Goal: Task Accomplishment & Management: Use online tool/utility

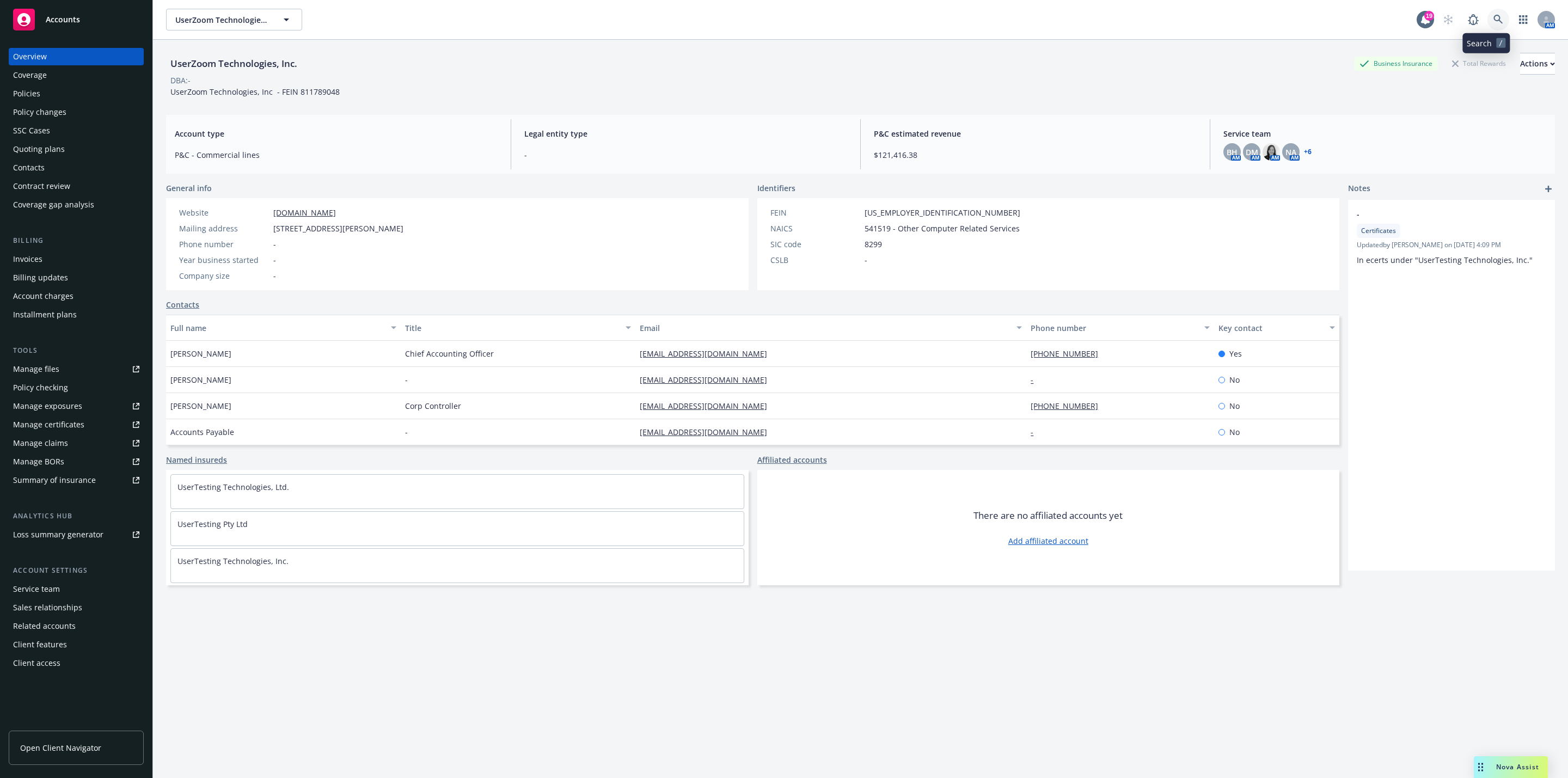
click at [1488, 25] on link at bounding box center [1498, 19] width 22 height 22
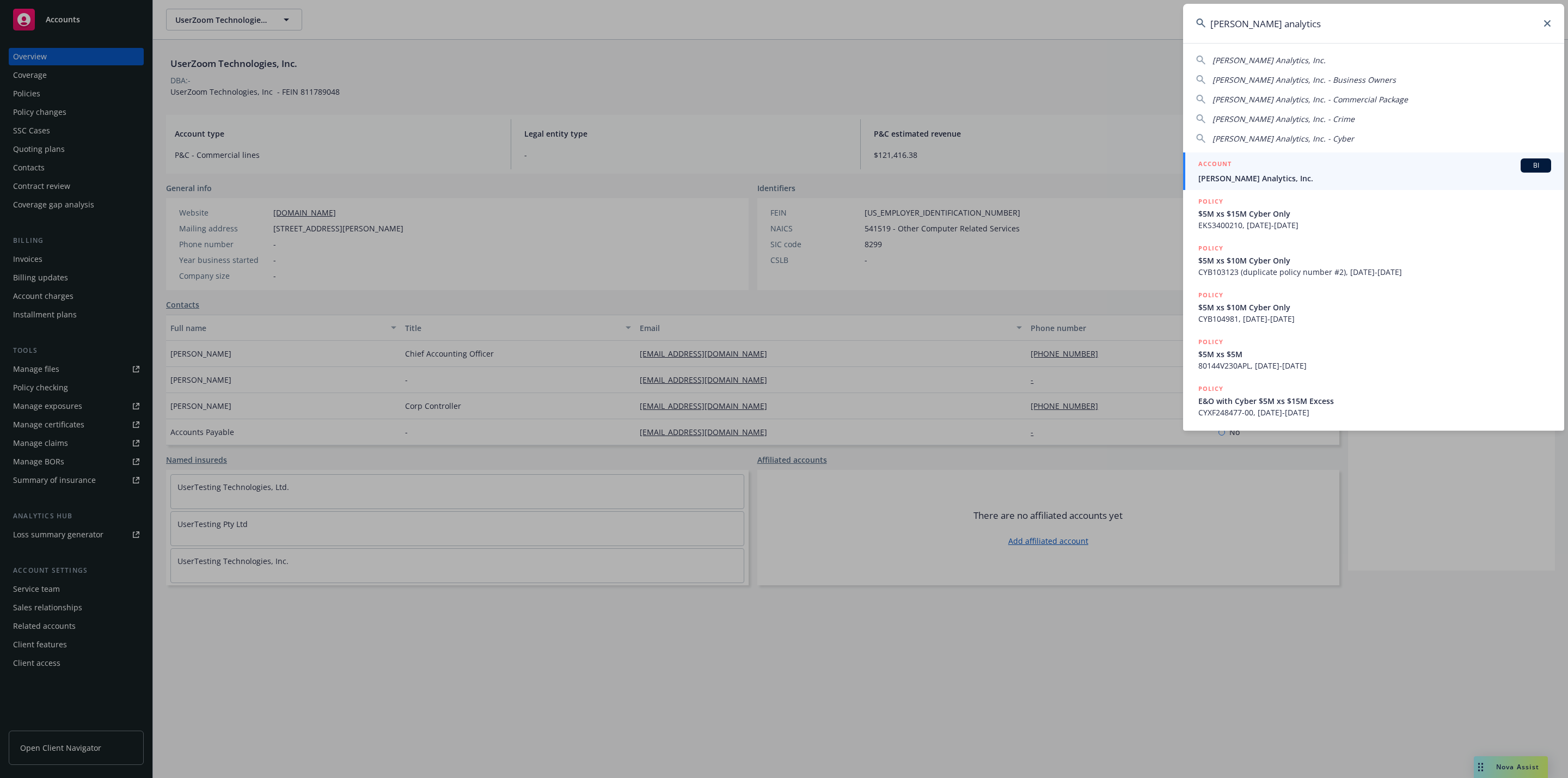
type input "clara analytics"
click at [1338, 175] on span "Clara Analytics, Inc." at bounding box center [1375, 178] width 353 height 11
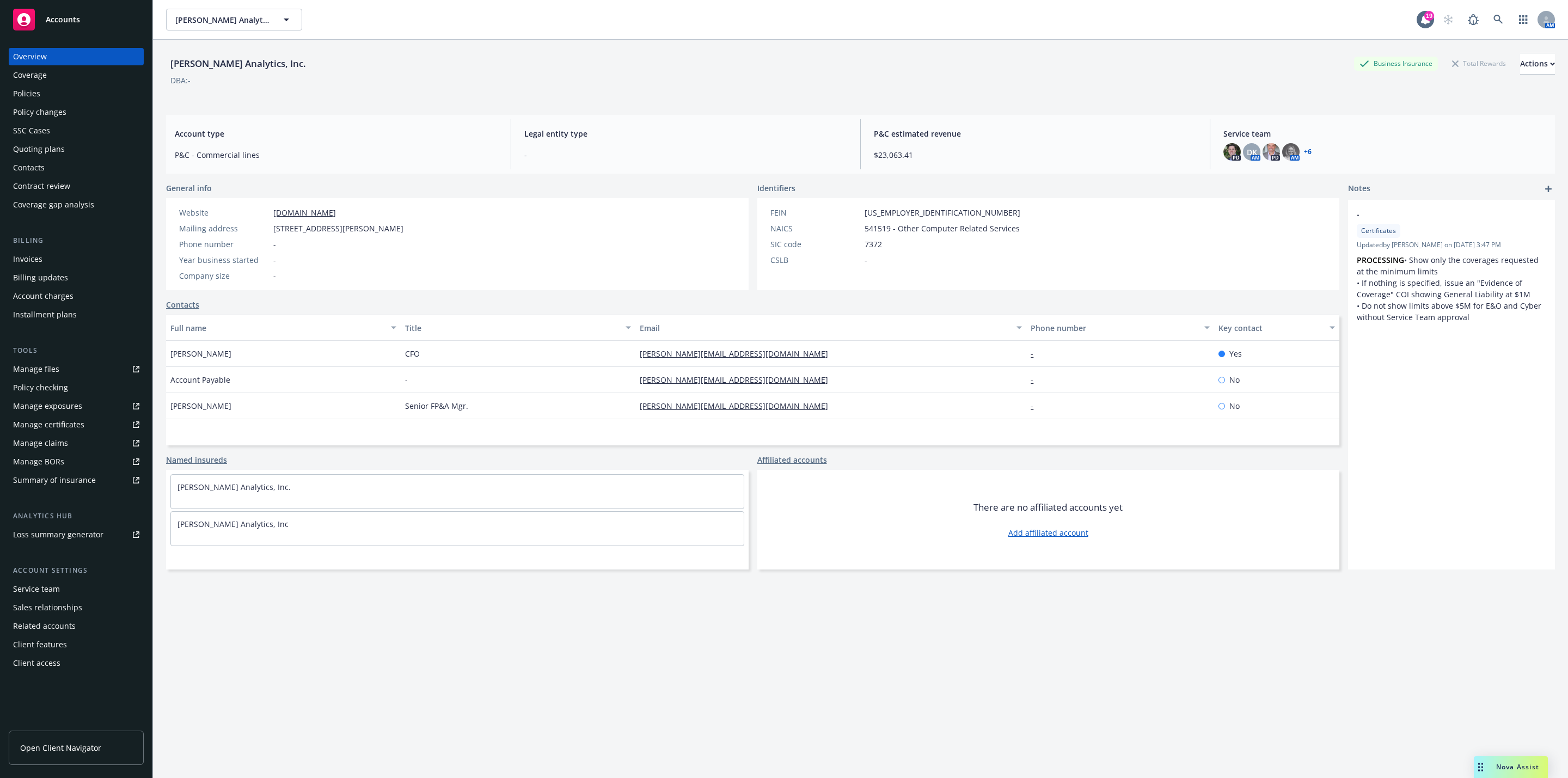
click at [92, 97] on div "Policies" at bounding box center [76, 94] width 126 height 17
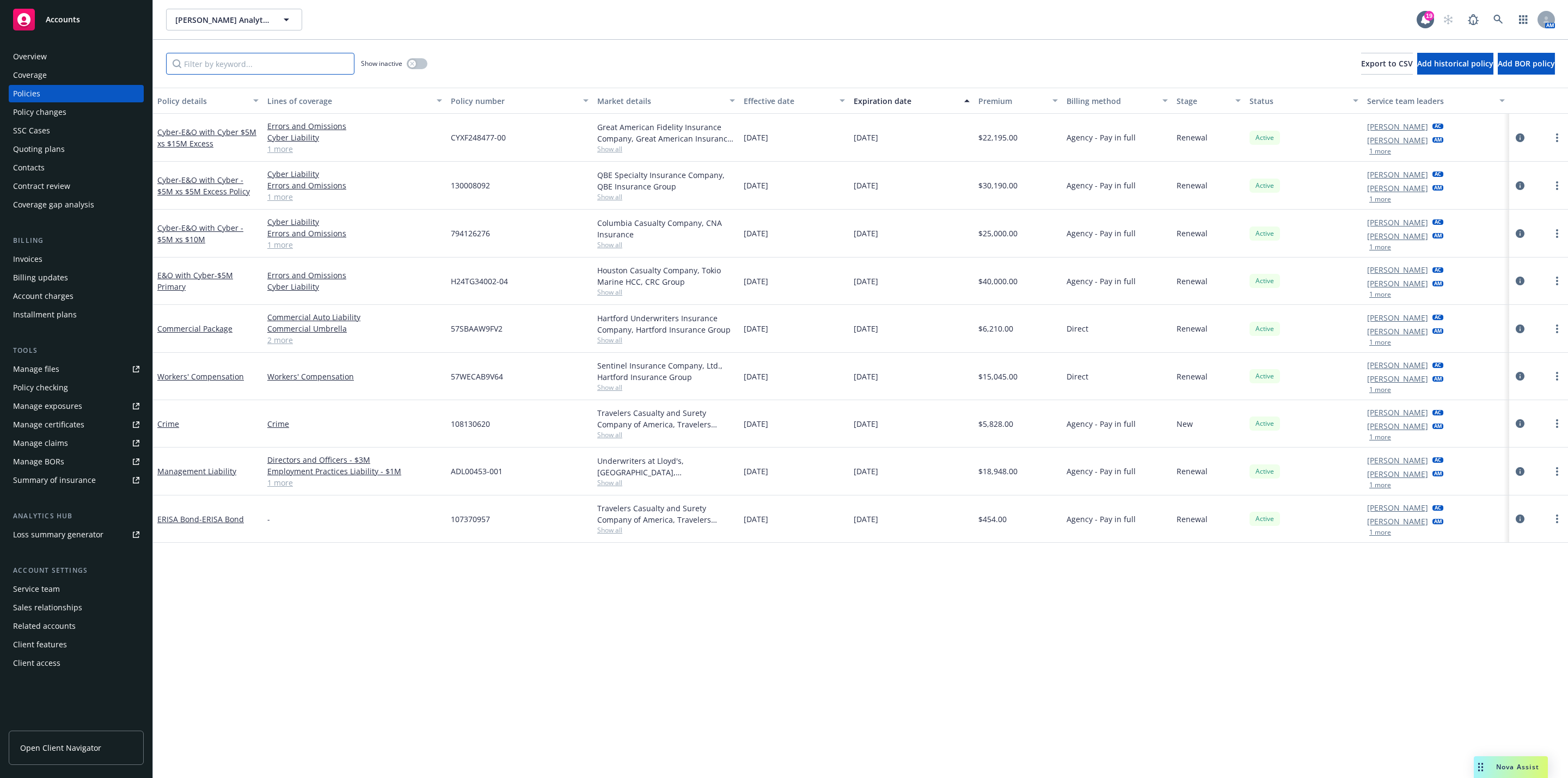
click at [321, 72] on input "Filter by keyword..." at bounding box center [260, 64] width 188 height 22
click at [885, 642] on div "Policy details Lines of coverage Policy number Market details Effective date Ex…" at bounding box center [861, 433] width 1415 height 690
click at [205, 273] on link "E&O with Cyber - $5M Primary" at bounding box center [195, 281] width 76 height 22
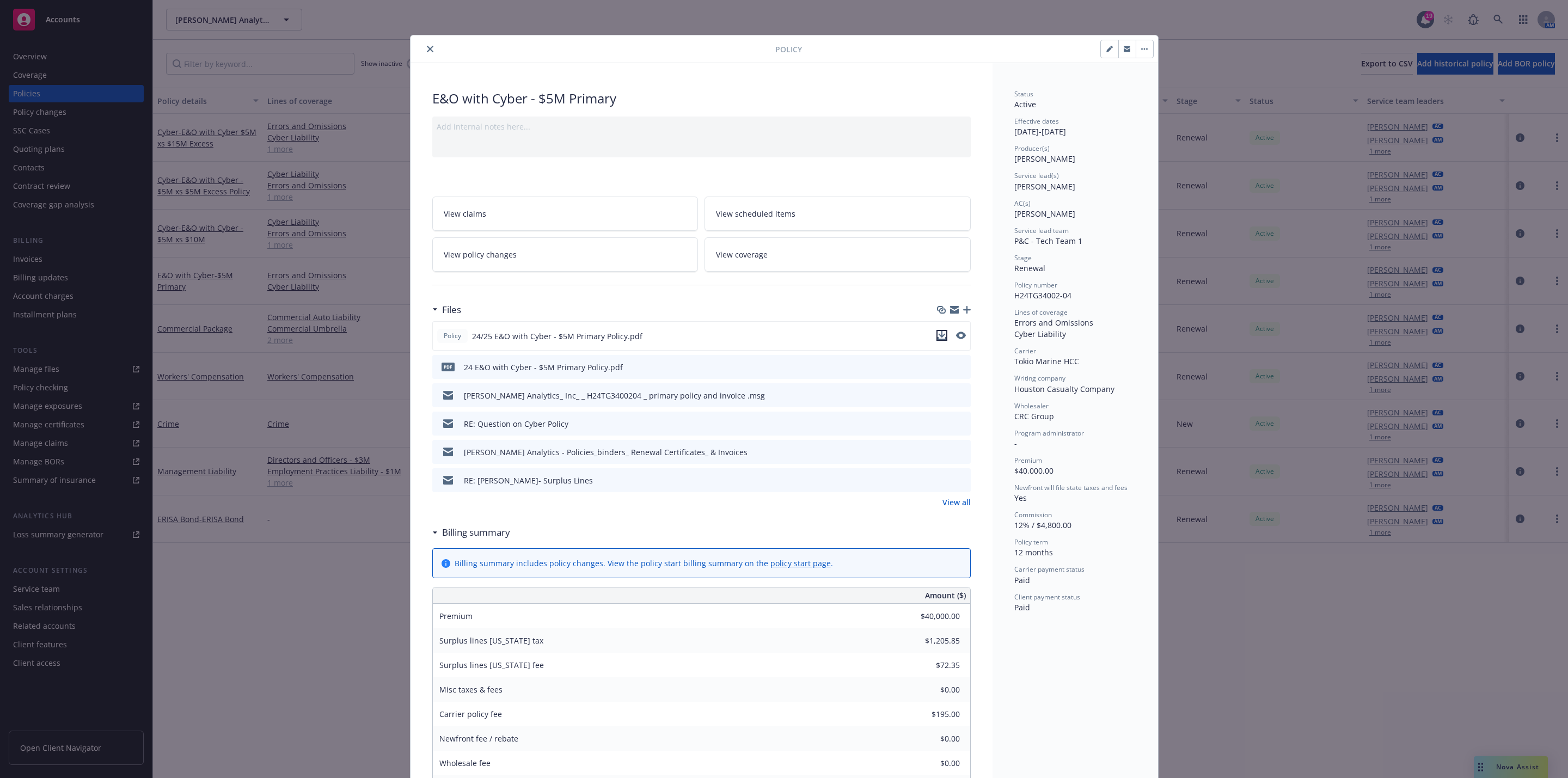
click at [938, 340] on icon "download file" at bounding box center [942, 335] width 9 height 9
click at [427, 46] on icon "close" at bounding box center [430, 49] width 7 height 7
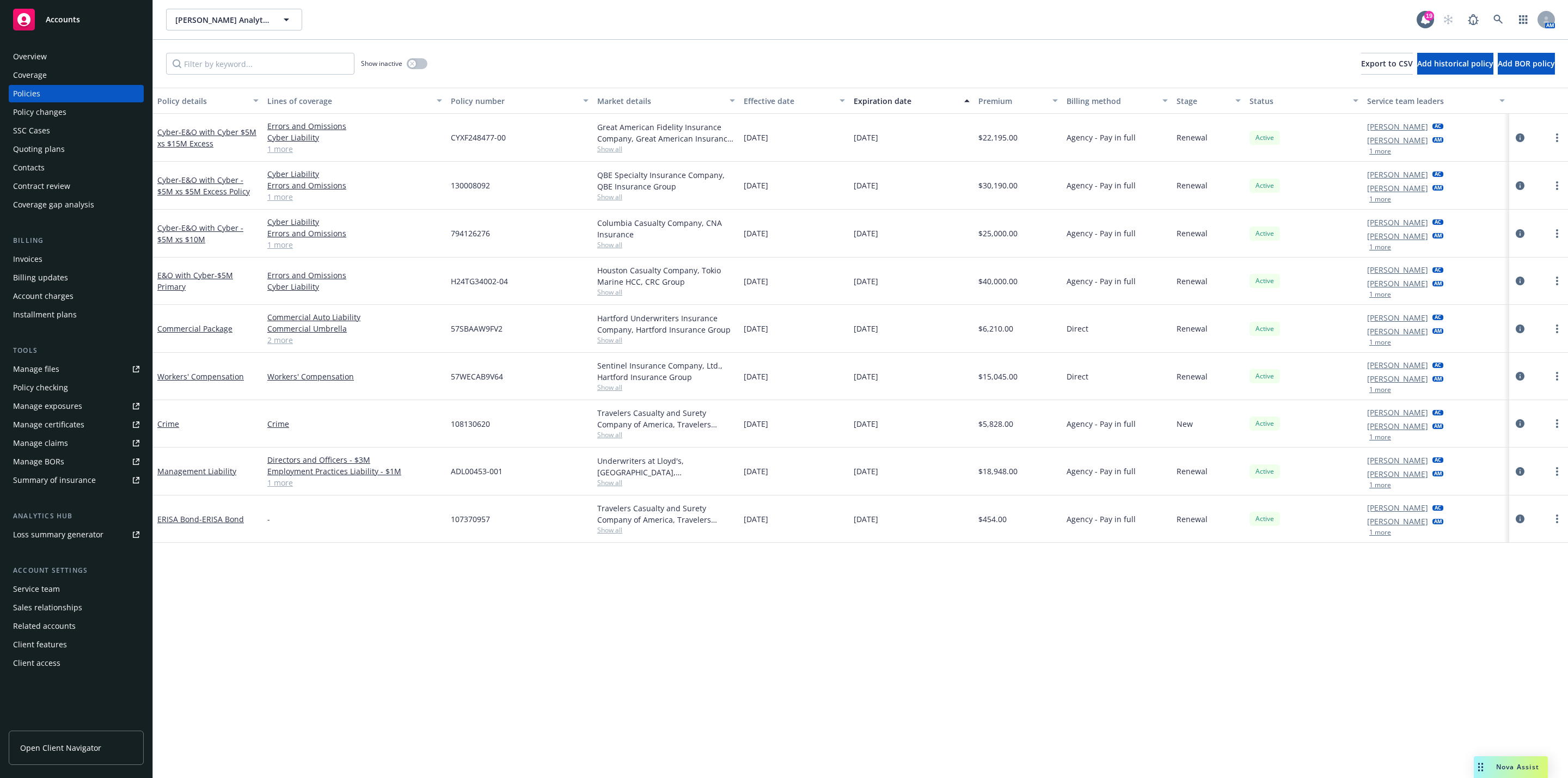
click at [1472, 763] on div "Policy details Lines of coverage Policy number Market details Effective date Ex…" at bounding box center [861, 433] width 1415 height 690
click at [1480, 765] on icon "Drag to move" at bounding box center [1480, 767] width 5 height 9
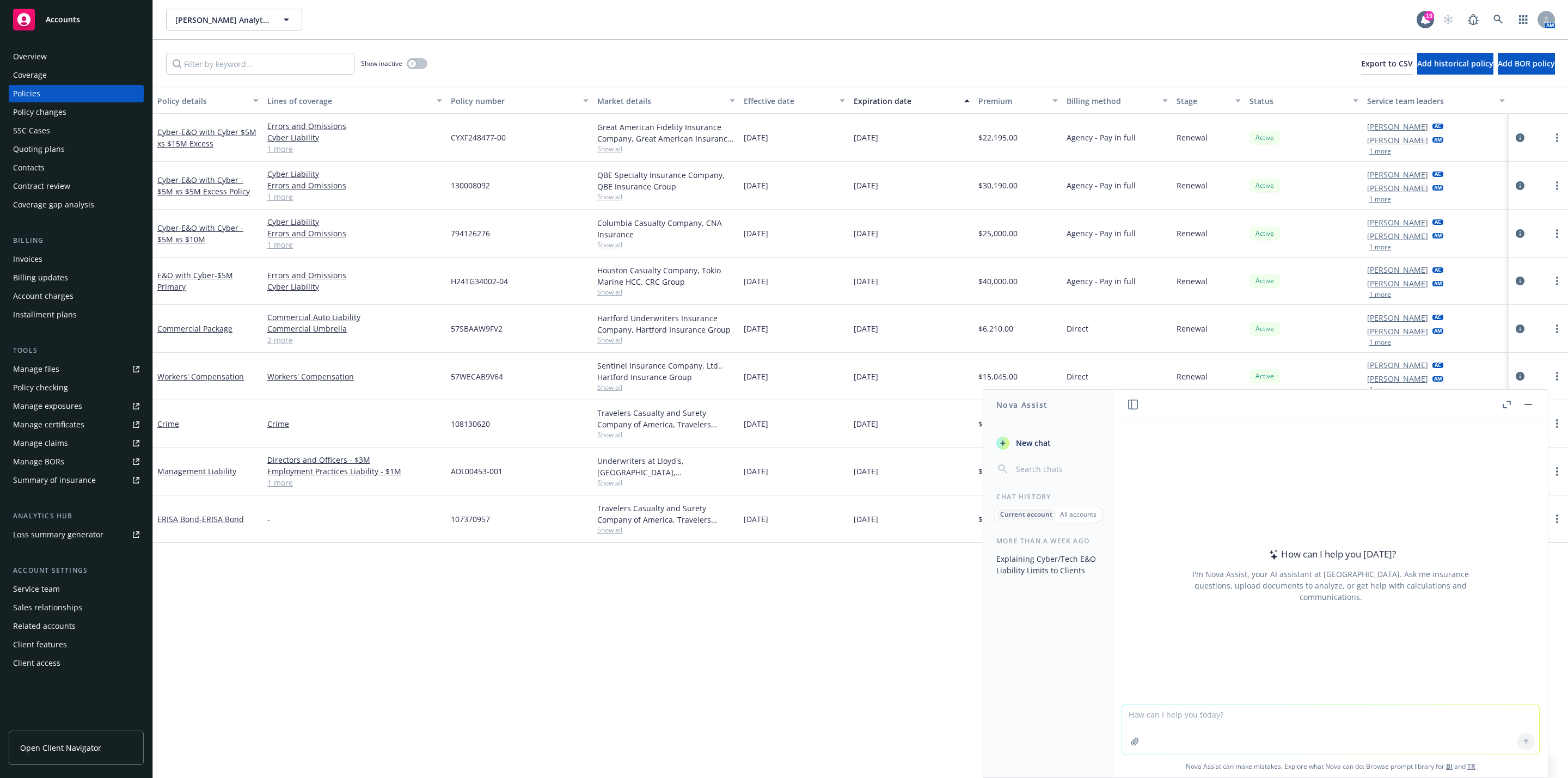
click at [1301, 721] on textarea at bounding box center [1330, 730] width 417 height 50
drag, startPoint x: 1331, startPoint y: 719, endPoint x: 1428, endPoint y: 722, distance: 97.0
click at [1427, 724] on textarea "For a cyber / tech e&o insurance policy, is this a favorable definition of subr…" at bounding box center [1330, 729] width 417 height 51
paste textarea "Subrogation (1) If any payment is made under this Policy, the Company shall be …"
type textarea "For a cyber / tech e&o insurance policy, is this a favorable definition of subr…"
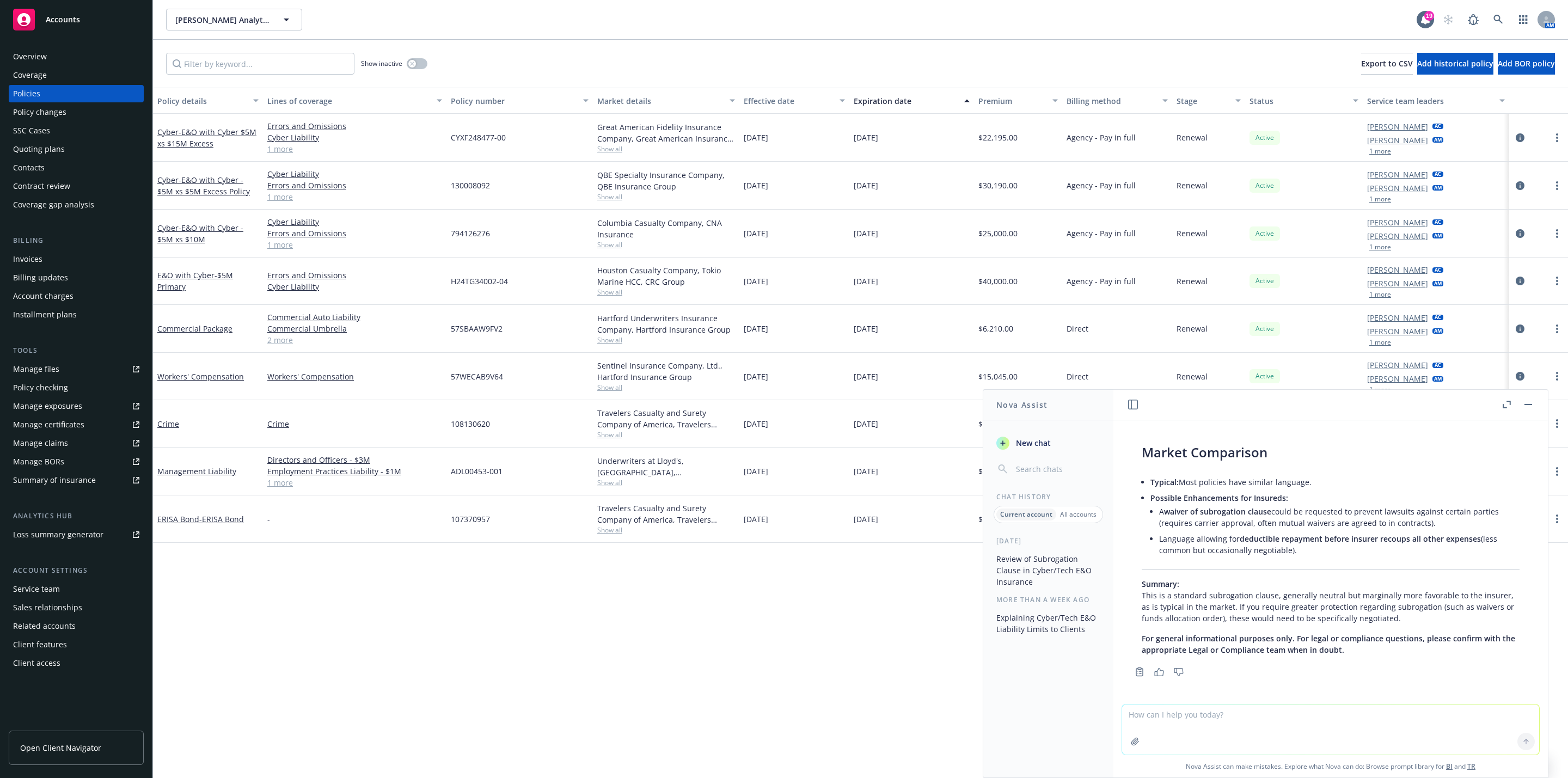
scroll to position [611, 0]
click at [1194, 726] on textarea at bounding box center [1330, 730] width 417 height 50
paste textarea "Other Insurance If other valid and collectible insurance is available to any In…"
type textarea "What about this definition of Other Insurance - Other Insurance If other valid …"
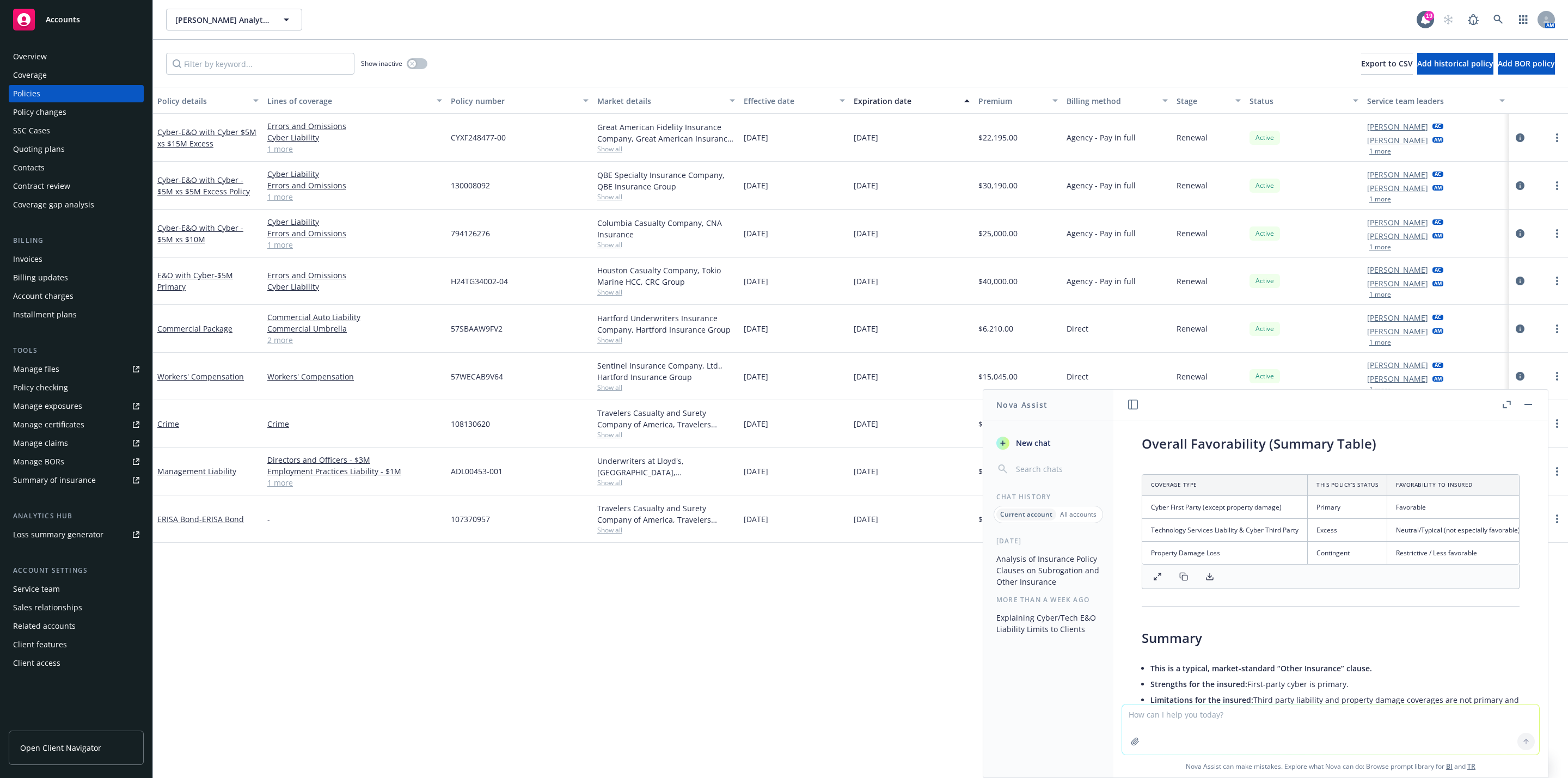
scroll to position [1951, 0]
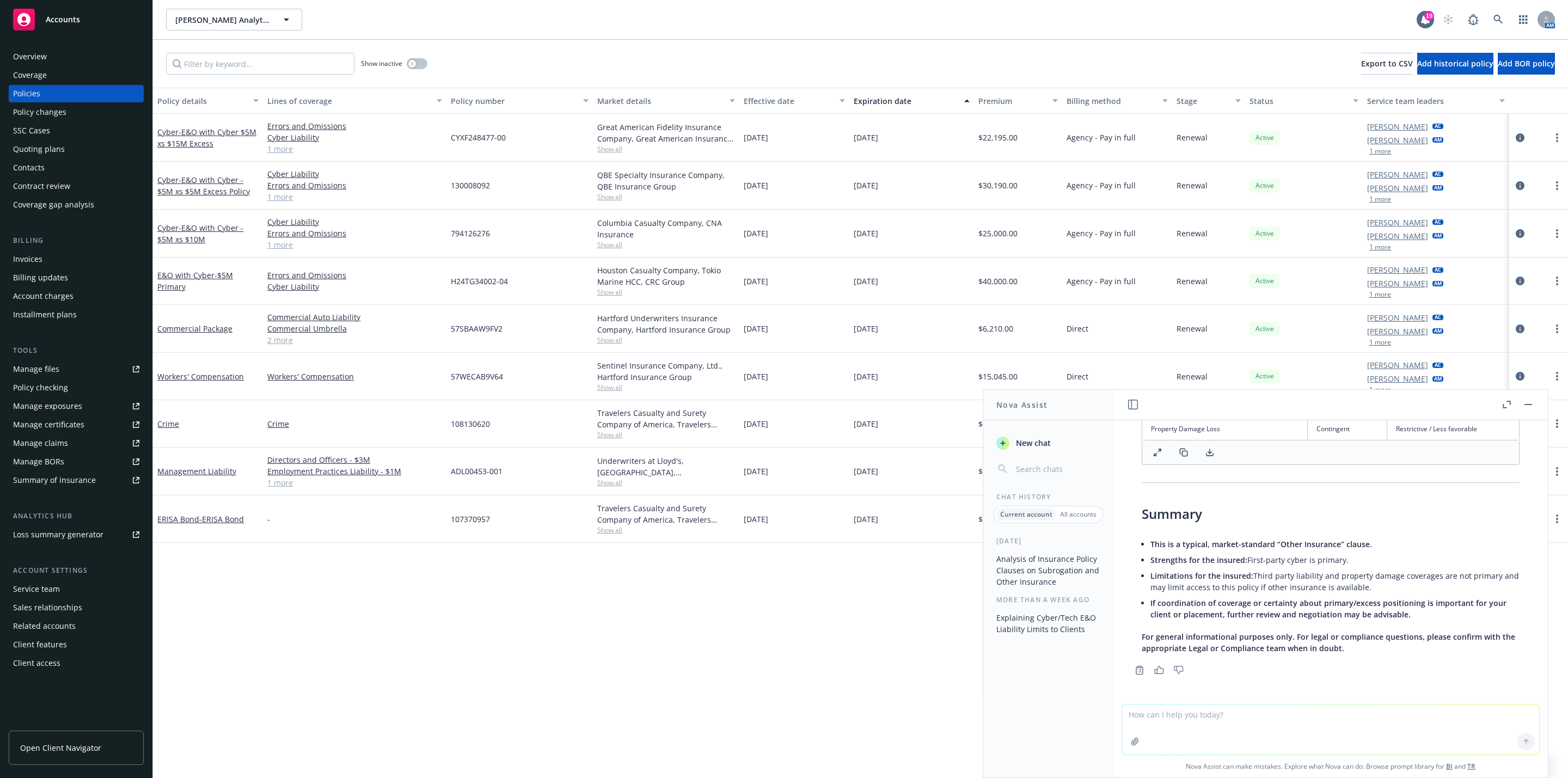
click at [1201, 704] on div at bounding box center [1330, 730] width 418 height 51
click at [1197, 723] on textarea at bounding box center [1330, 730] width 417 height 50
paste textarea "Houston Casualty Company"
type textarea "S"
type textarea "s"
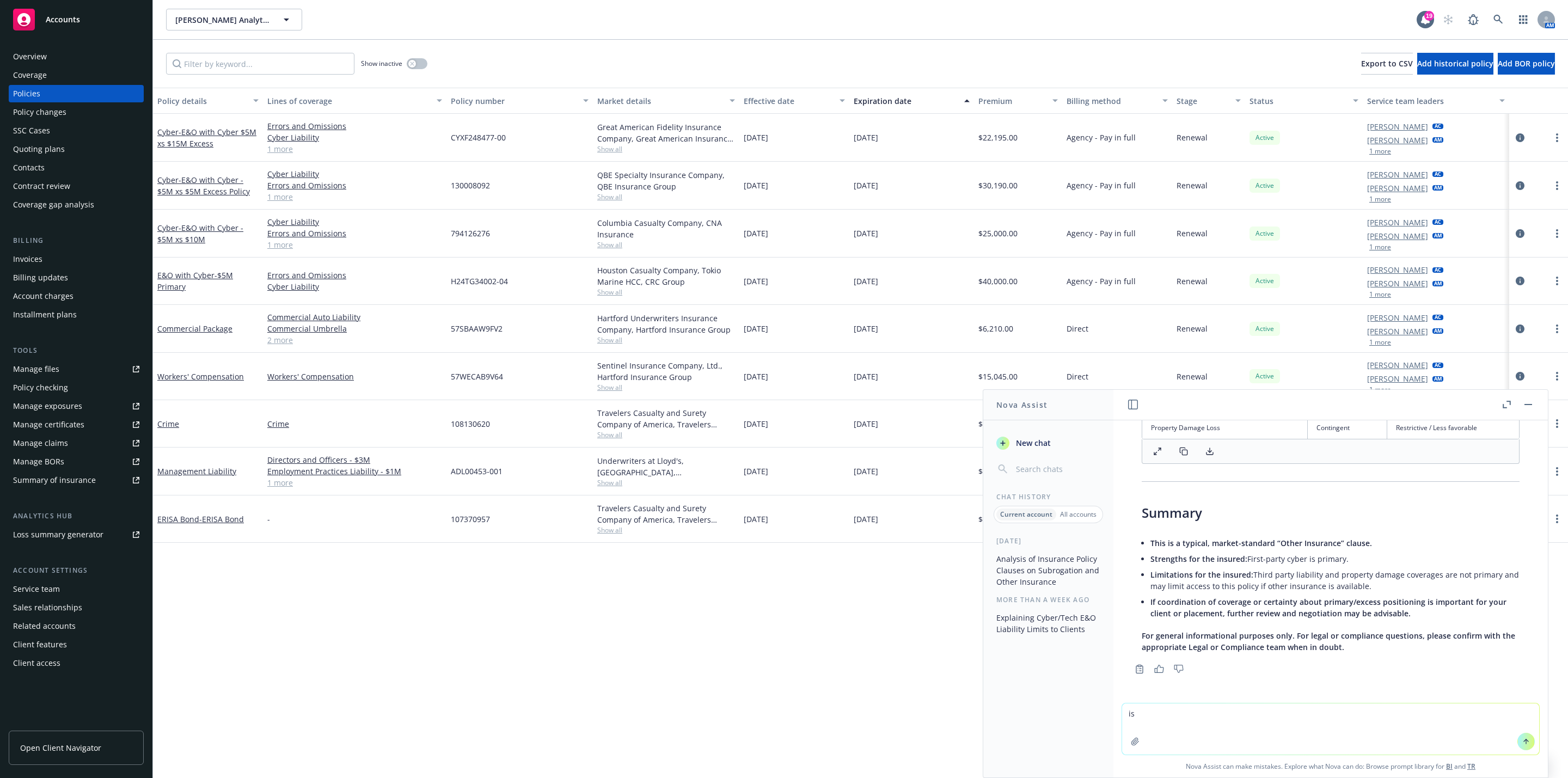
paste textarea "Houston Casualty Company"
type textarea "is Houston Casualty Company admitted?"
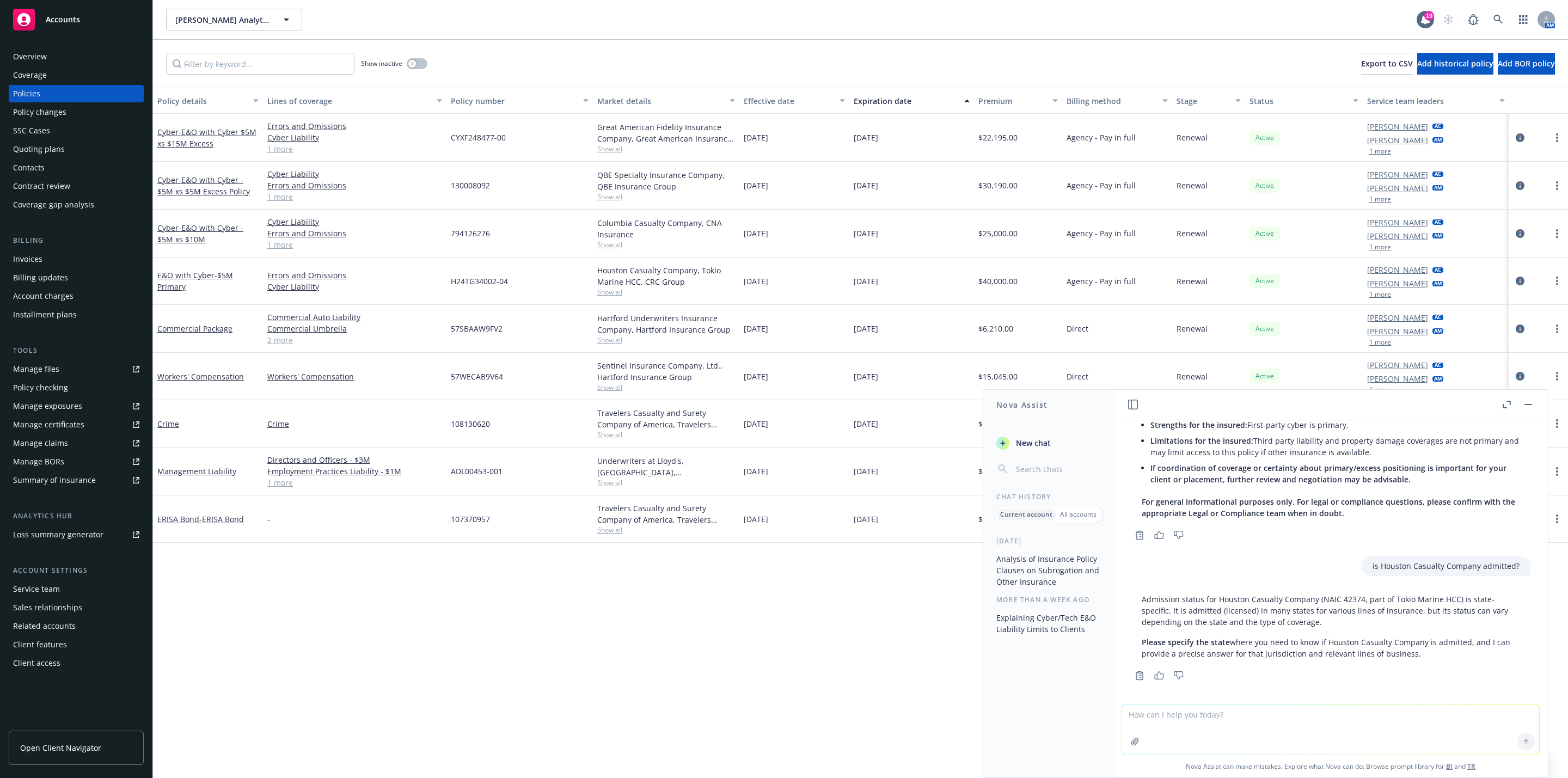
scroll to position [2092, 0]
click at [1184, 719] on textarea at bounding box center [1330, 730] width 417 height 50
paste textarea "Houston Casualty Company"
type textarea "Is Houston Casualty Company in california"
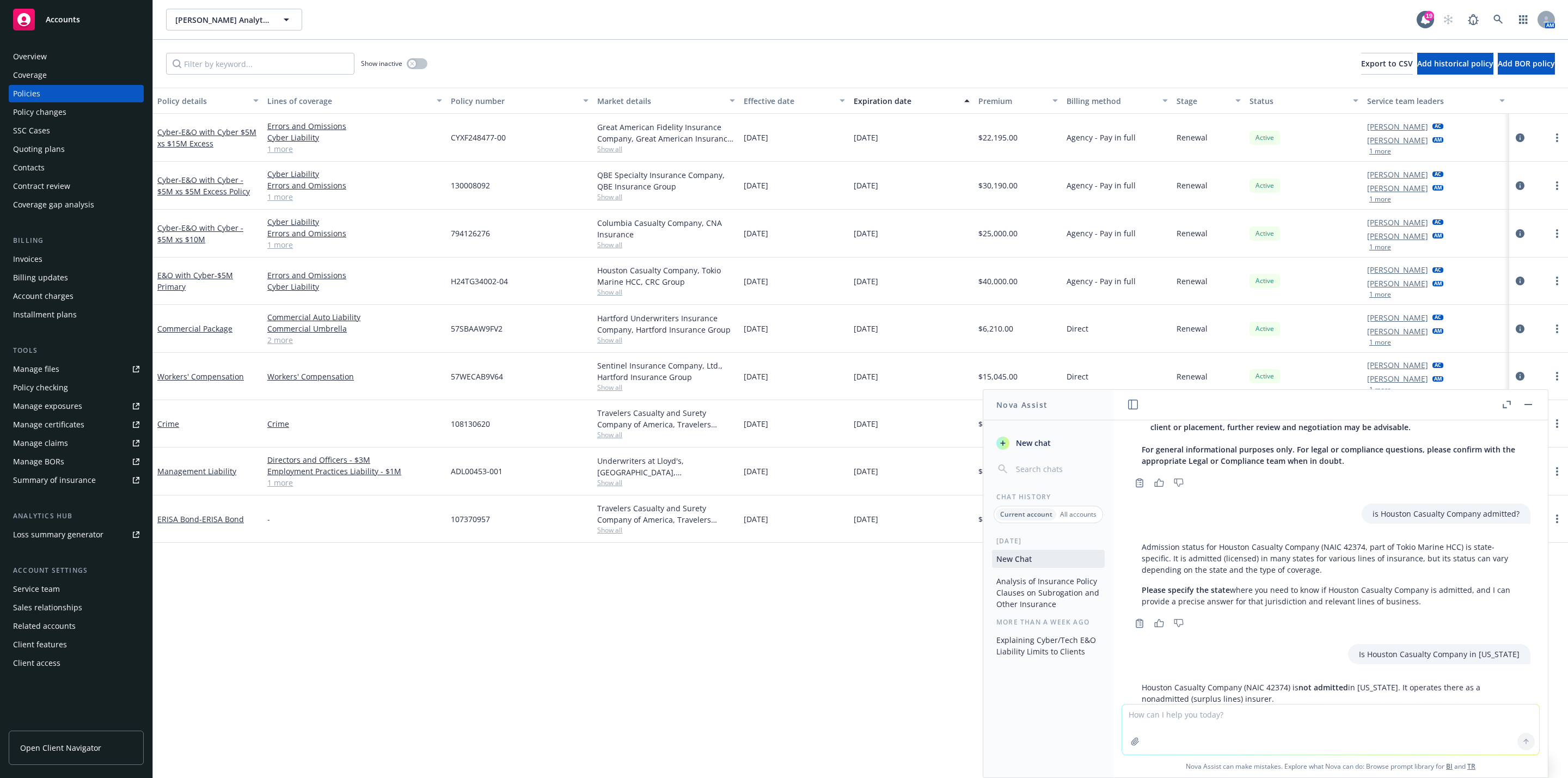
scroll to position [2283, 0]
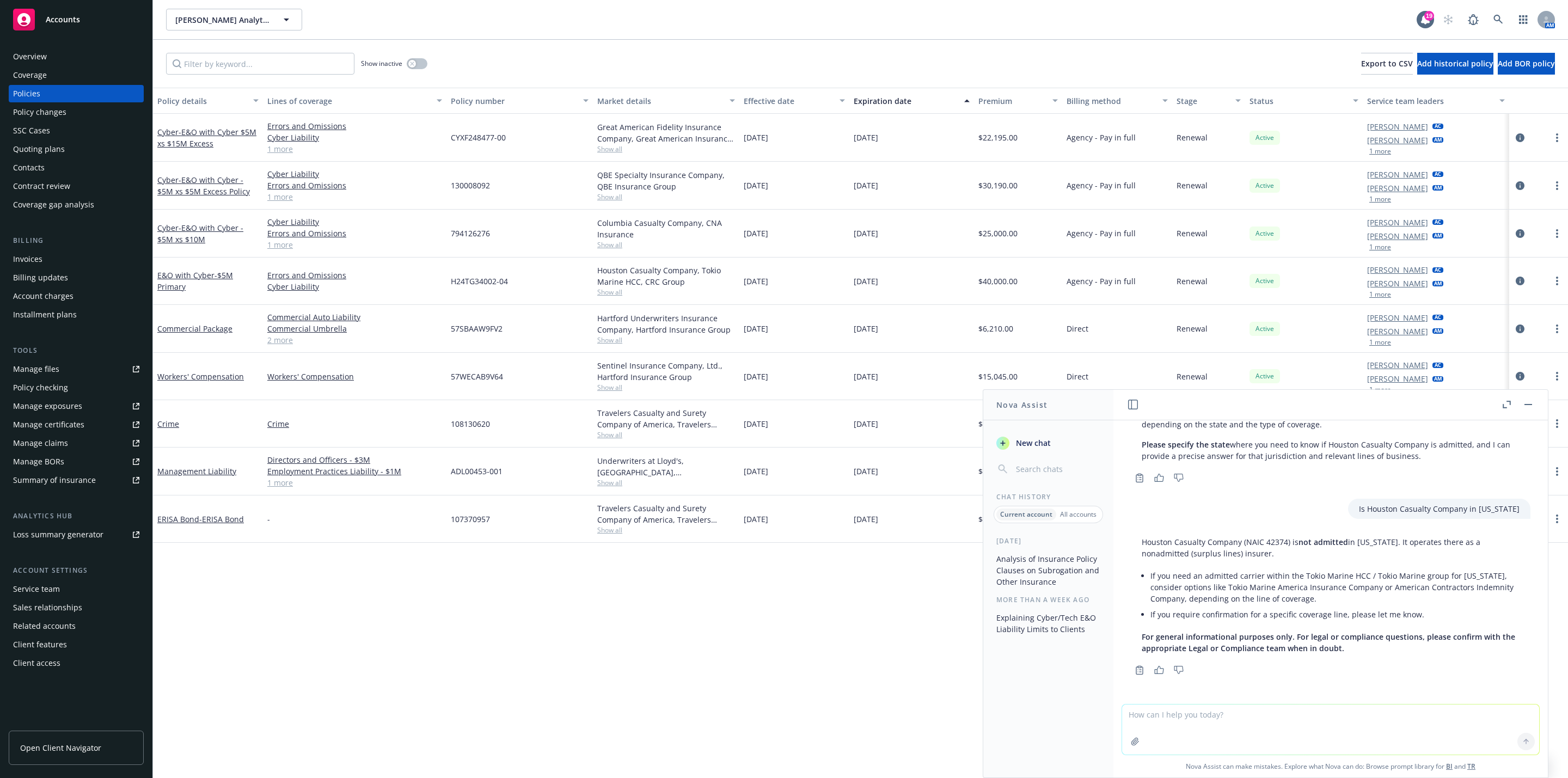
drag, startPoint x: 1251, startPoint y: 719, endPoint x: 1240, endPoint y: 712, distance: 13.0
click at [1250, 719] on textarea at bounding box center [1330, 730] width 417 height 50
paste textarea "WAR EXCLUSION ENDORSEMENT This endorsement modifies the insurance provided unde…"
type textarea "Is there any coverage for cyber terrorism in this war exclusion - WAR EXCLUSION…"
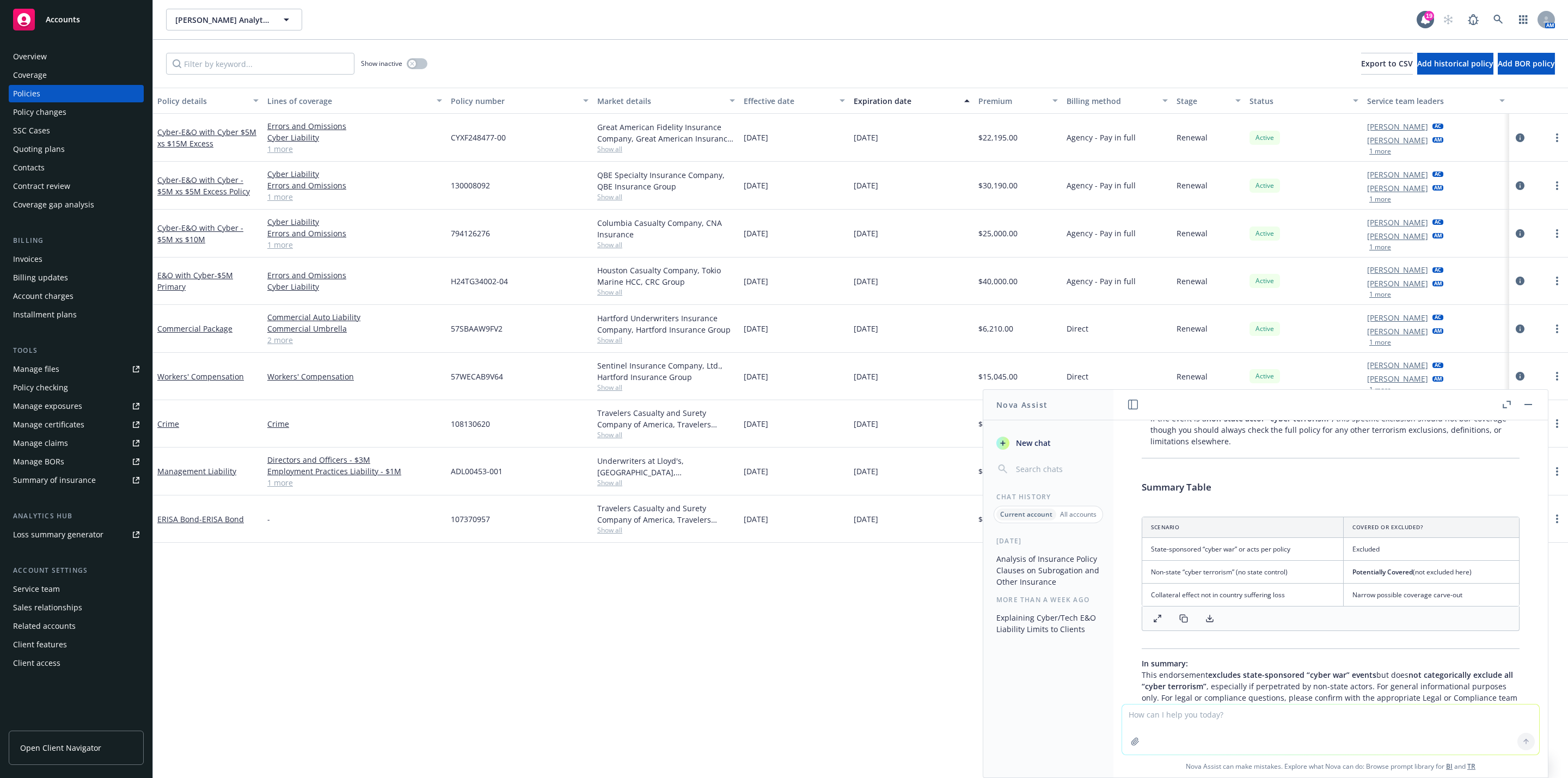
scroll to position [3621, 0]
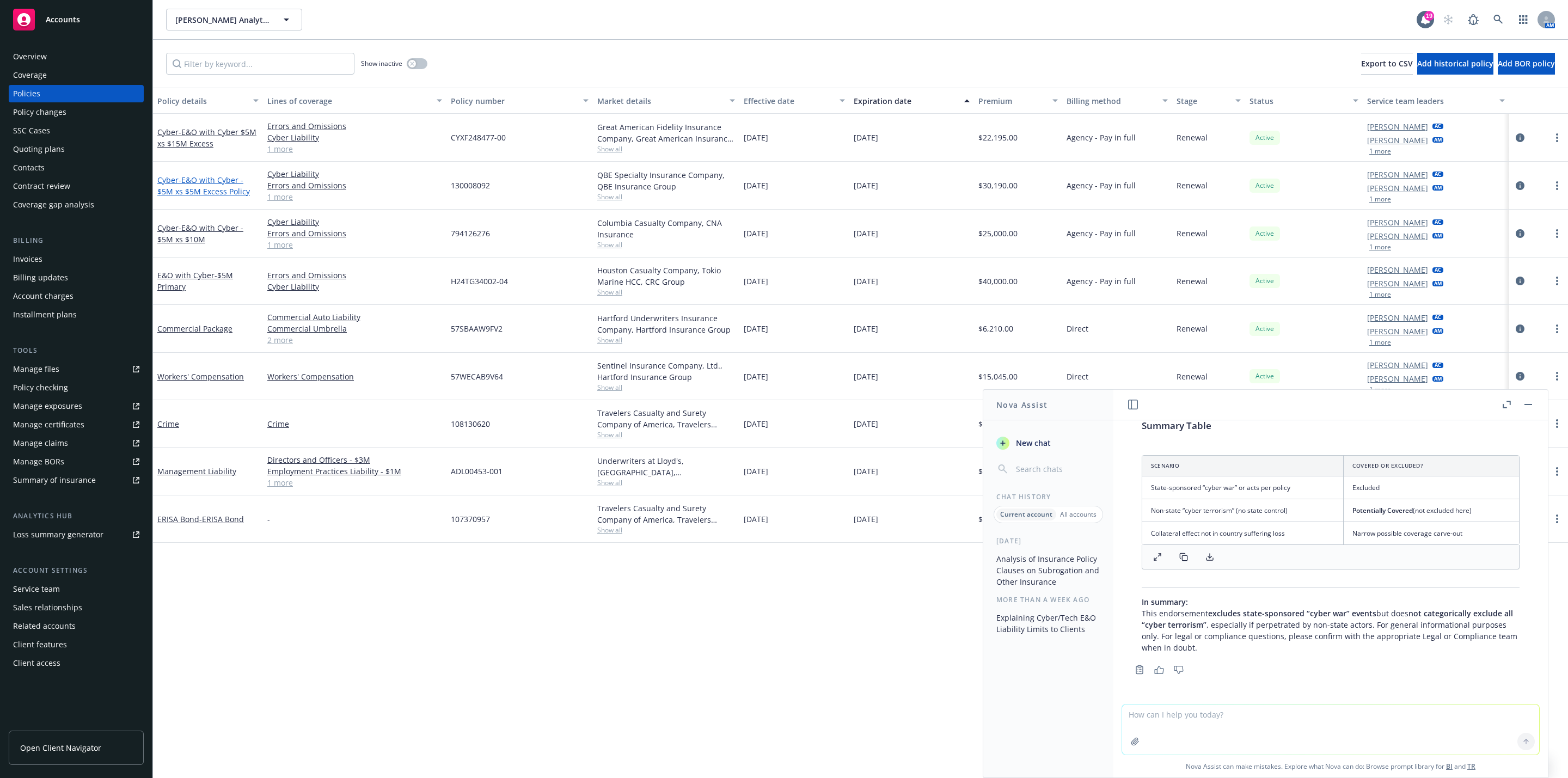
click at [214, 189] on span "- E&O with Cyber - $5M xs $5M Excess Policy" at bounding box center [203, 185] width 92 height 22
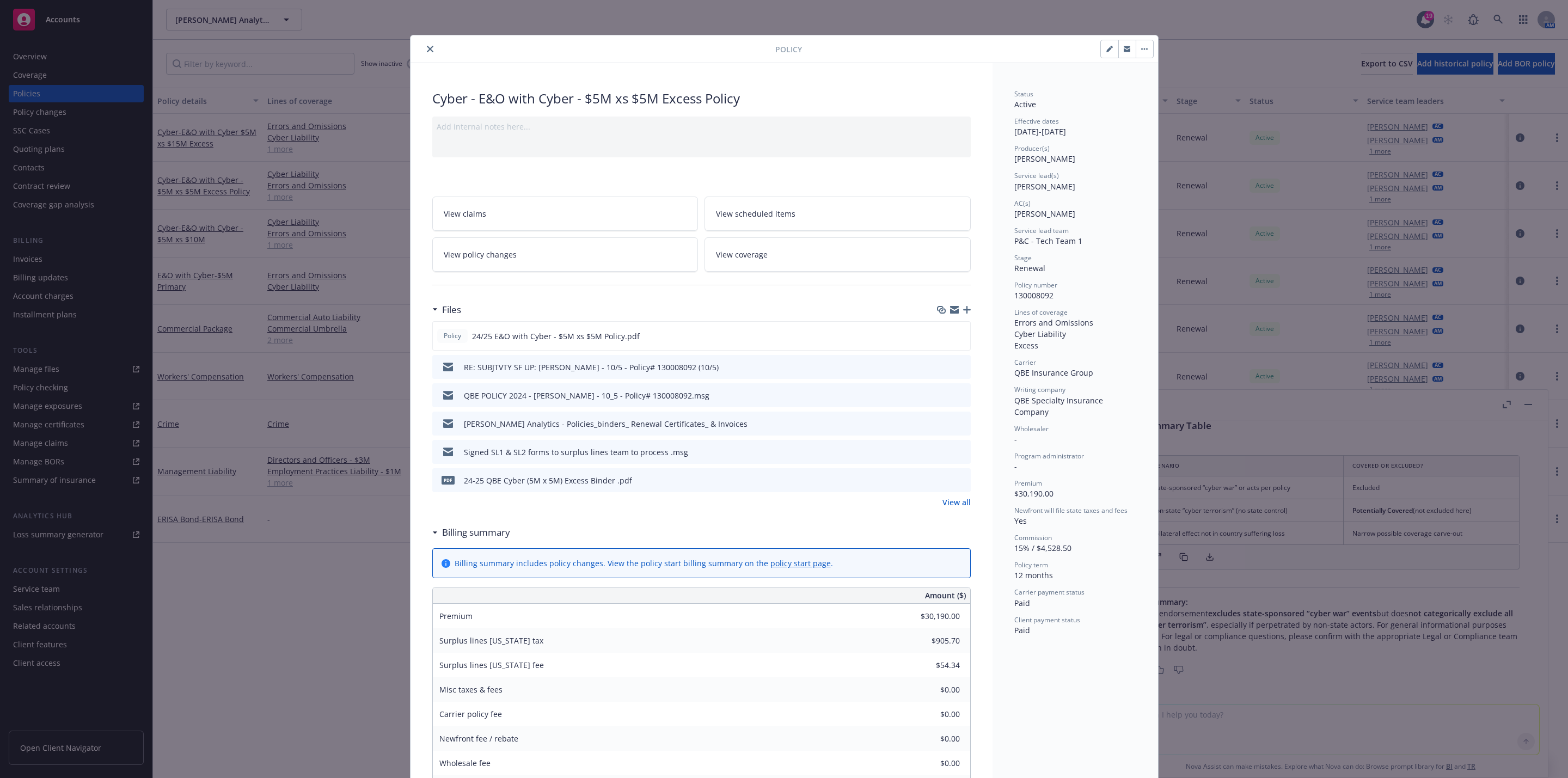
click at [1273, 304] on div "Policy Cyber - E&O with Cyber - $5M xs $5M Excess Policy Add internal notes her…" at bounding box center [784, 389] width 1568 height 778
click at [423, 43] on button "close" at bounding box center [430, 49] width 13 height 13
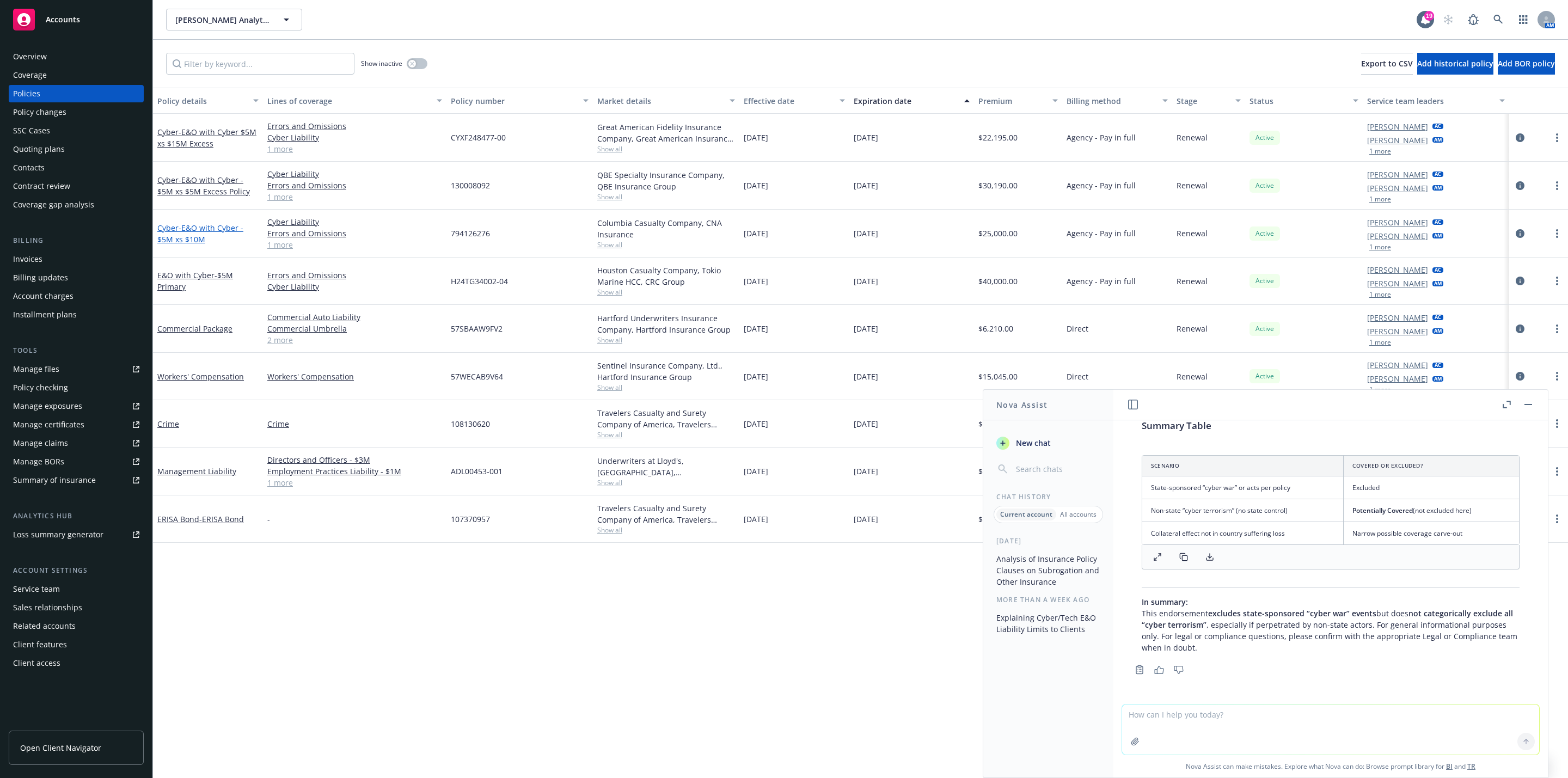
click at [178, 232] on span "- E&O with Cyber - $5M xs $10M" at bounding box center [200, 234] width 86 height 22
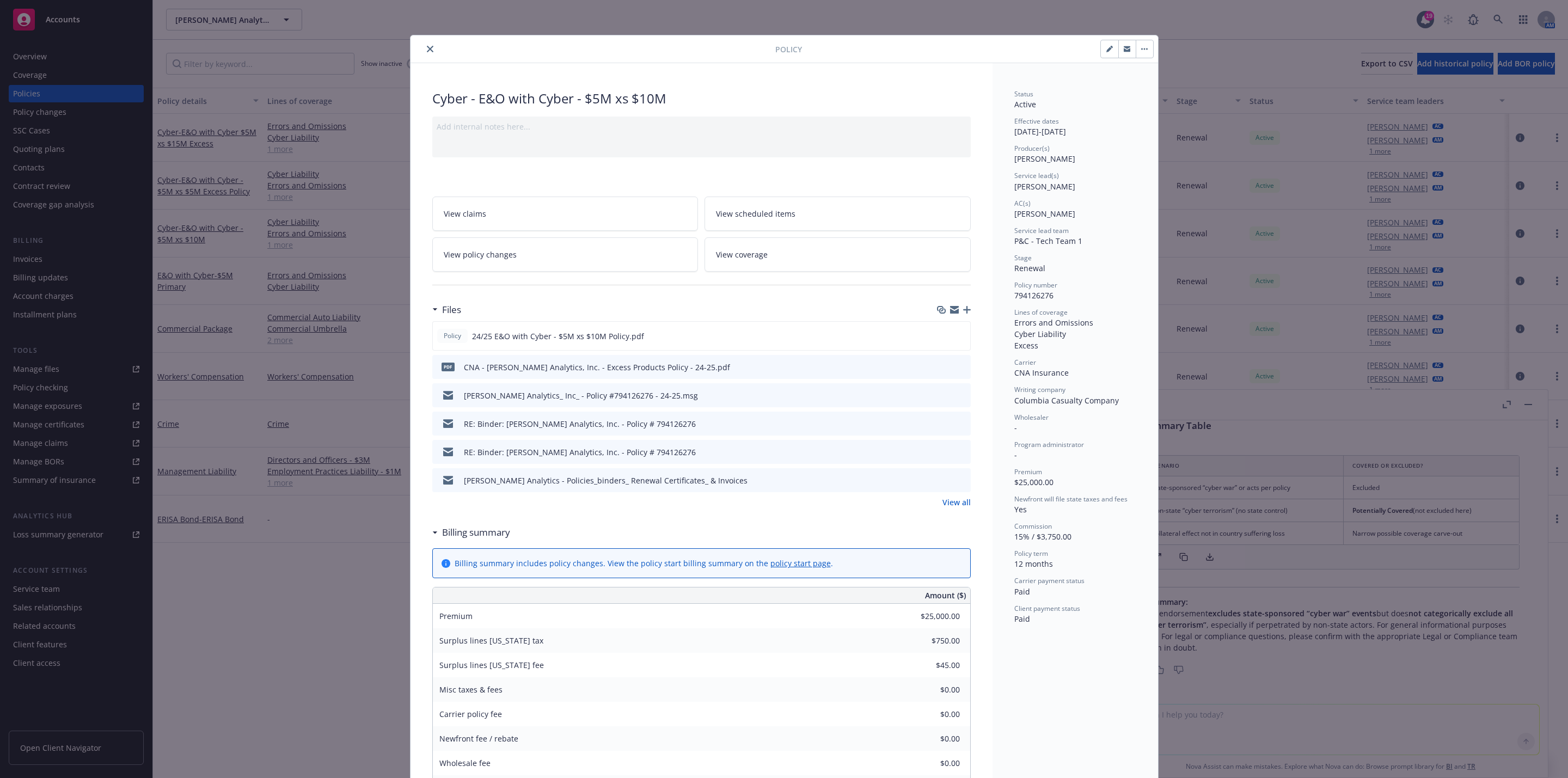
click at [427, 50] on icon "close" at bounding box center [430, 49] width 7 height 7
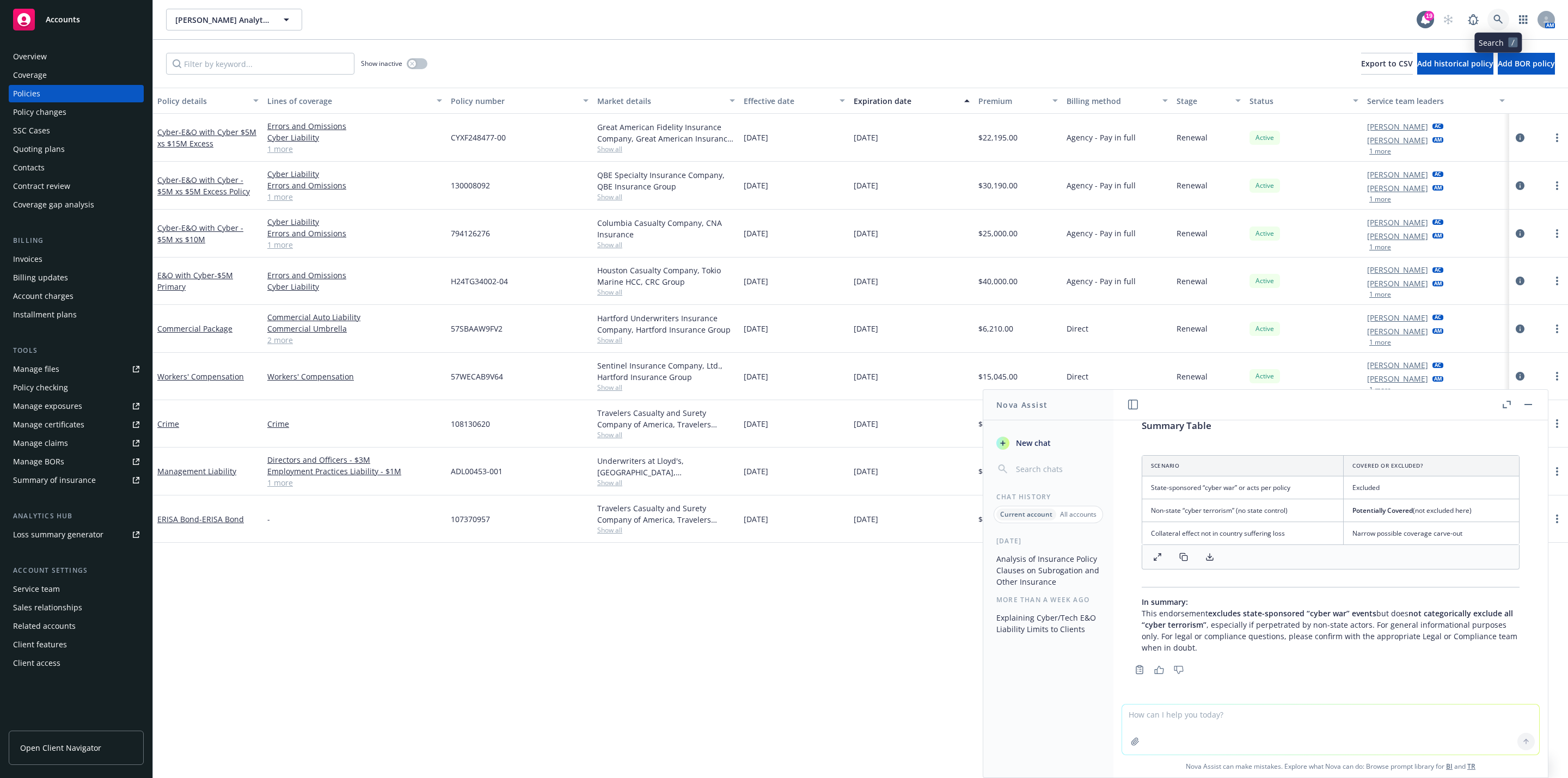
click at [1500, 17] on icon at bounding box center [1498, 19] width 9 height 9
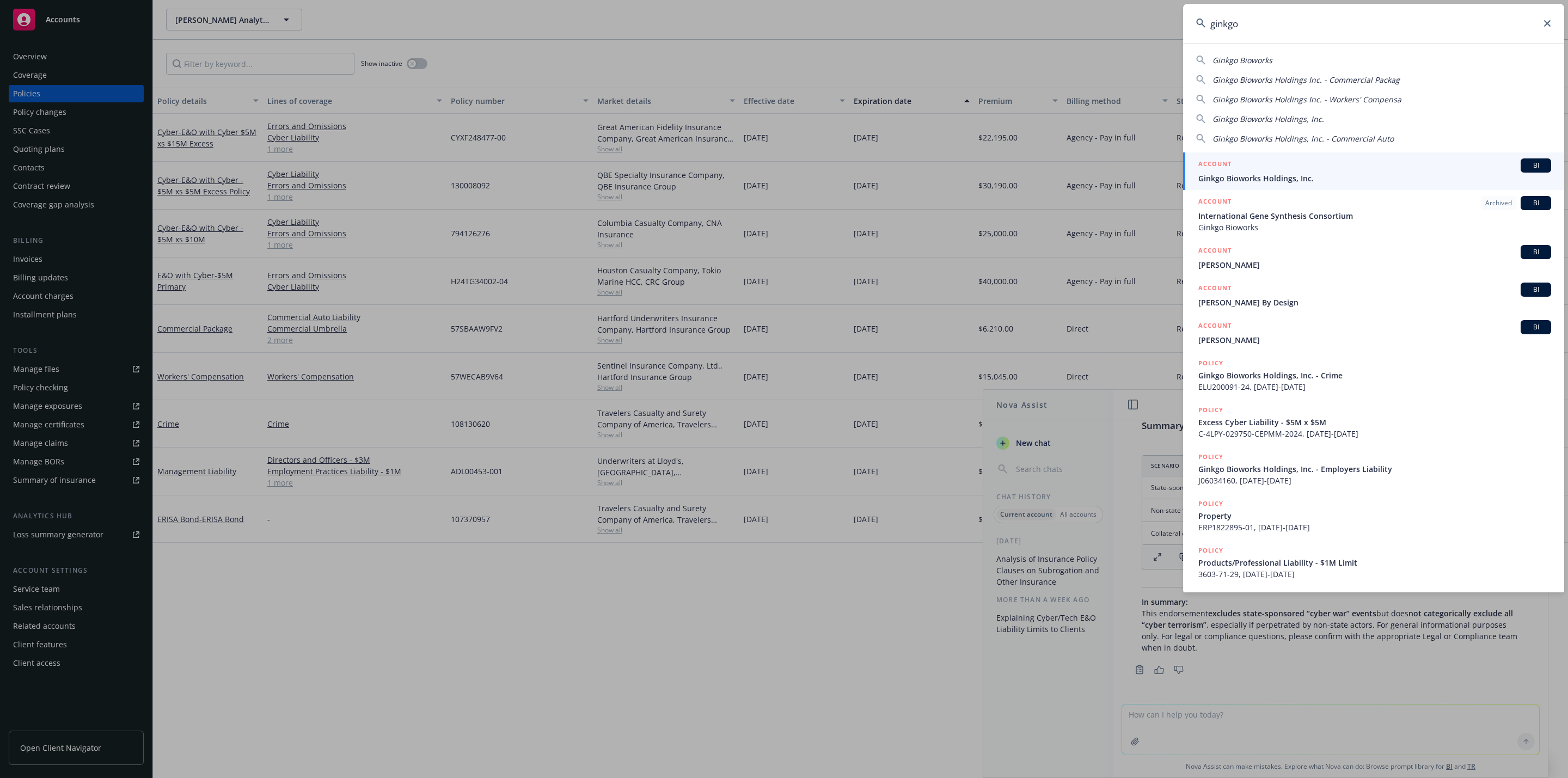
type input "ginkgo"
click at [1256, 167] on div "ACCOUNT BI" at bounding box center [1375, 165] width 353 height 14
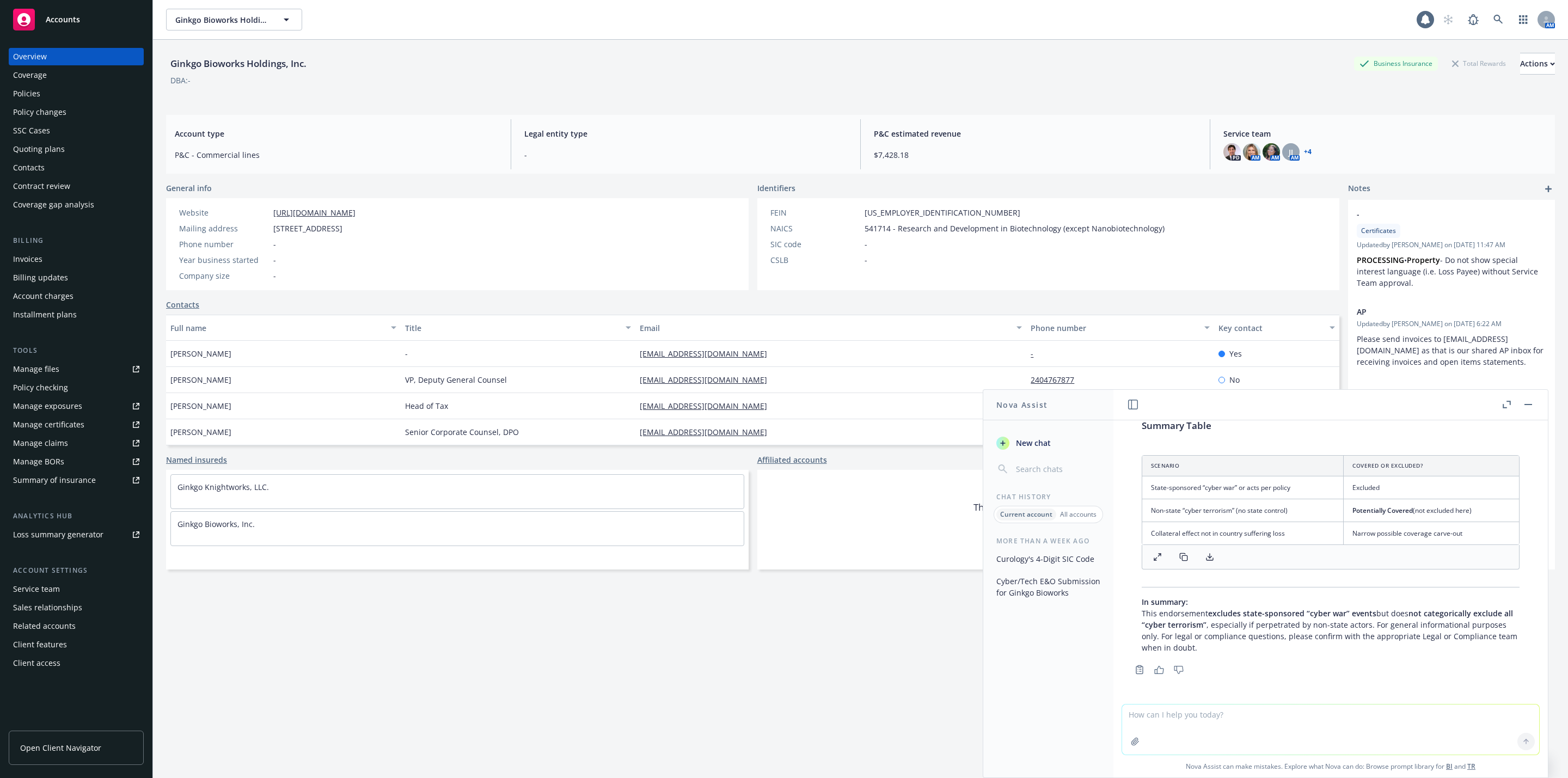
click at [61, 92] on div "Policies" at bounding box center [76, 94] width 126 height 17
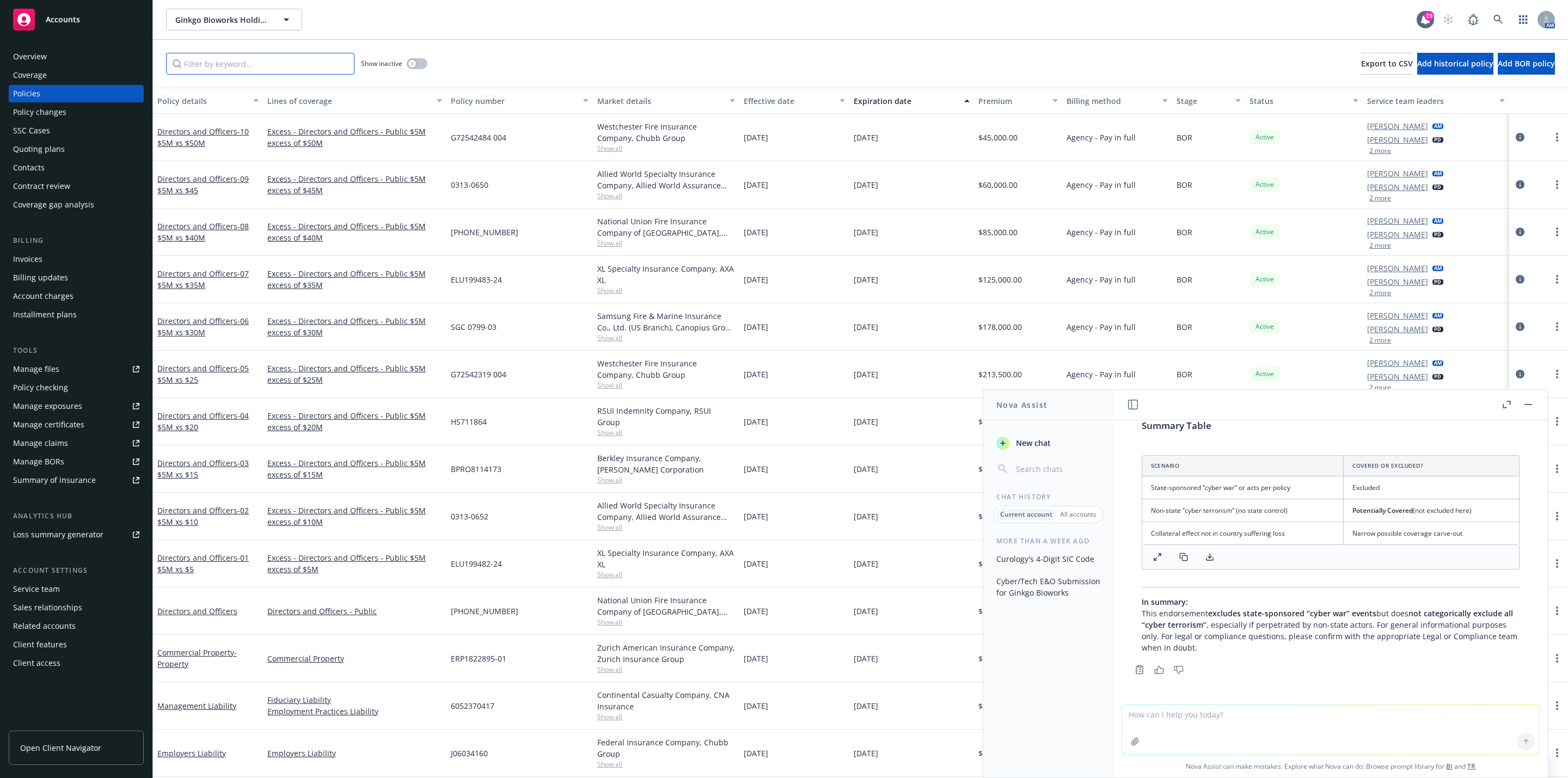
click at [265, 65] on input "Filter by keyword..." at bounding box center [260, 64] width 188 height 22
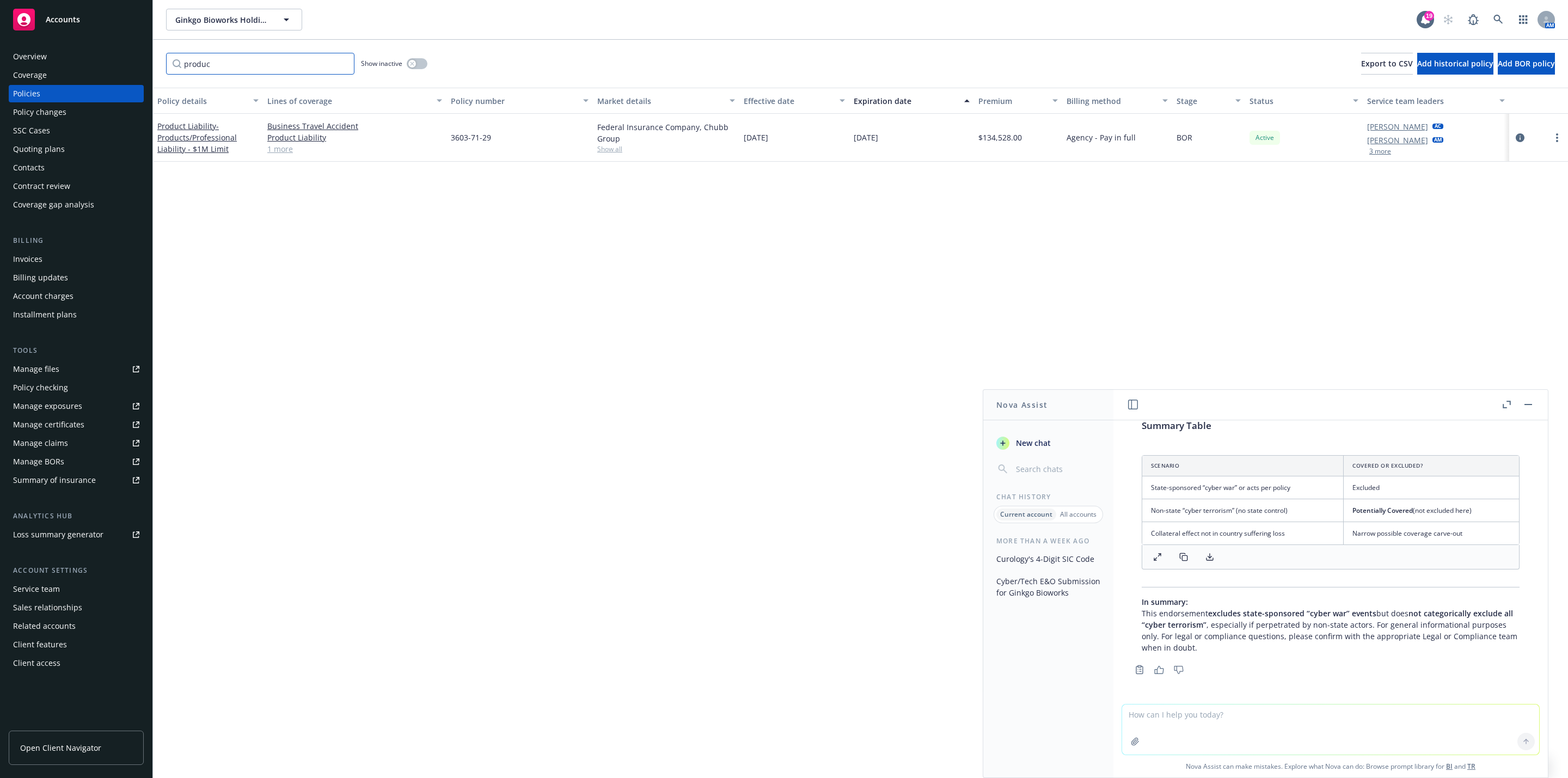
click at [234, 71] on input "produc" at bounding box center [260, 64] width 188 height 22
click at [235, 71] on input "produc" at bounding box center [260, 64] width 188 height 22
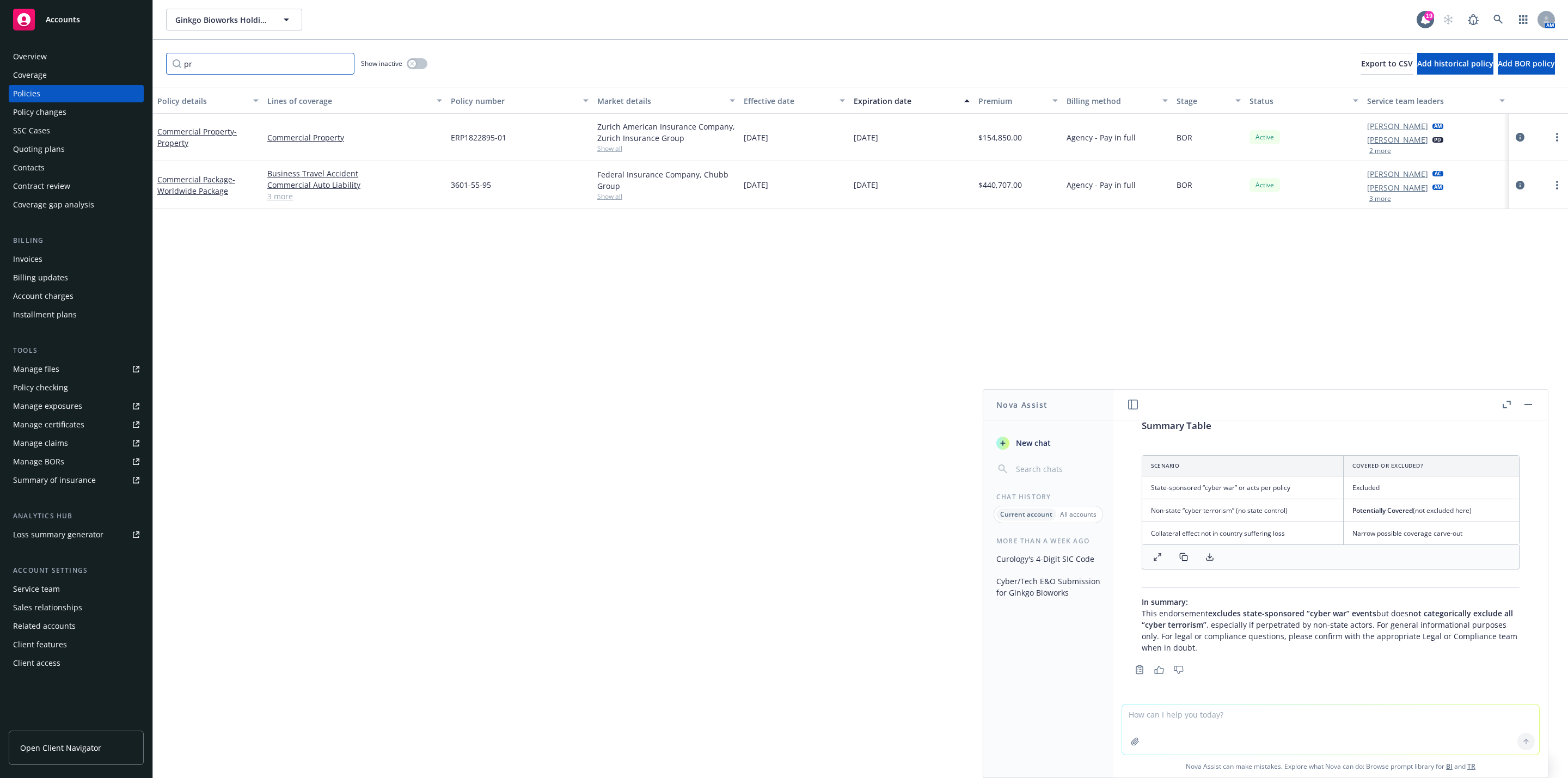
type input "p"
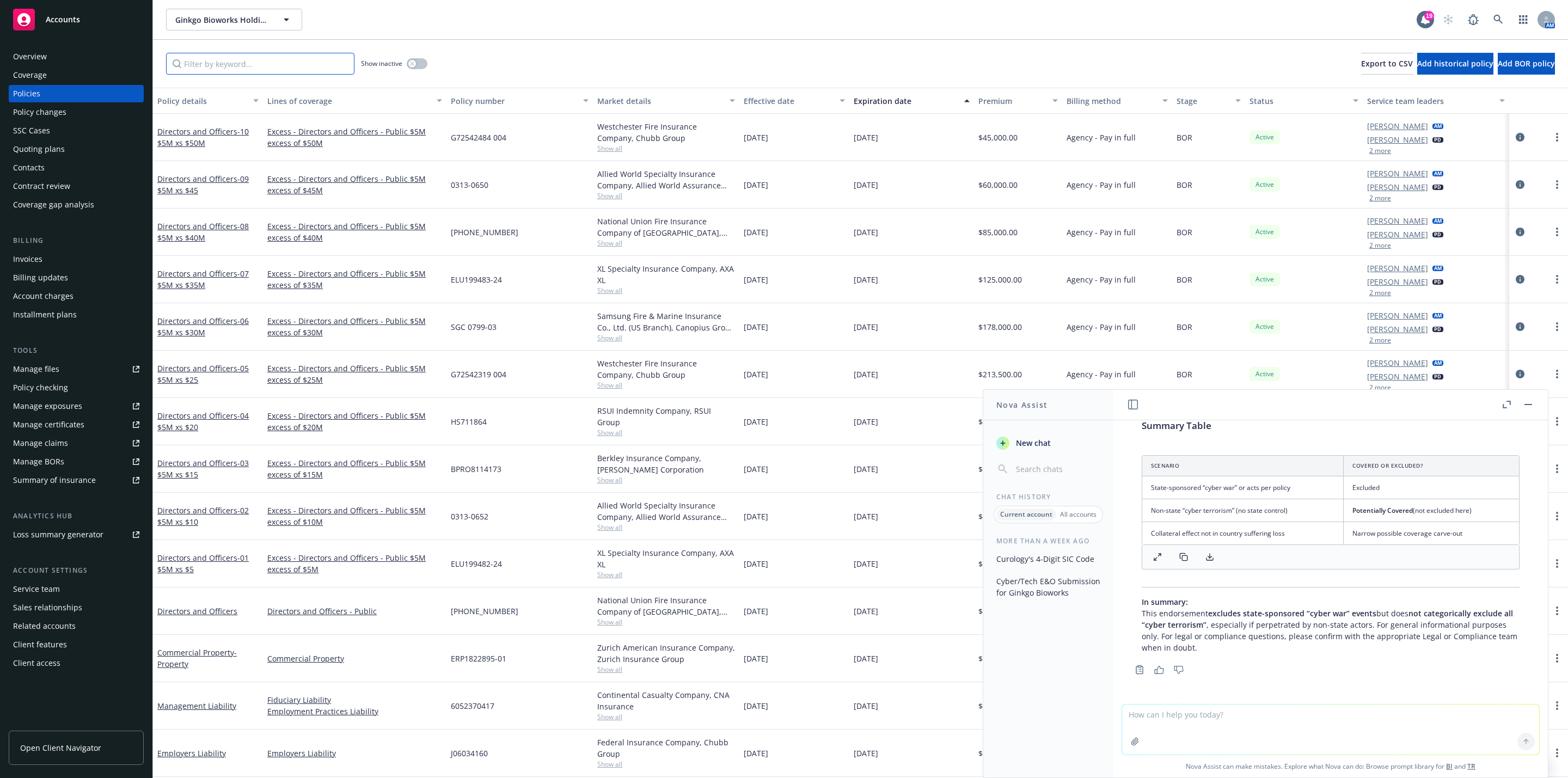
click at [326, 72] on input "Filter by keyword..." at bounding box center [260, 64] width 188 height 22
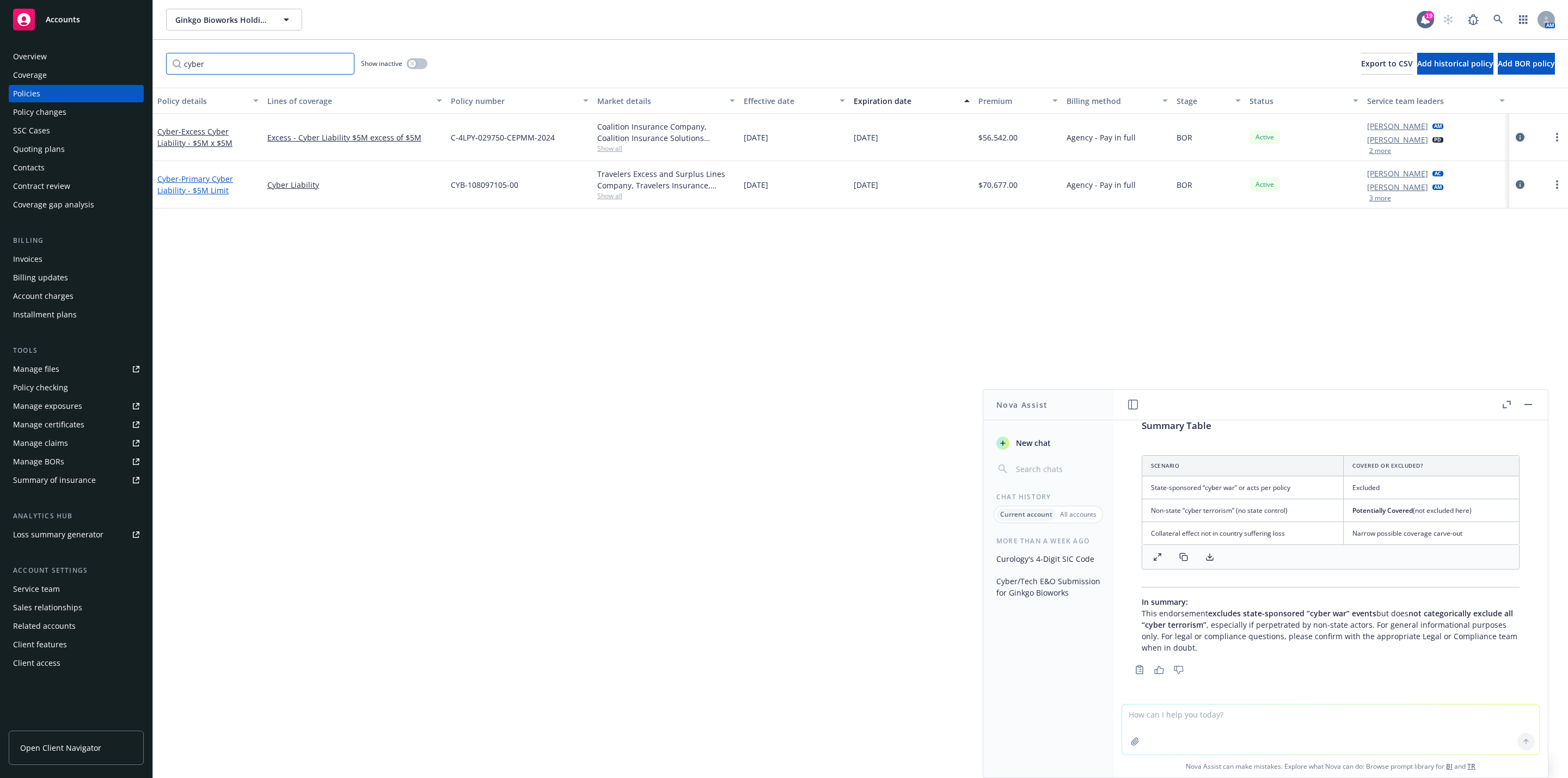
type input "cyber"
click at [185, 181] on span "- Primary Cyber Liability - $5M Limit" at bounding box center [195, 185] width 76 height 22
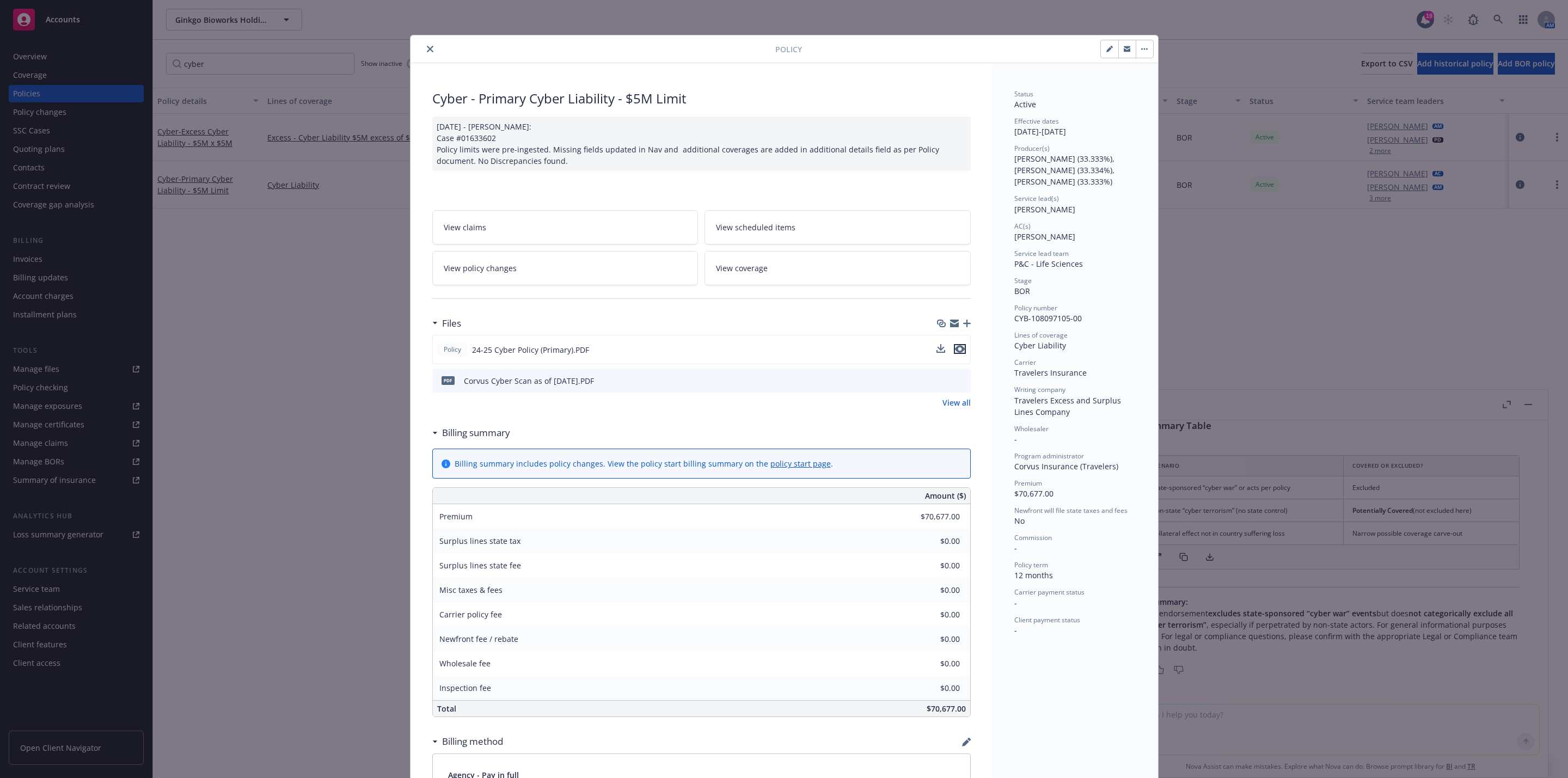
click at [955, 350] on icon "preview file" at bounding box center [960, 349] width 10 height 7
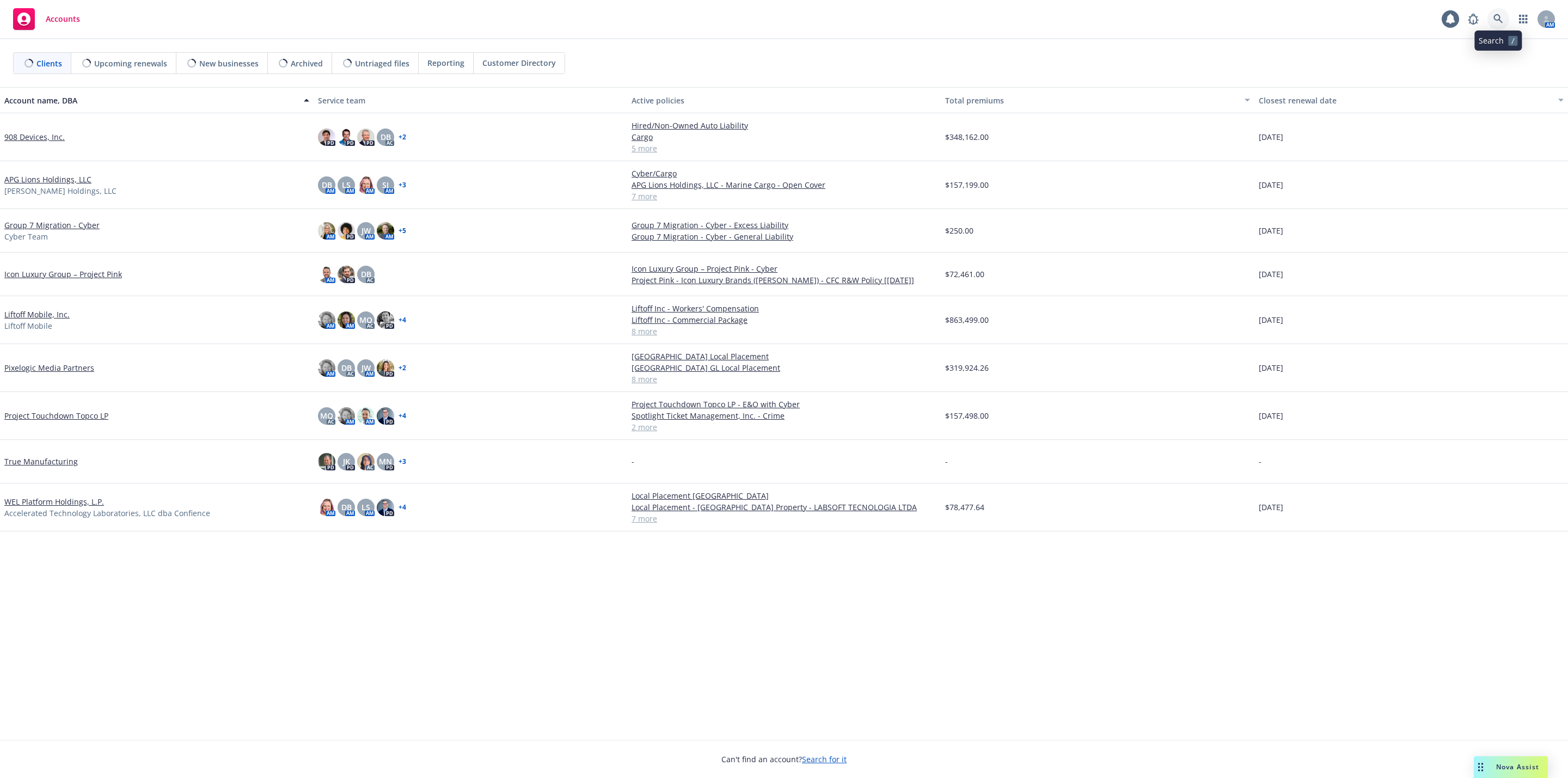
click at [1498, 28] on link at bounding box center [1498, 19] width 22 height 22
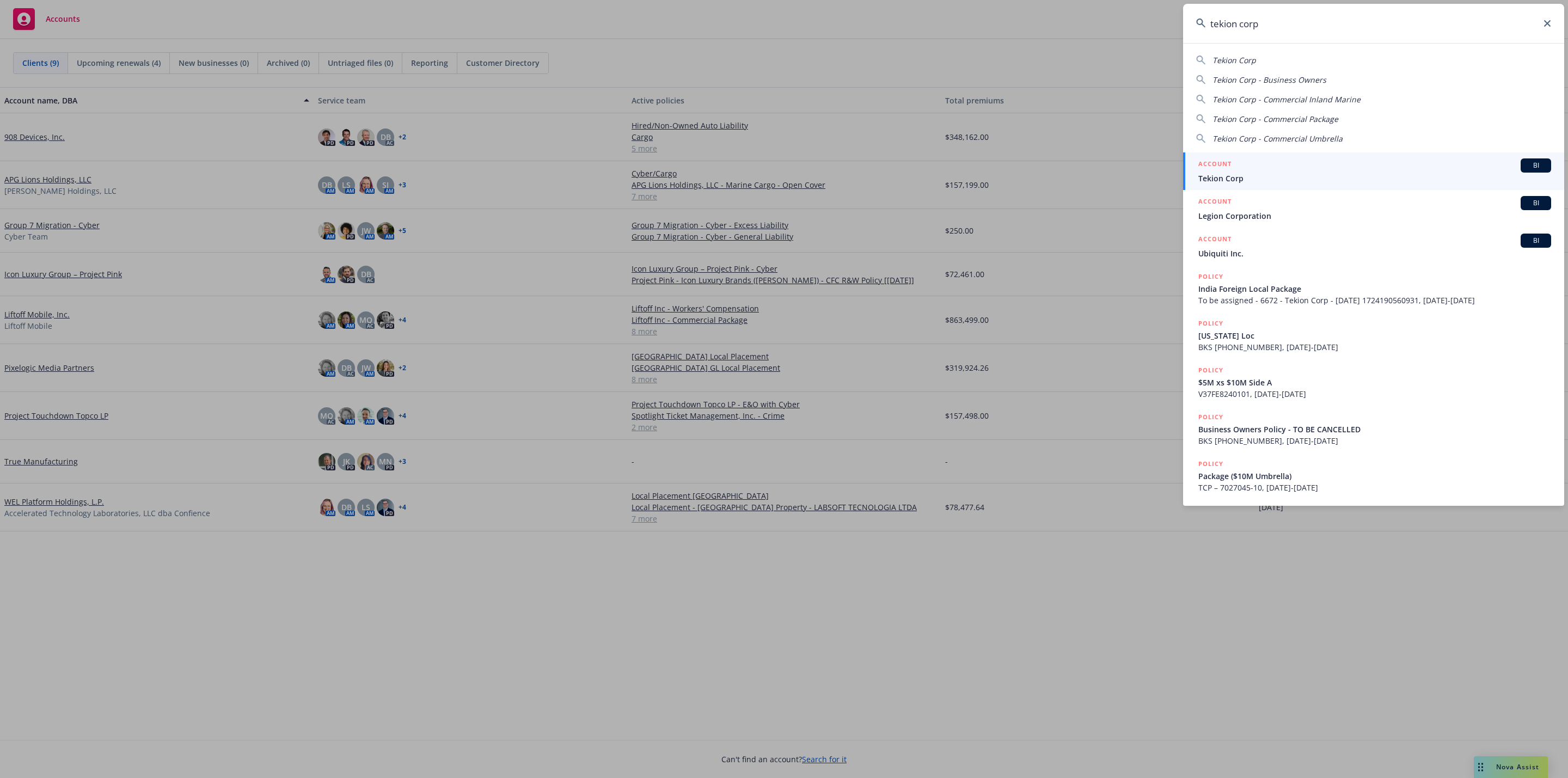
type input "tekion corp"
click at [1335, 169] on div "ACCOUNT BI" at bounding box center [1375, 165] width 353 height 14
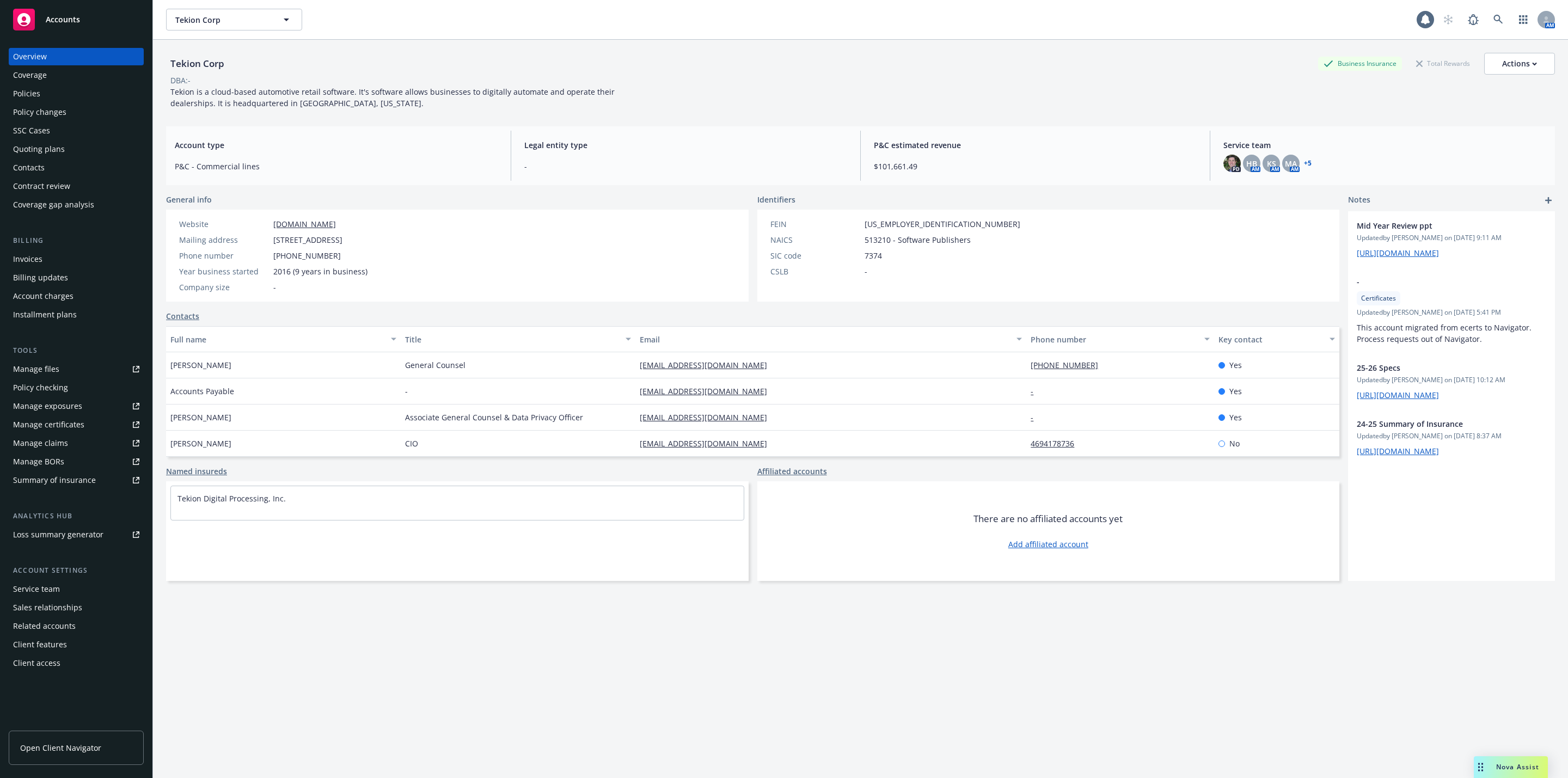
click at [59, 96] on div "Policies" at bounding box center [76, 94] width 126 height 17
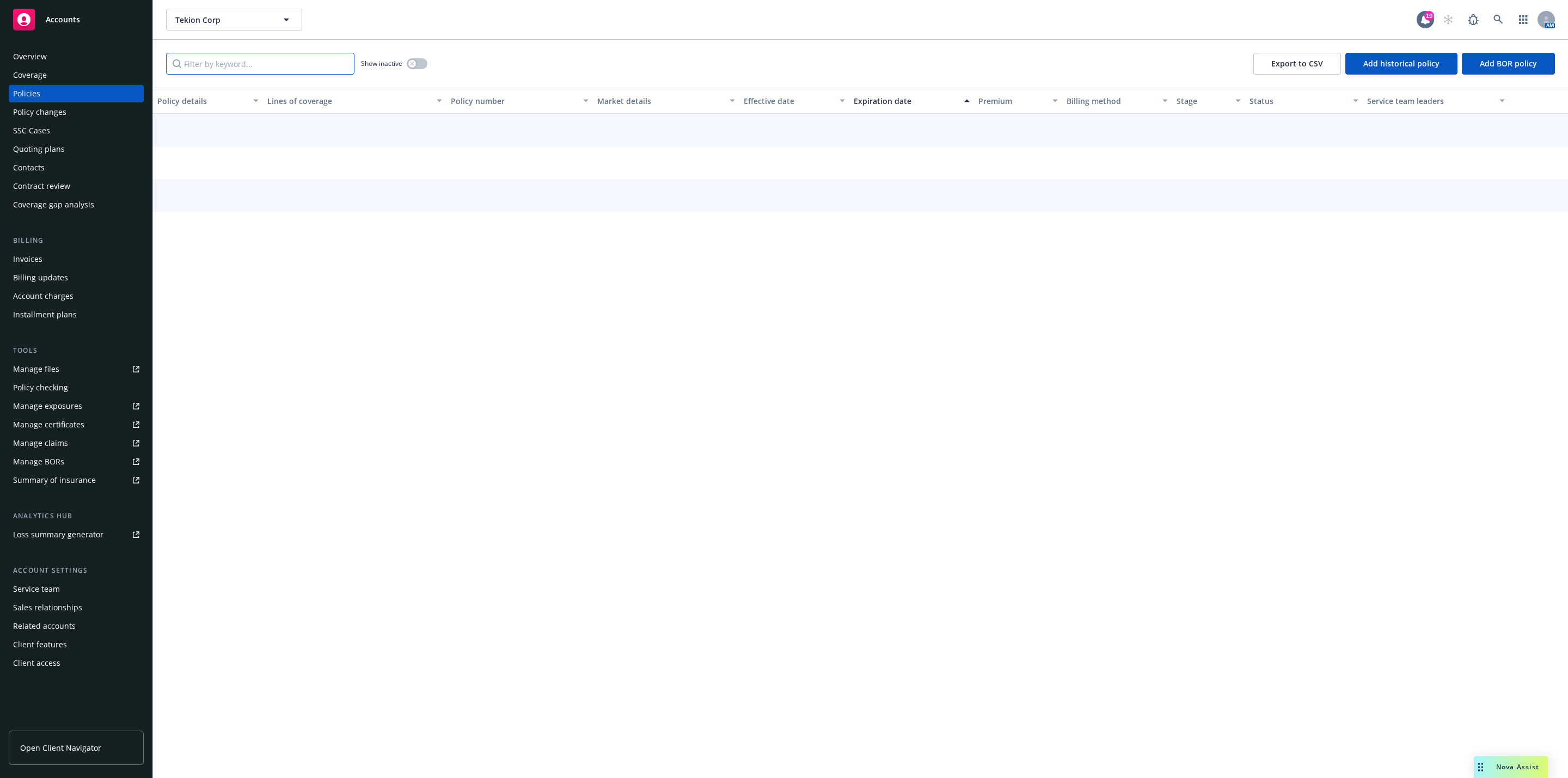
click at [289, 64] on input "Filter by keyword..." at bounding box center [260, 64] width 188 height 22
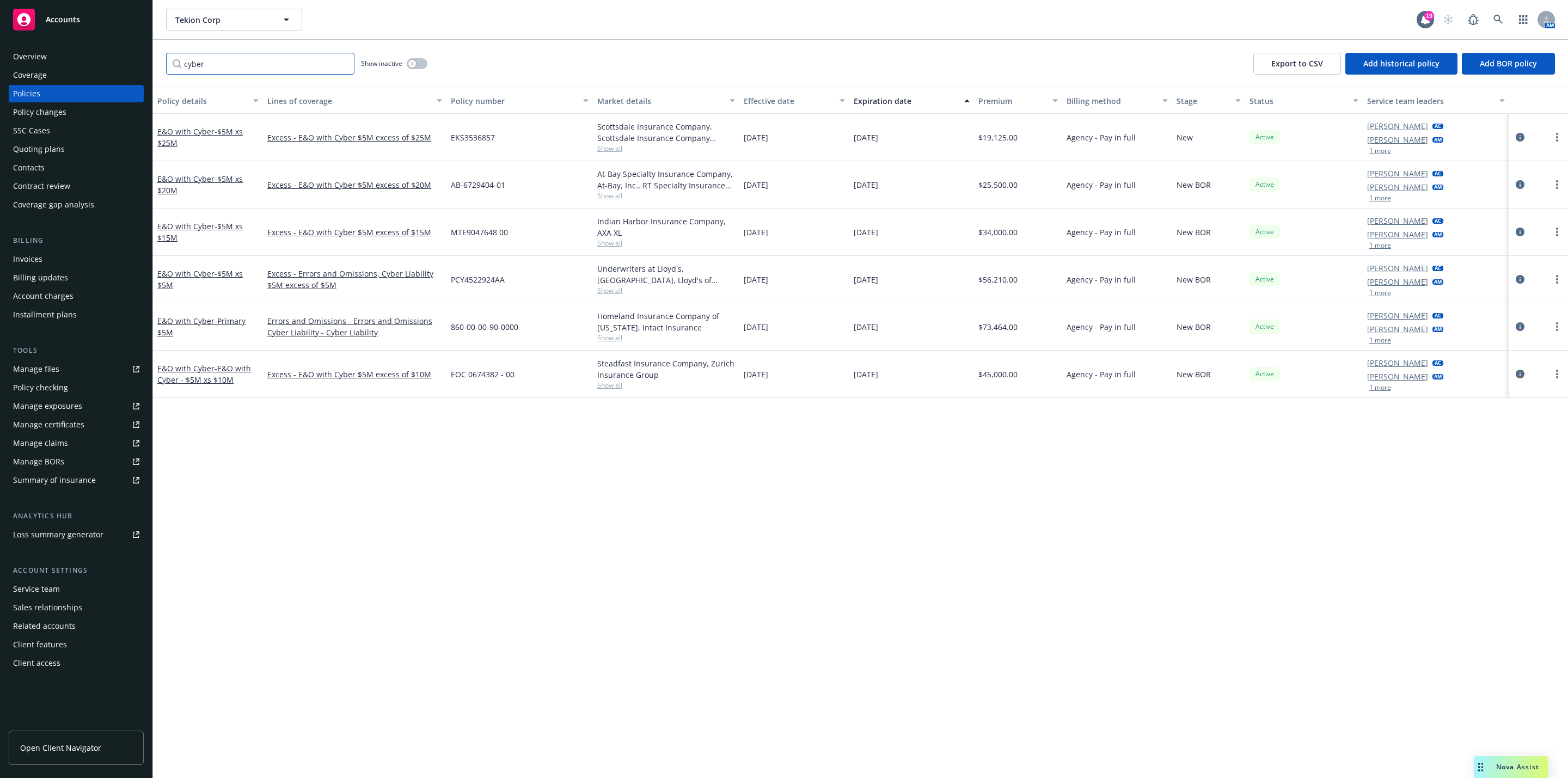
type input "cyber"
drag, startPoint x: 425, startPoint y: 468, endPoint x: 421, endPoint y: 458, distance: 10.8
click at [425, 466] on div "Policy details Lines of coverage Policy number Market details Effective date Ex…" at bounding box center [861, 433] width 1415 height 690
click at [341, 66] on input "cyber" at bounding box center [260, 64] width 188 height 22
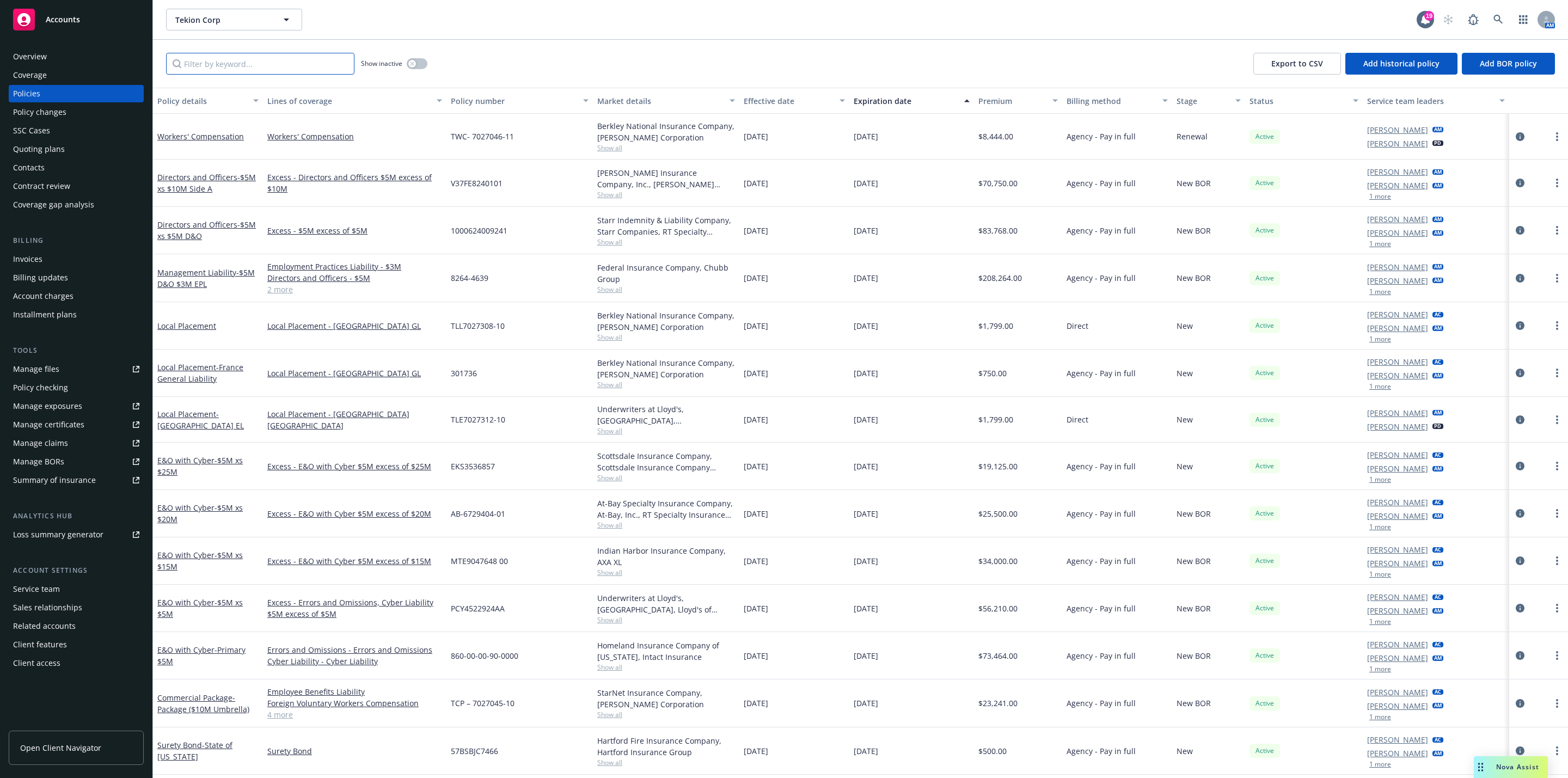
click at [332, 61] on input "Filter by keyword..." at bounding box center [260, 64] width 188 height 22
click at [1003, 104] on div "Premium" at bounding box center [1012, 101] width 68 height 11
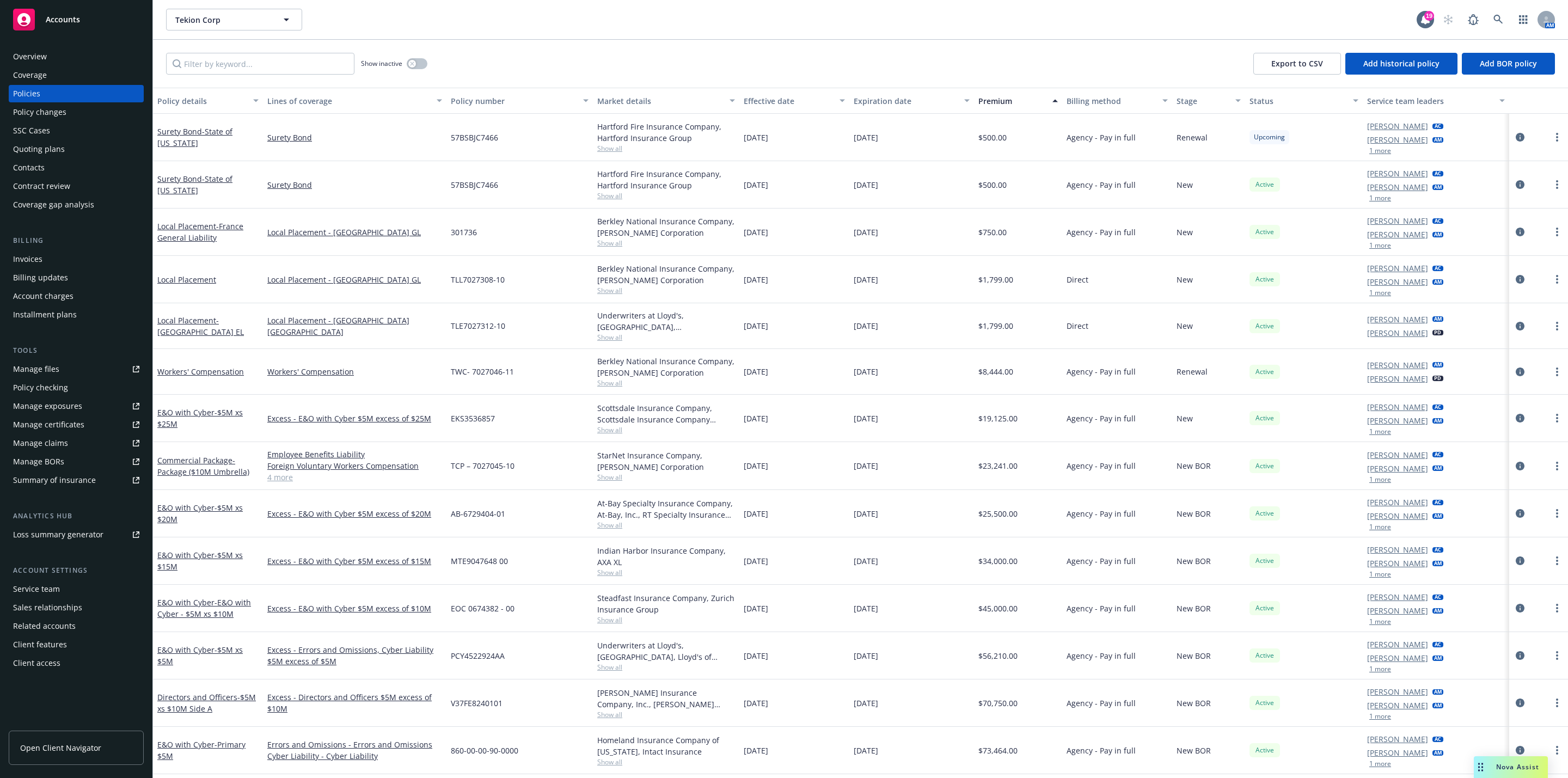
click at [1000, 103] on div "Premium" at bounding box center [1012, 101] width 68 height 11
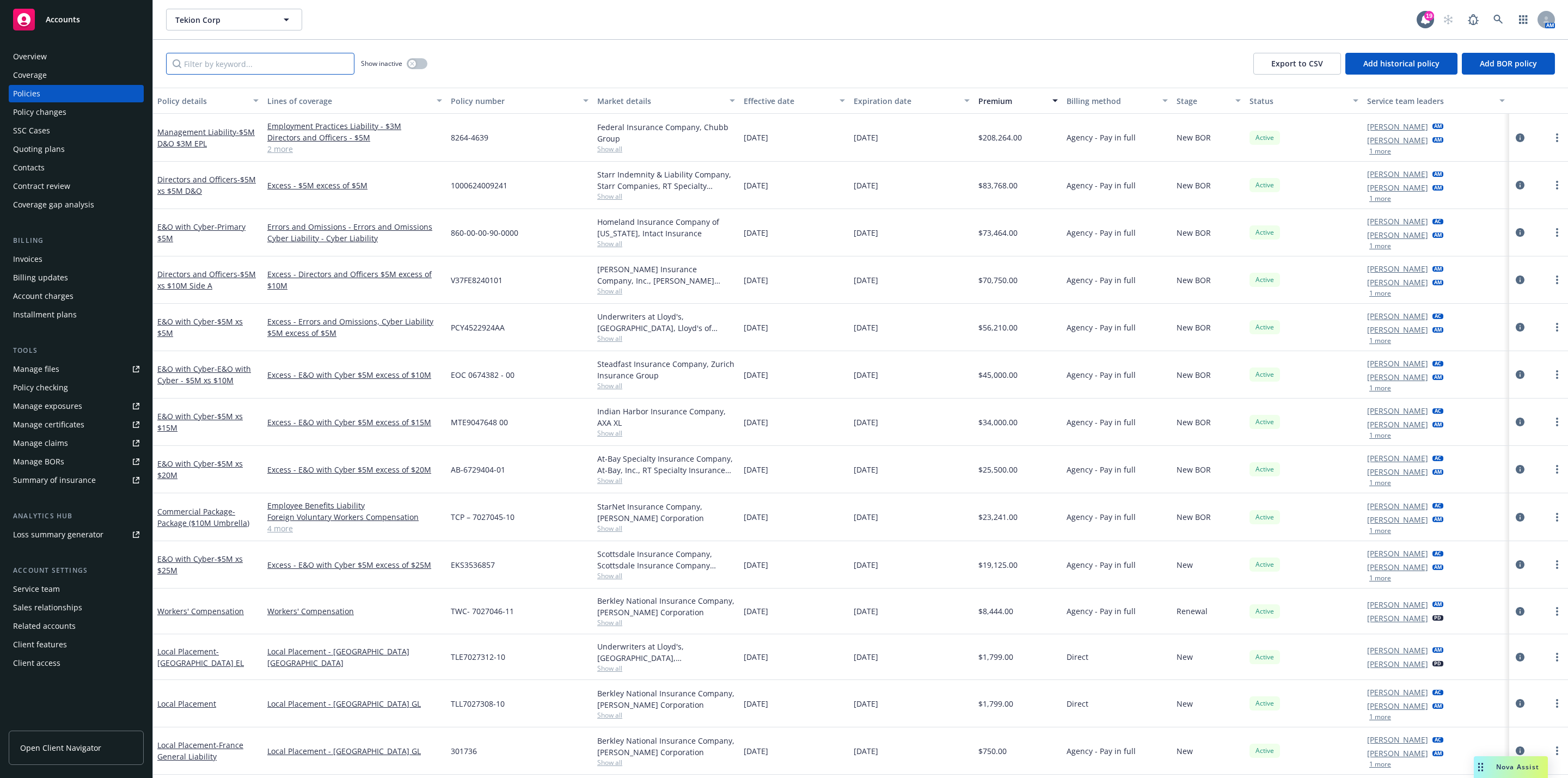
click at [208, 64] on input "Filter by keyword..." at bounding box center [260, 64] width 188 height 22
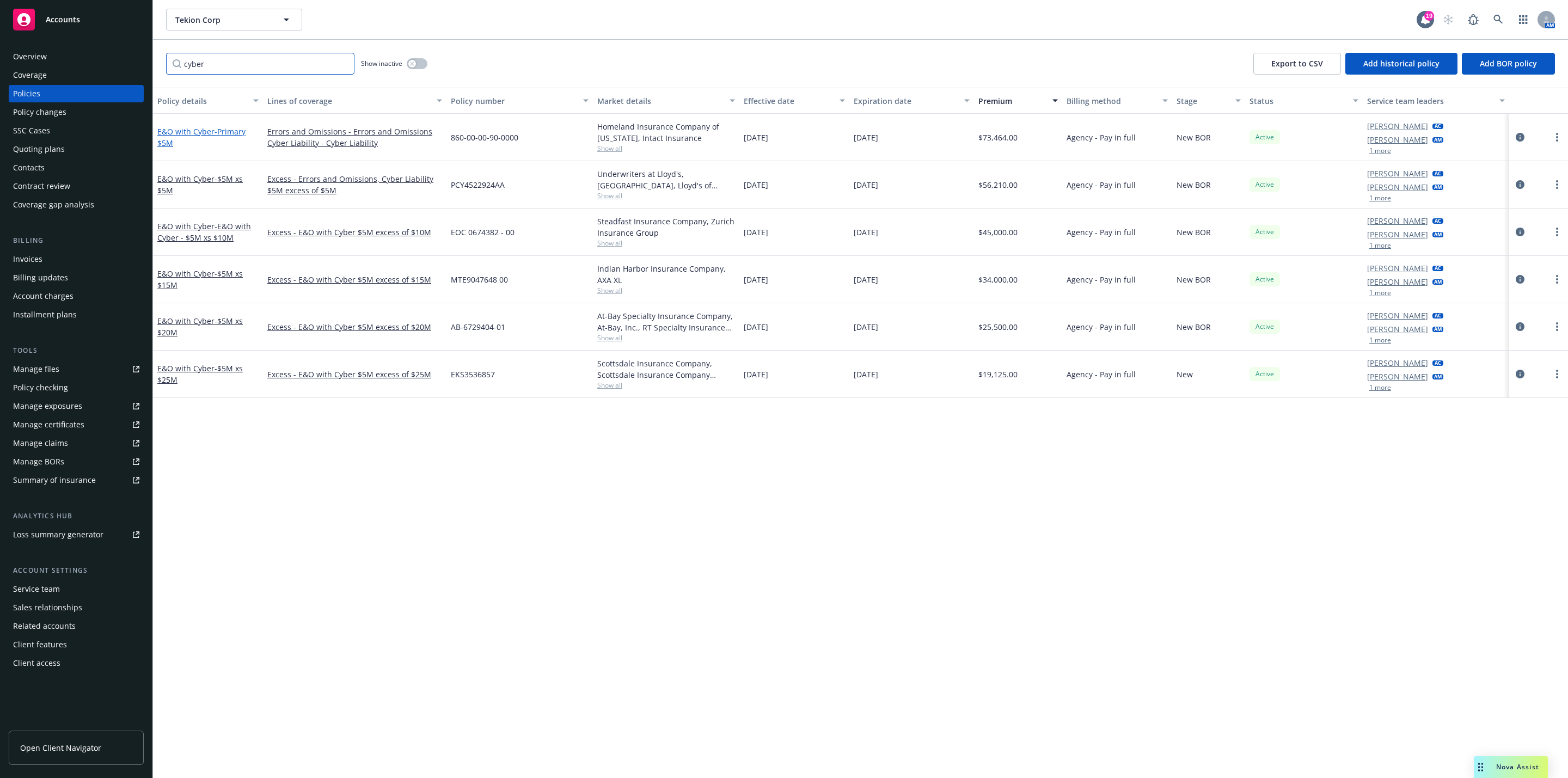
type input "cyber"
click at [172, 129] on link "E&O with Cyber - Primary $5M" at bounding box center [201, 137] width 88 height 22
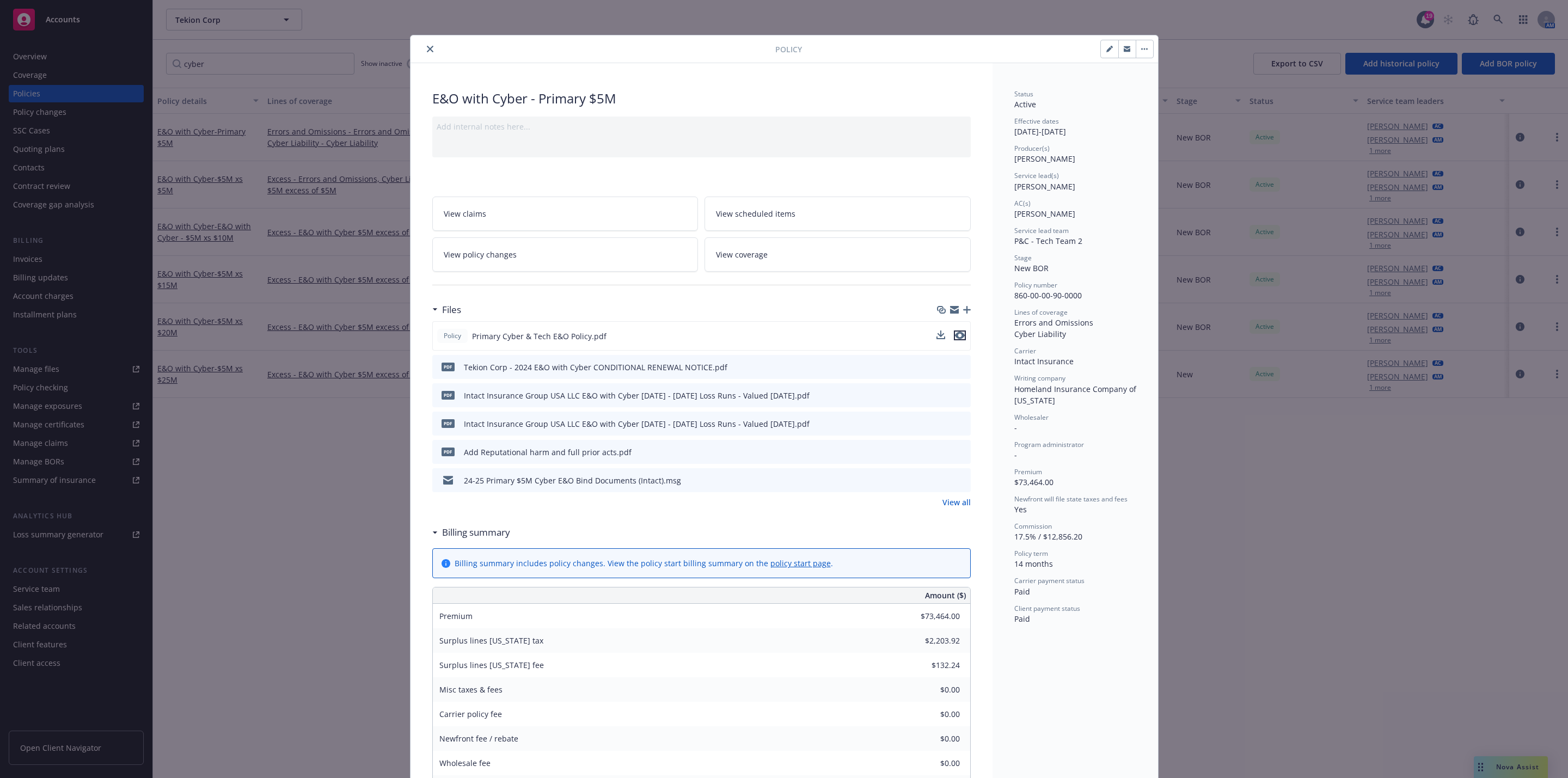
click at [955, 339] on icon "preview file" at bounding box center [960, 335] width 10 height 7
click at [423, 46] on button "close" at bounding box center [430, 49] width 13 height 13
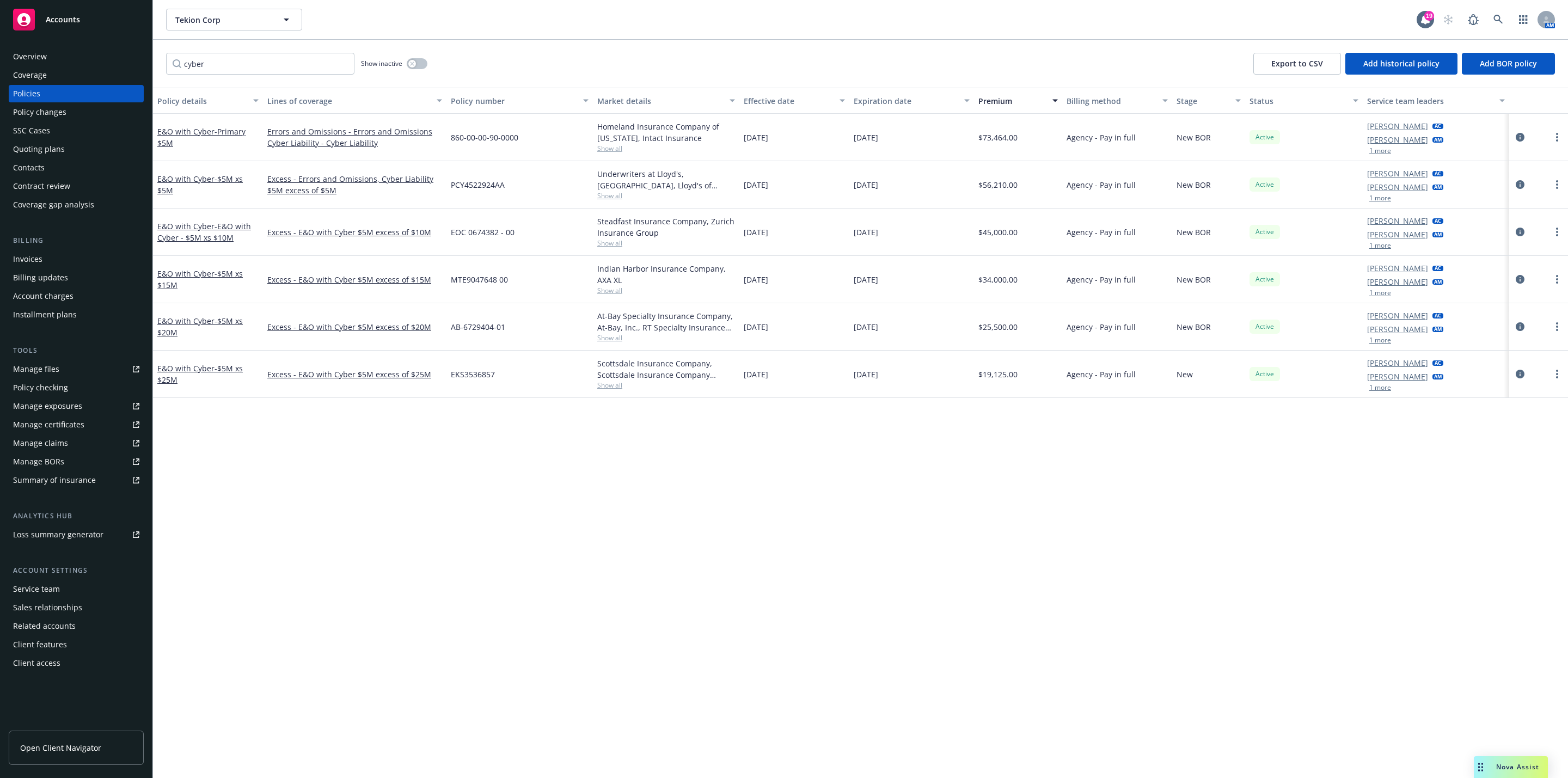
click at [455, 464] on div "Policy details Lines of coverage Policy number Market details Effective date Ex…" at bounding box center [861, 433] width 1415 height 690
drag, startPoint x: 455, startPoint y: 461, endPoint x: 1176, endPoint y: 660, distance: 748.0
click at [1163, 661] on div "Policy details Lines of coverage Policy number Market details Effective date Ex…" at bounding box center [861, 433] width 1415 height 690
click at [1490, 769] on div "Nova Assist" at bounding box center [1518, 767] width 60 height 9
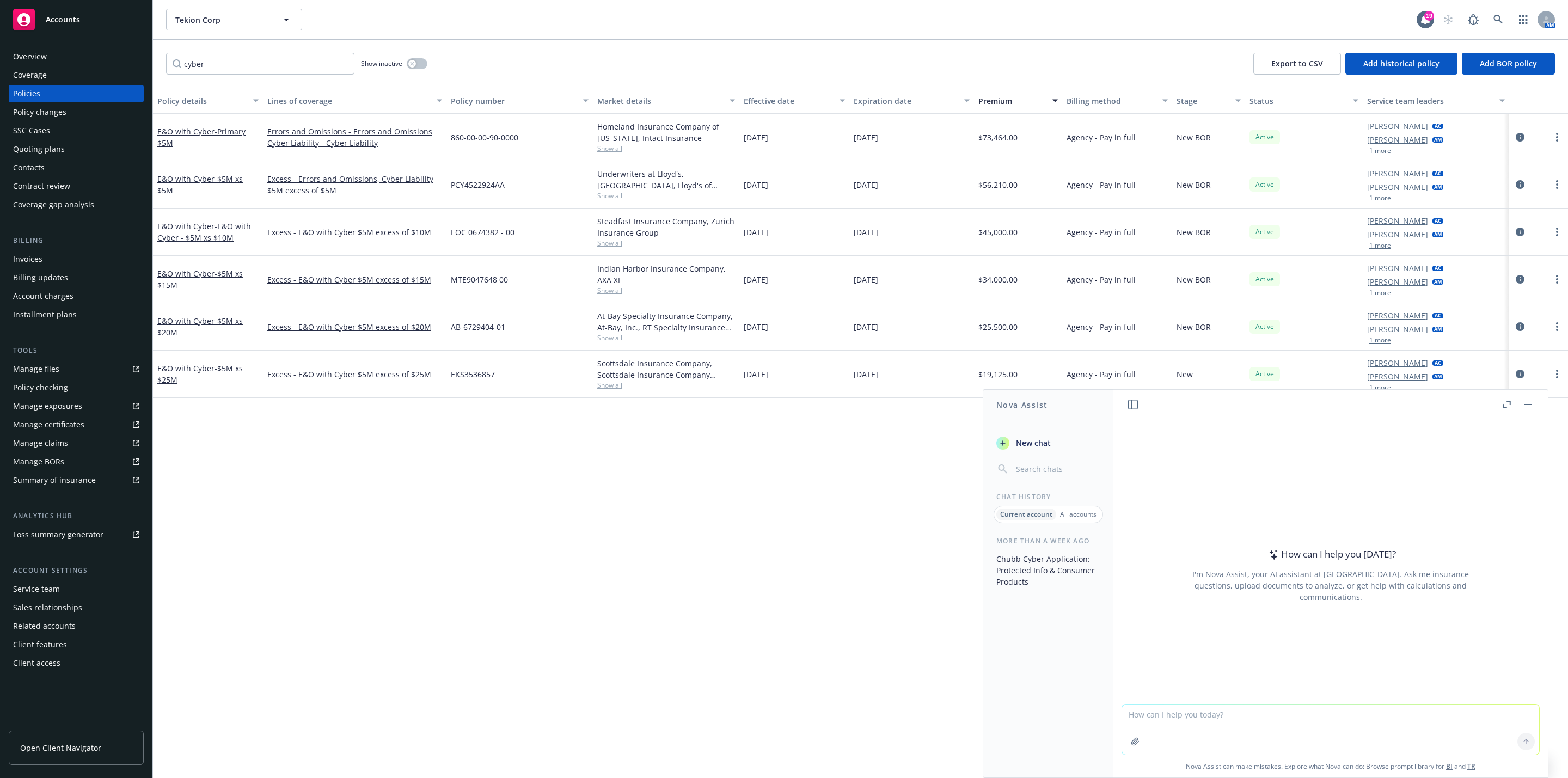
click at [1227, 721] on textarea at bounding box center [1330, 730] width 417 height 50
type textarea "What does tekion corp do"
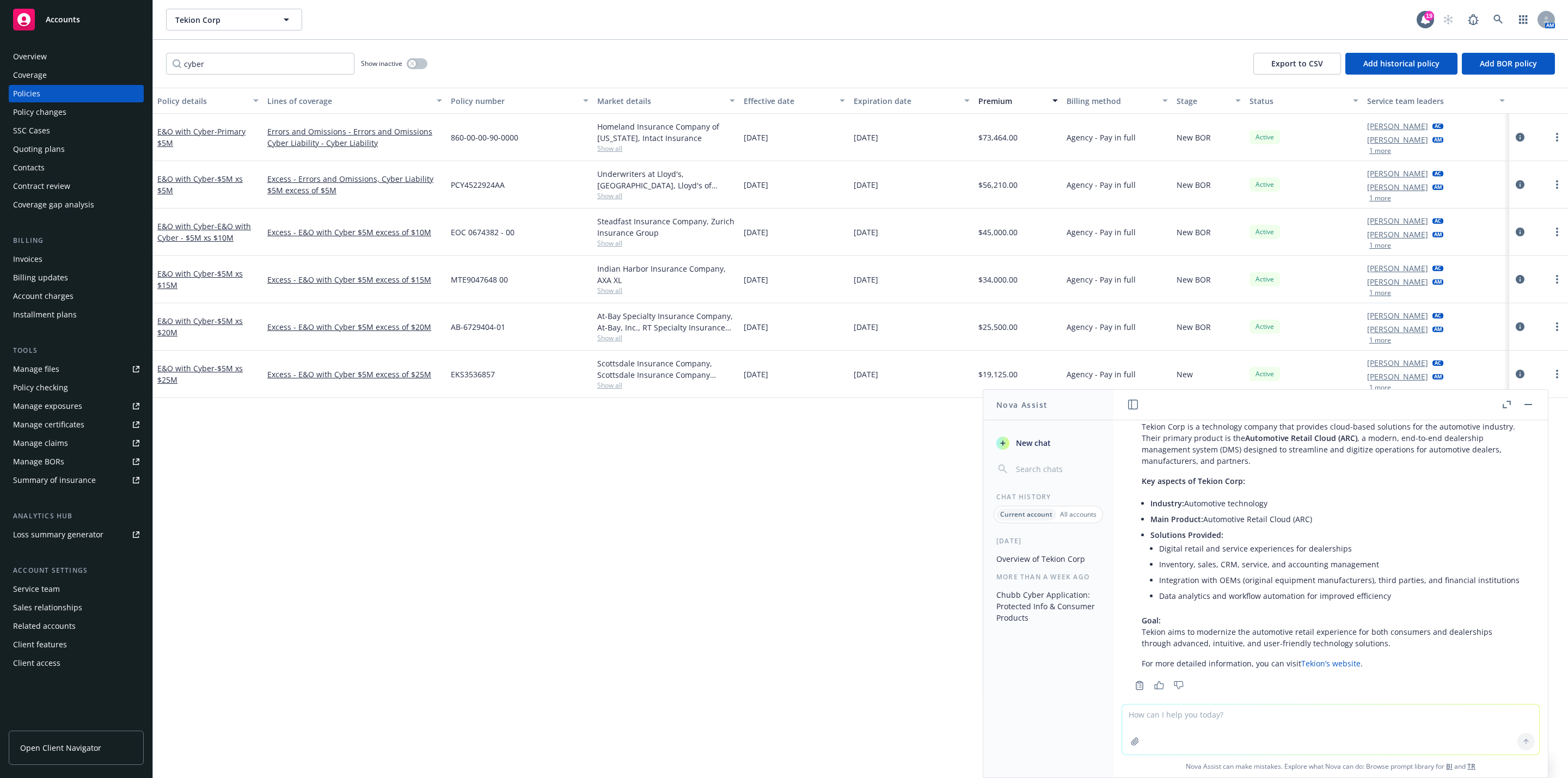
scroll to position [72, 0]
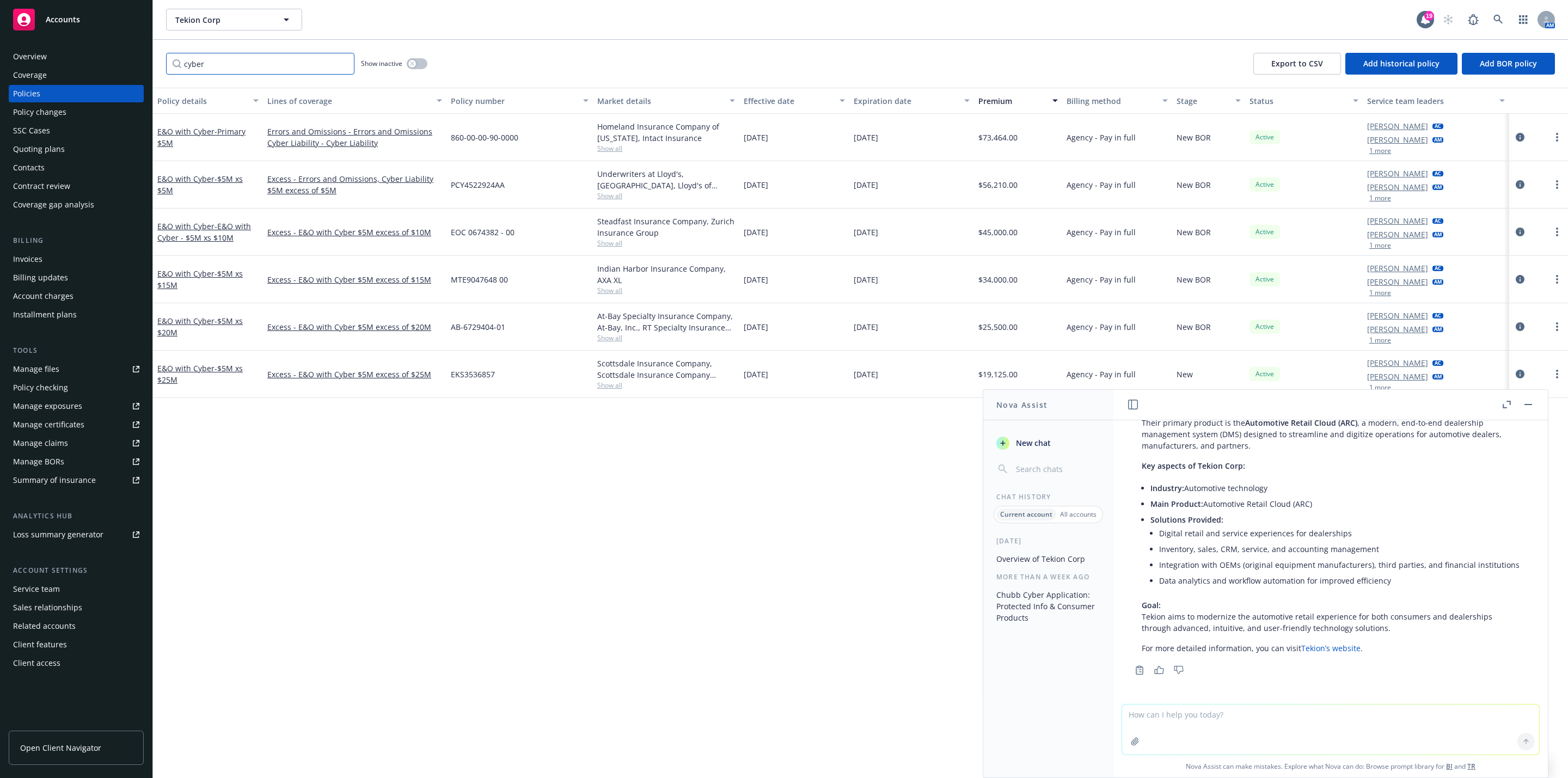
click at [338, 66] on input "cyber" at bounding box center [260, 64] width 188 height 22
click at [344, 64] on input "cyber" at bounding box center [260, 64] width 188 height 22
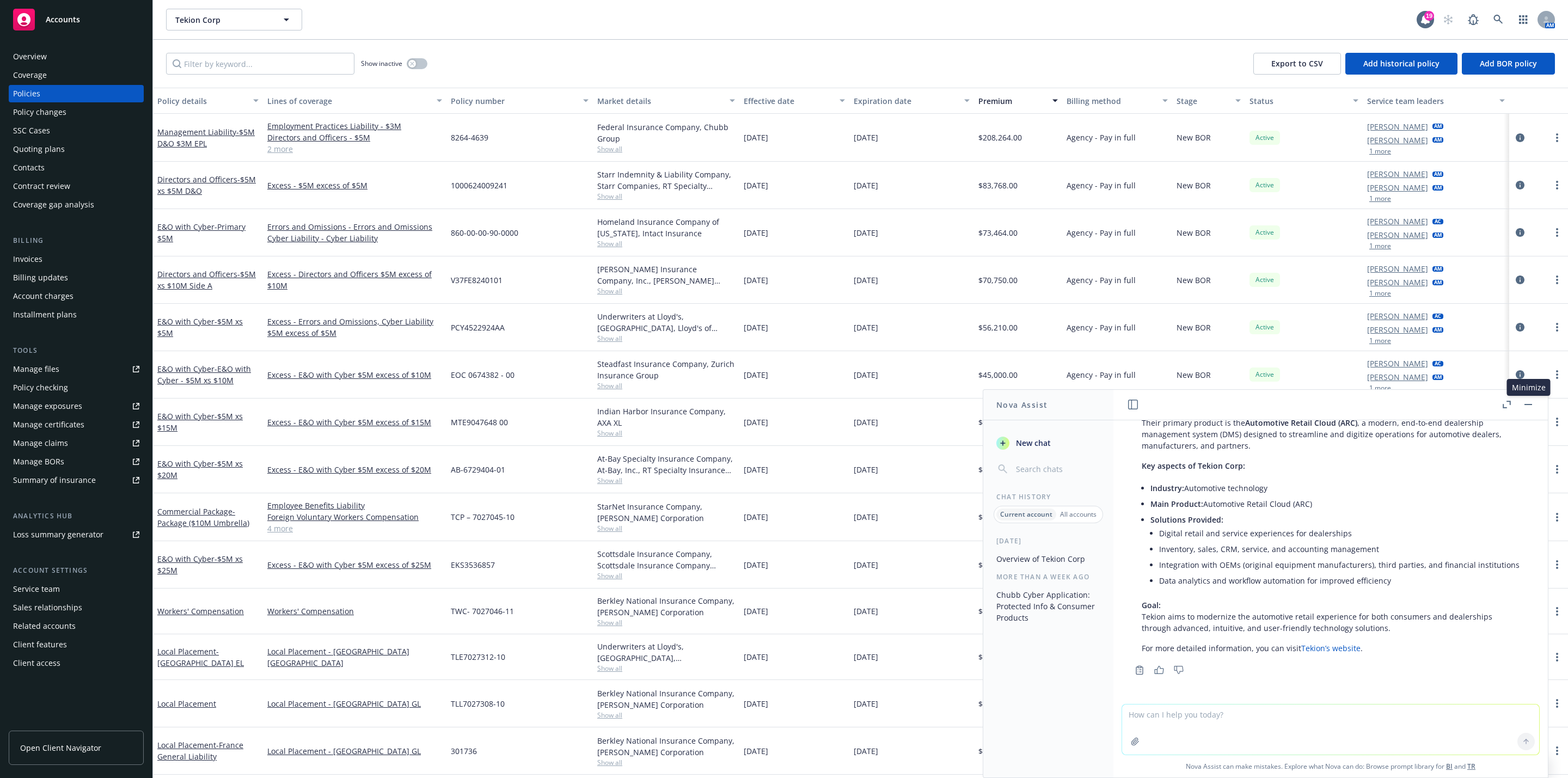
click at [1529, 402] on button "button" at bounding box center [1528, 405] width 13 height 13
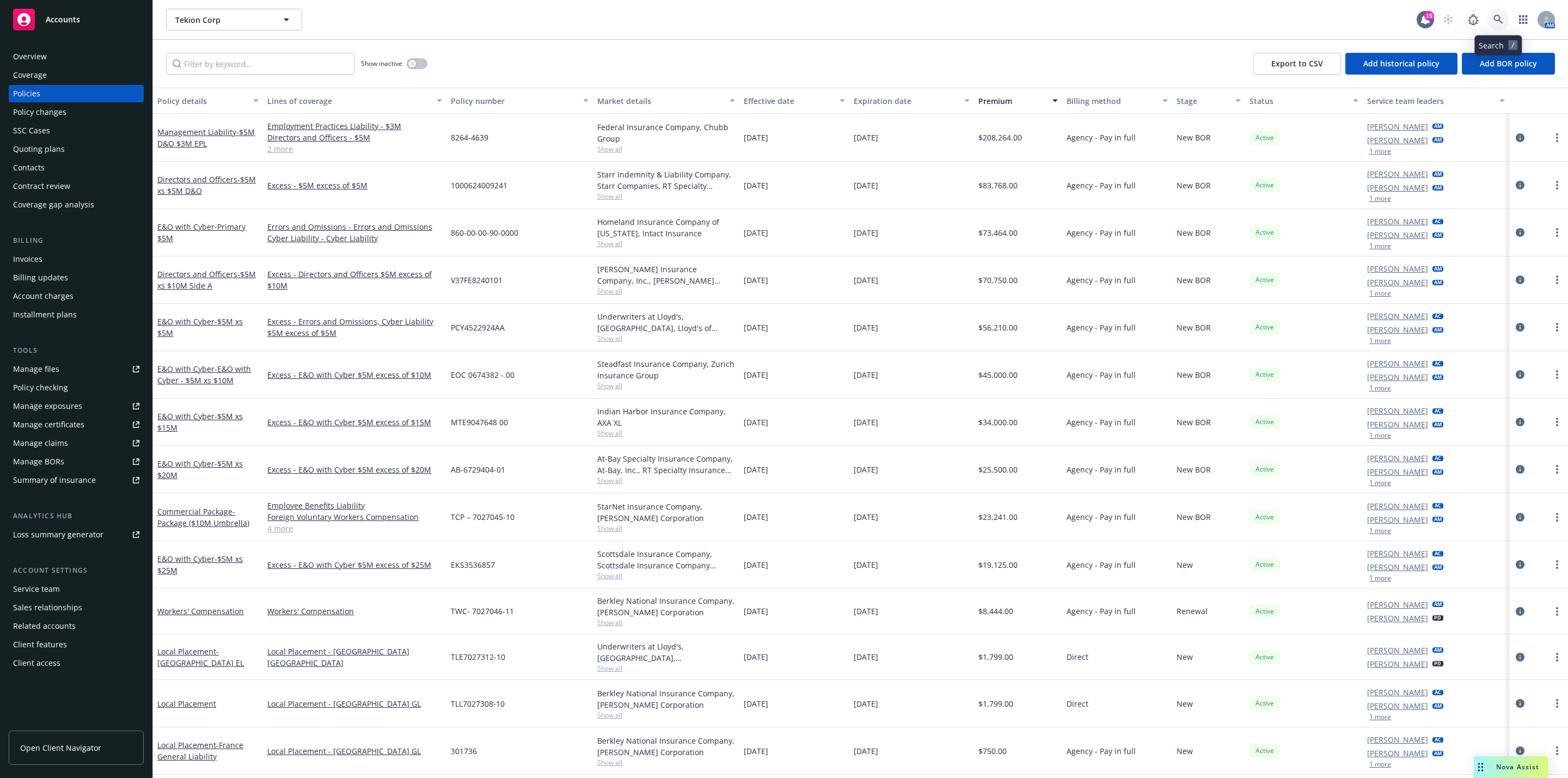
click at [1490, 20] on link at bounding box center [1498, 19] width 22 height 22
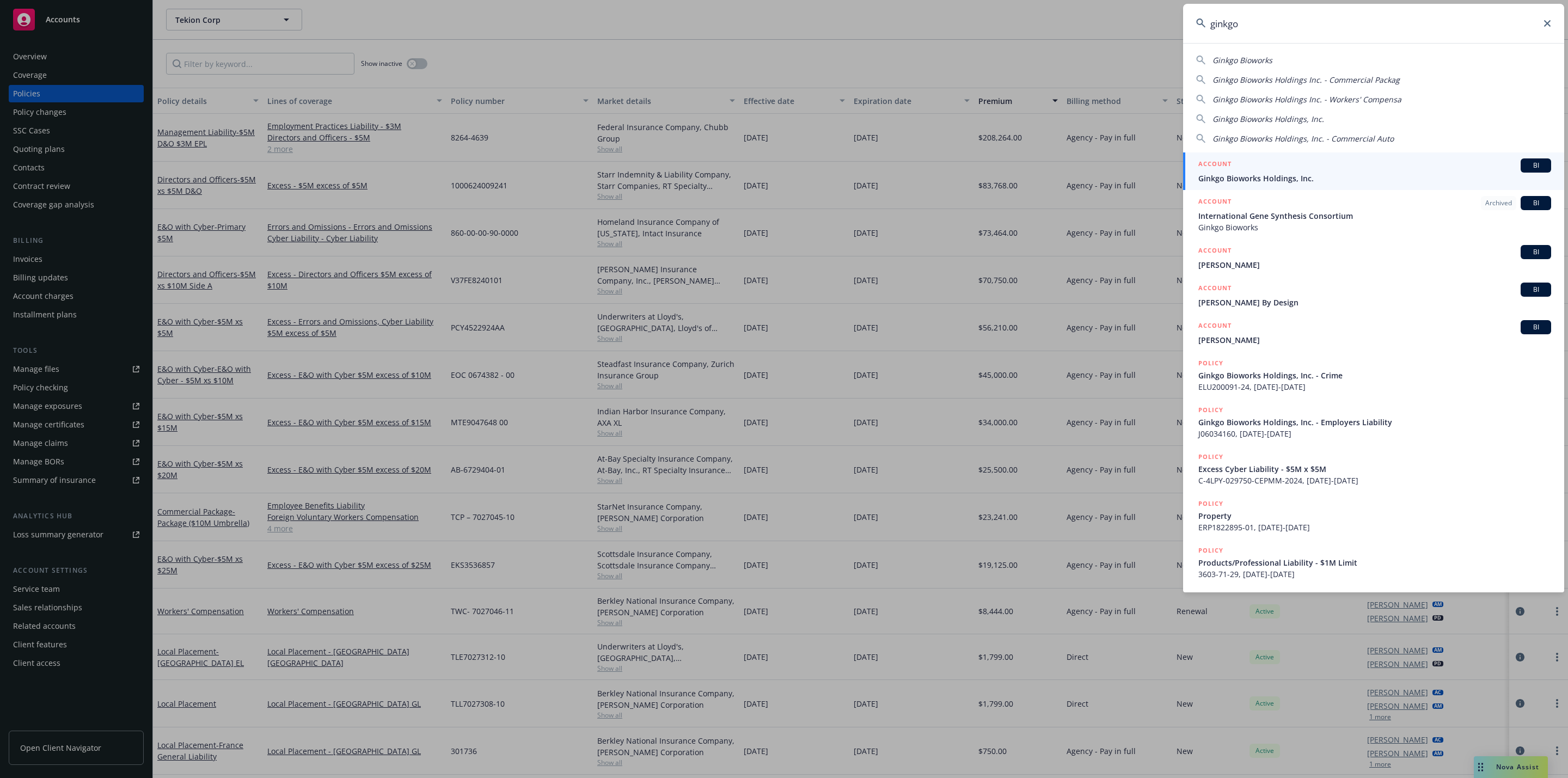
type input "ginkgo"
drag, startPoint x: 1303, startPoint y: 171, endPoint x: 1261, endPoint y: 167, distance: 42.2
click at [1302, 171] on div "ACCOUNT BI" at bounding box center [1375, 165] width 353 height 14
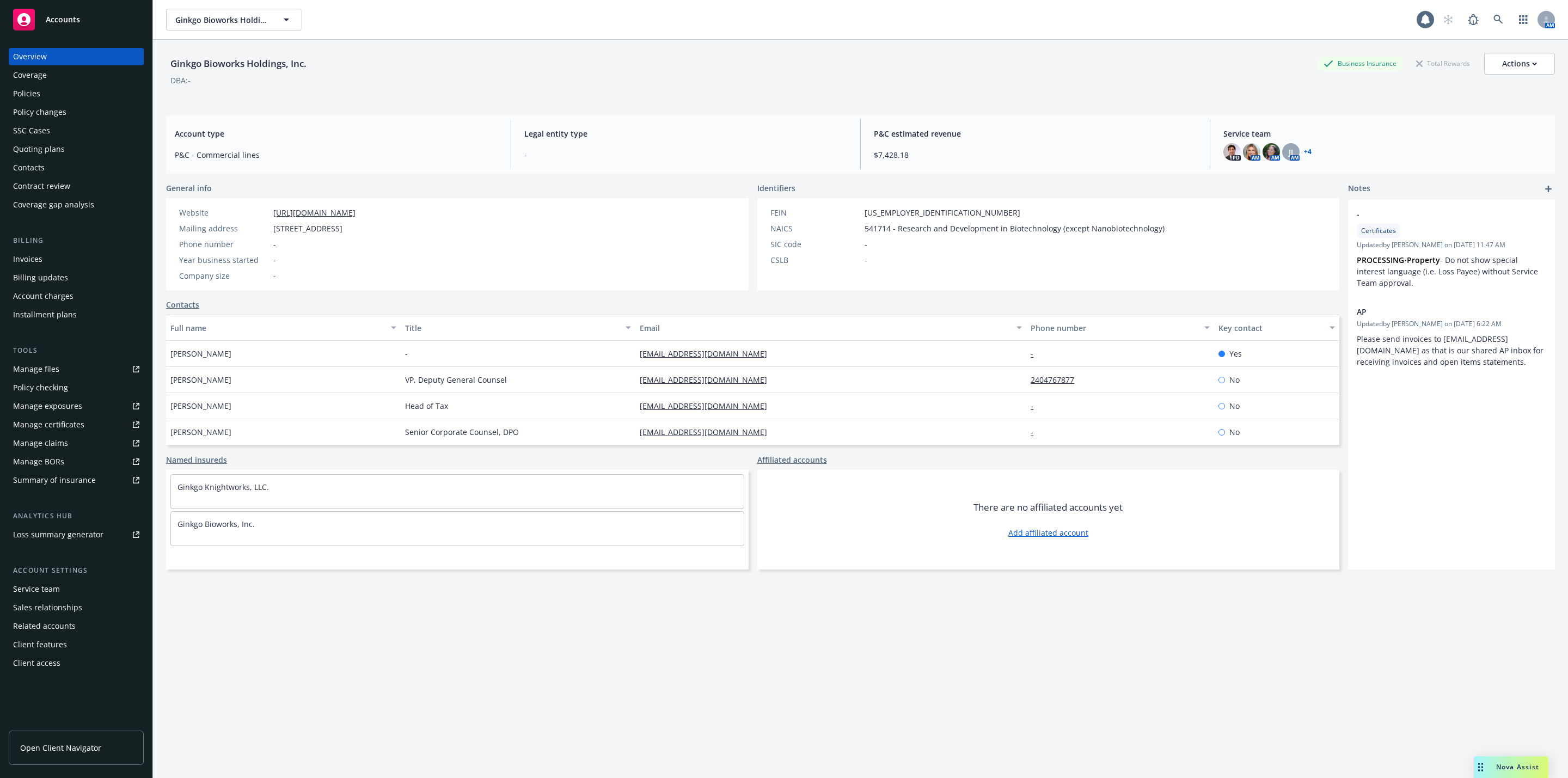
click at [77, 92] on div "Policies" at bounding box center [76, 94] width 126 height 17
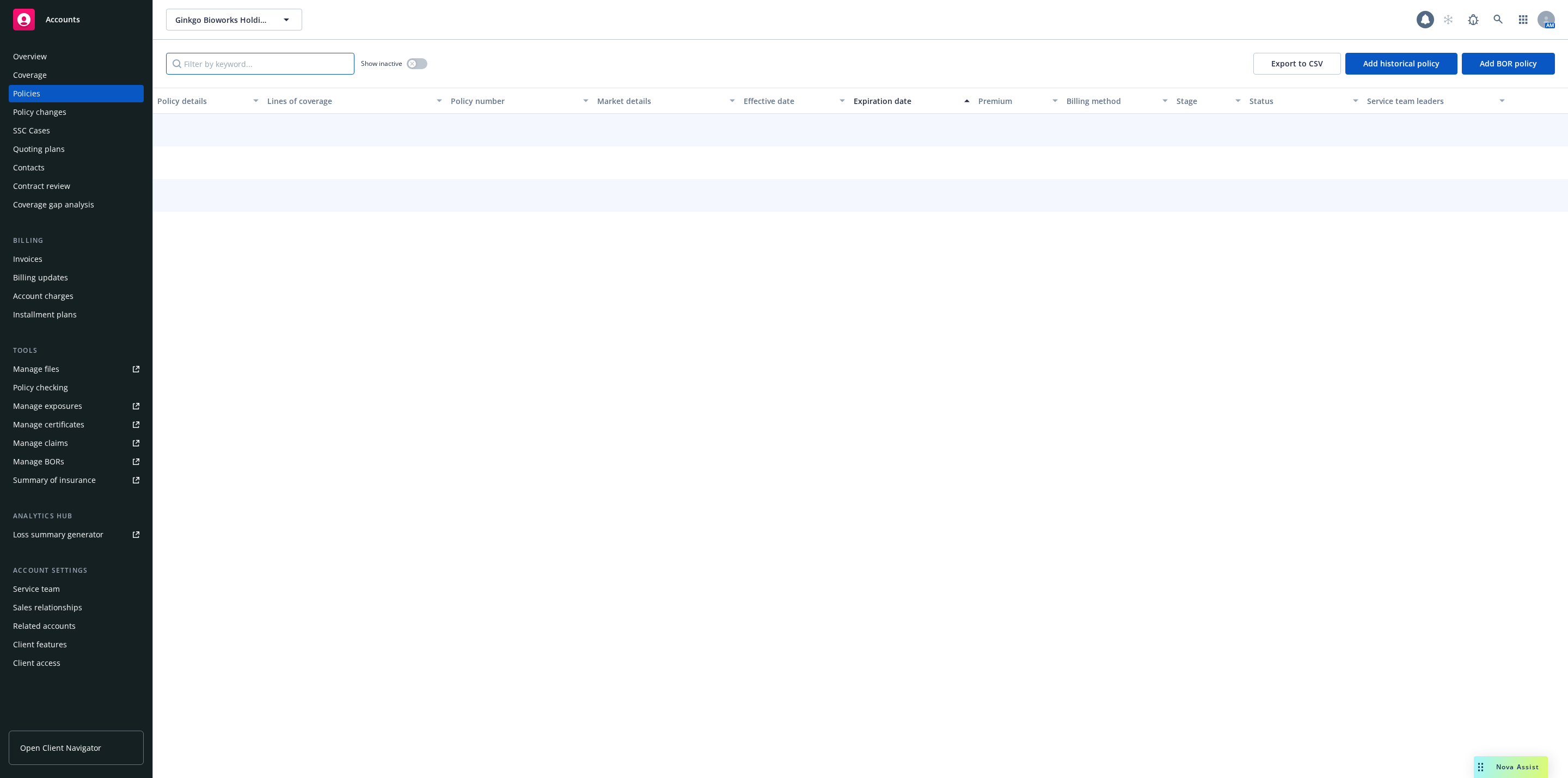
click at [220, 64] on input "Filter by keyword..." at bounding box center [260, 64] width 188 height 22
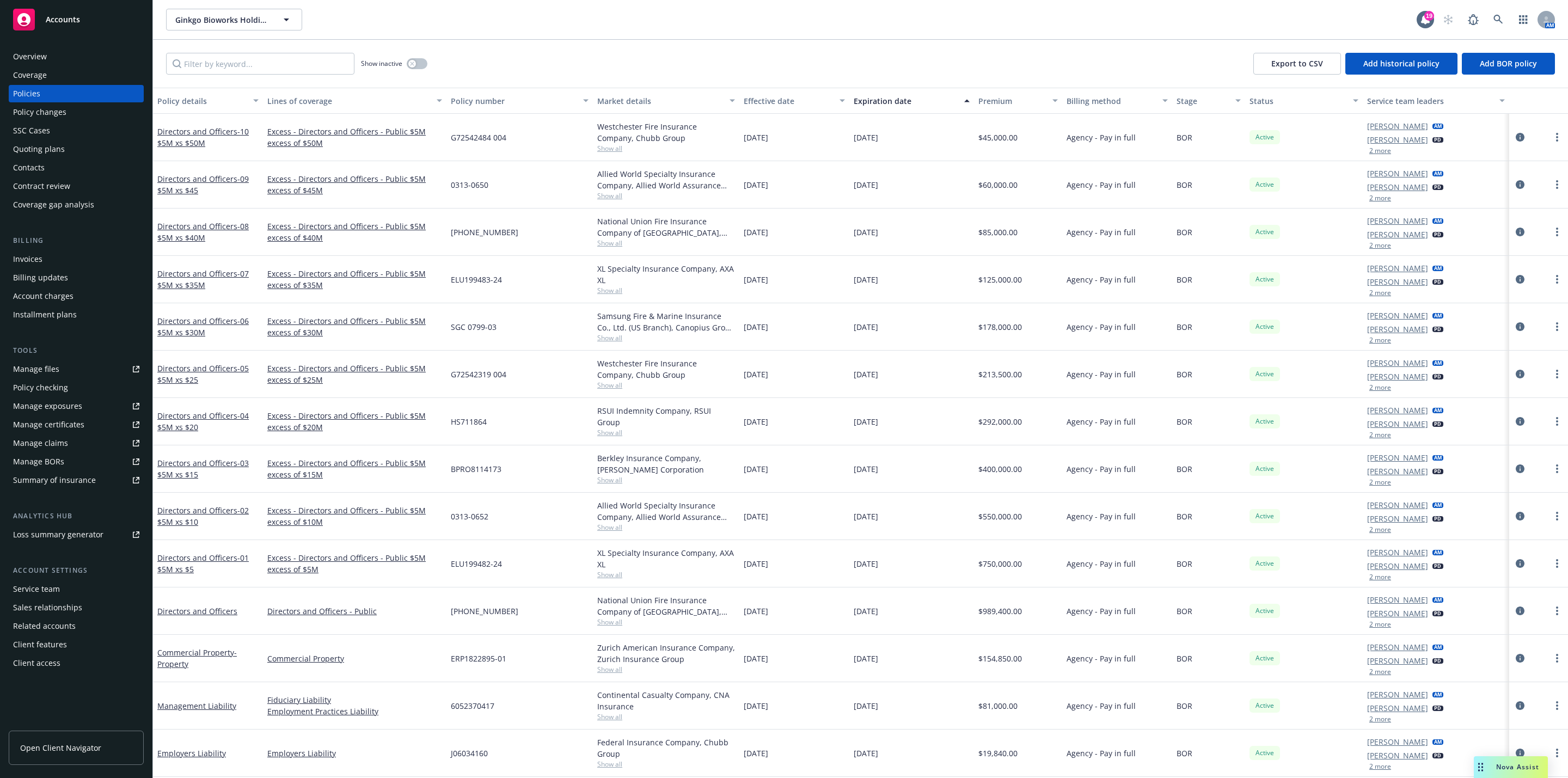
click at [993, 106] on div "Premium" at bounding box center [1012, 101] width 68 height 11
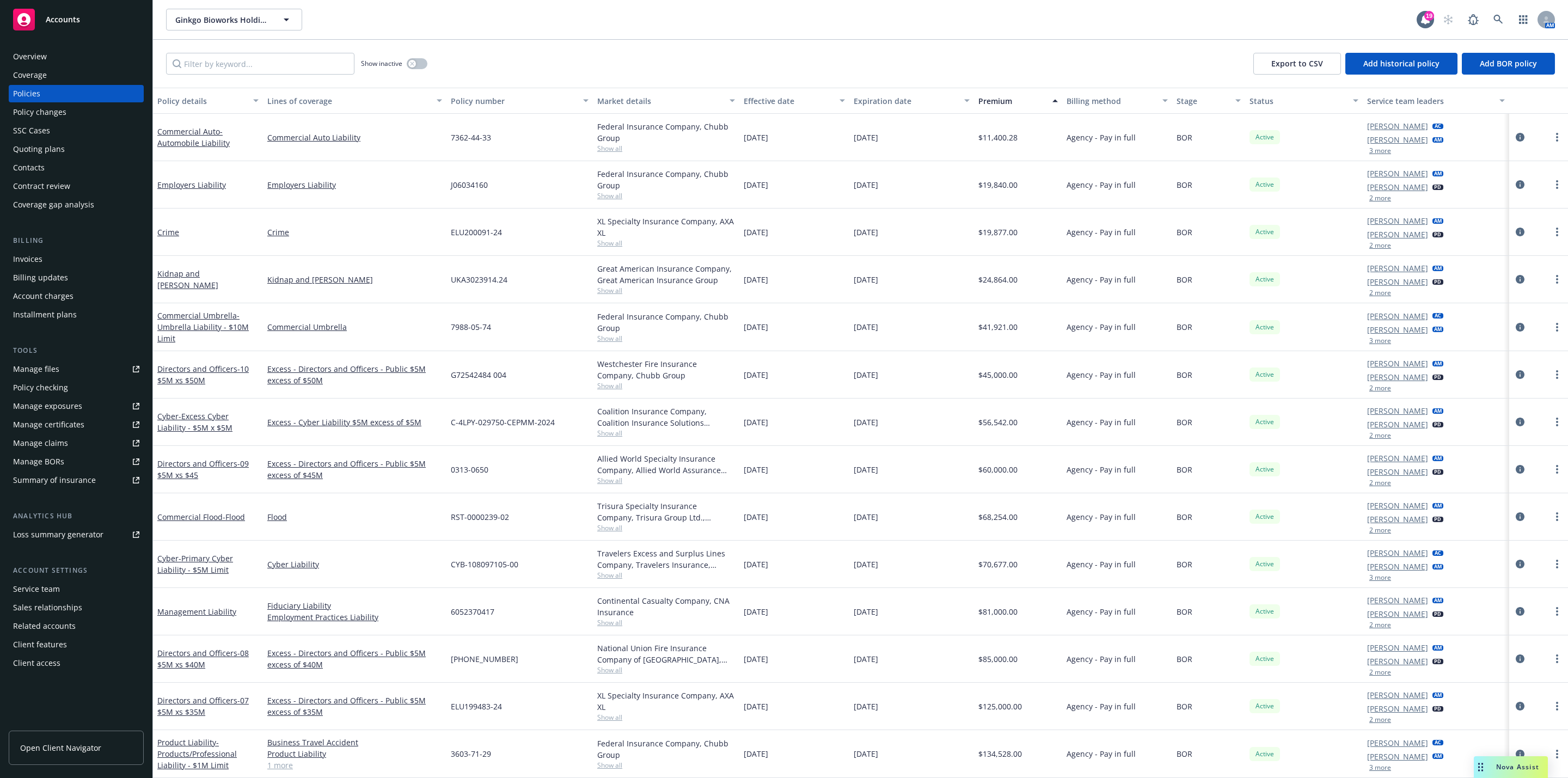
click at [993, 102] on div "Premium" at bounding box center [1012, 101] width 68 height 11
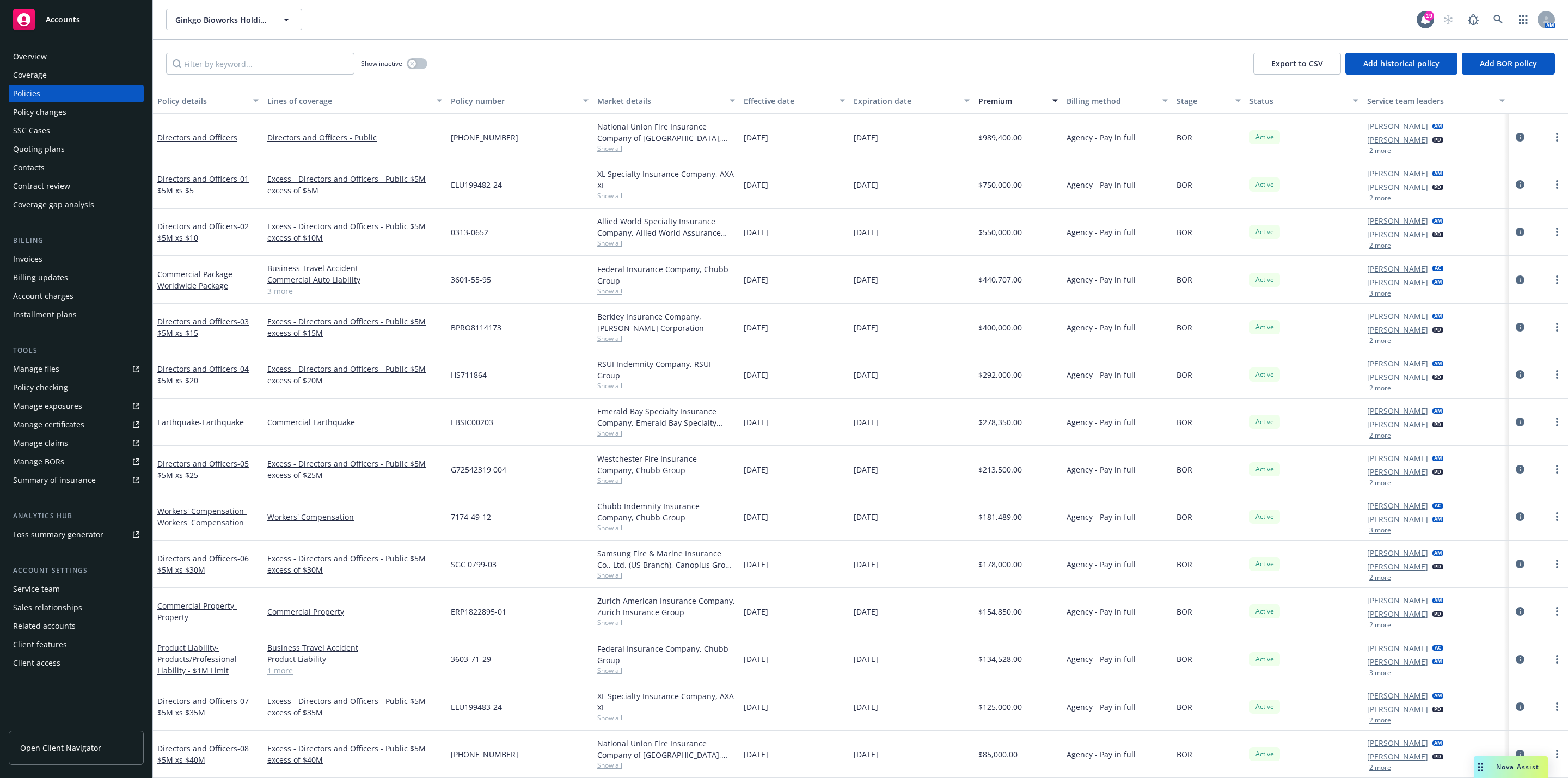
click at [93, 52] on div "Overview" at bounding box center [76, 56] width 126 height 17
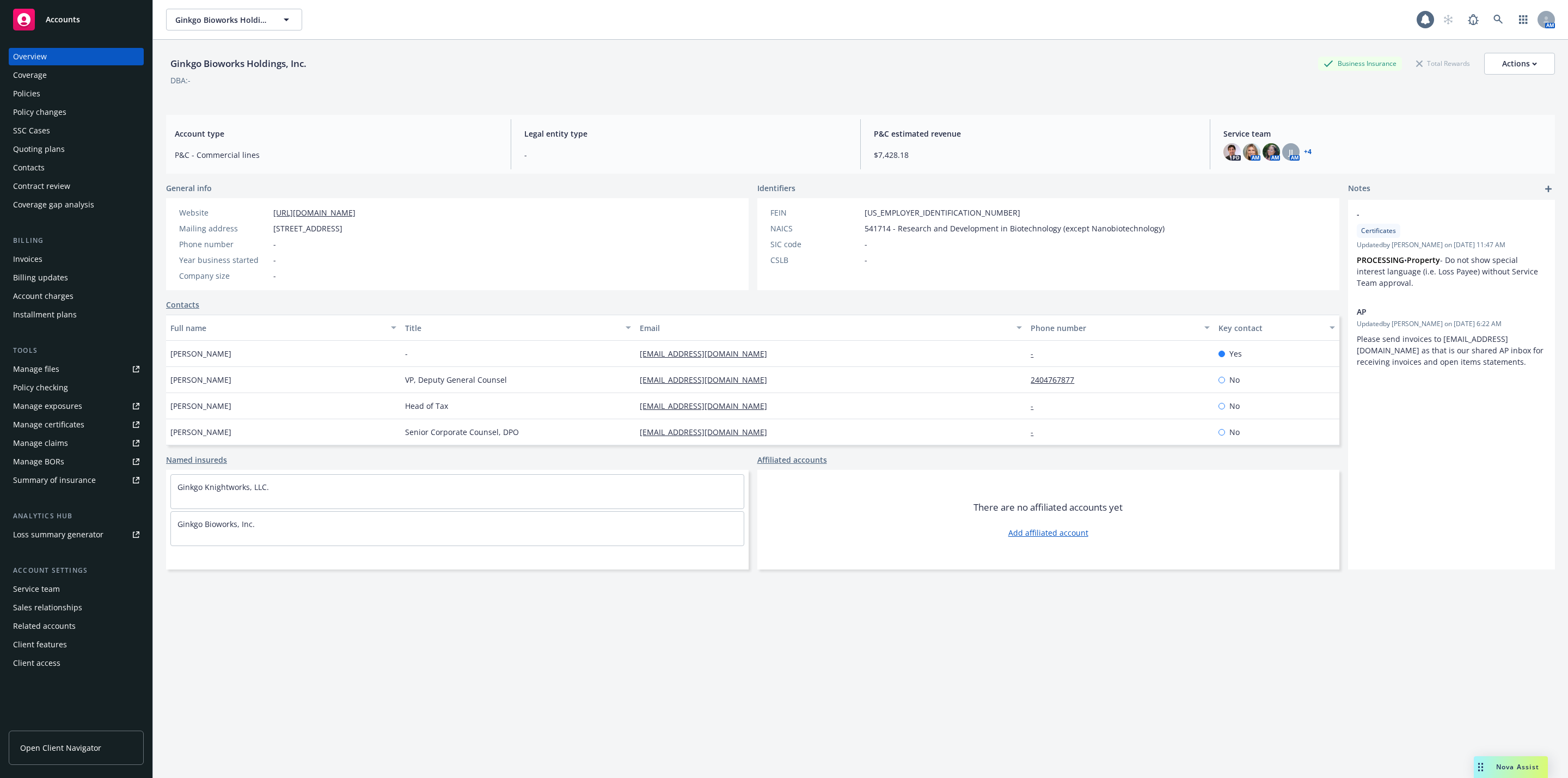
click at [84, 99] on div "Policies" at bounding box center [76, 94] width 126 height 17
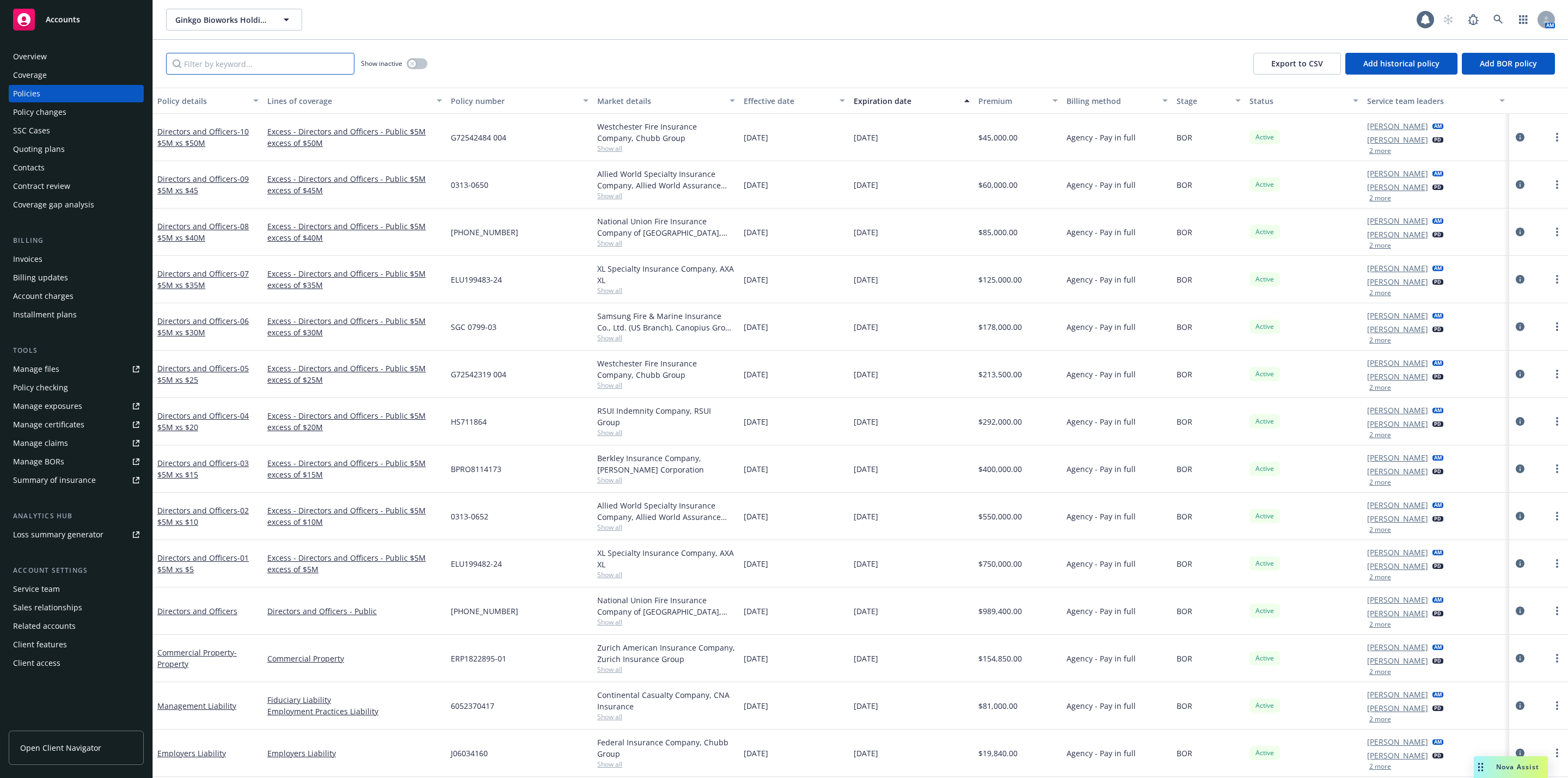
click at [216, 66] on input "Filter by keyword..." at bounding box center [260, 64] width 188 height 22
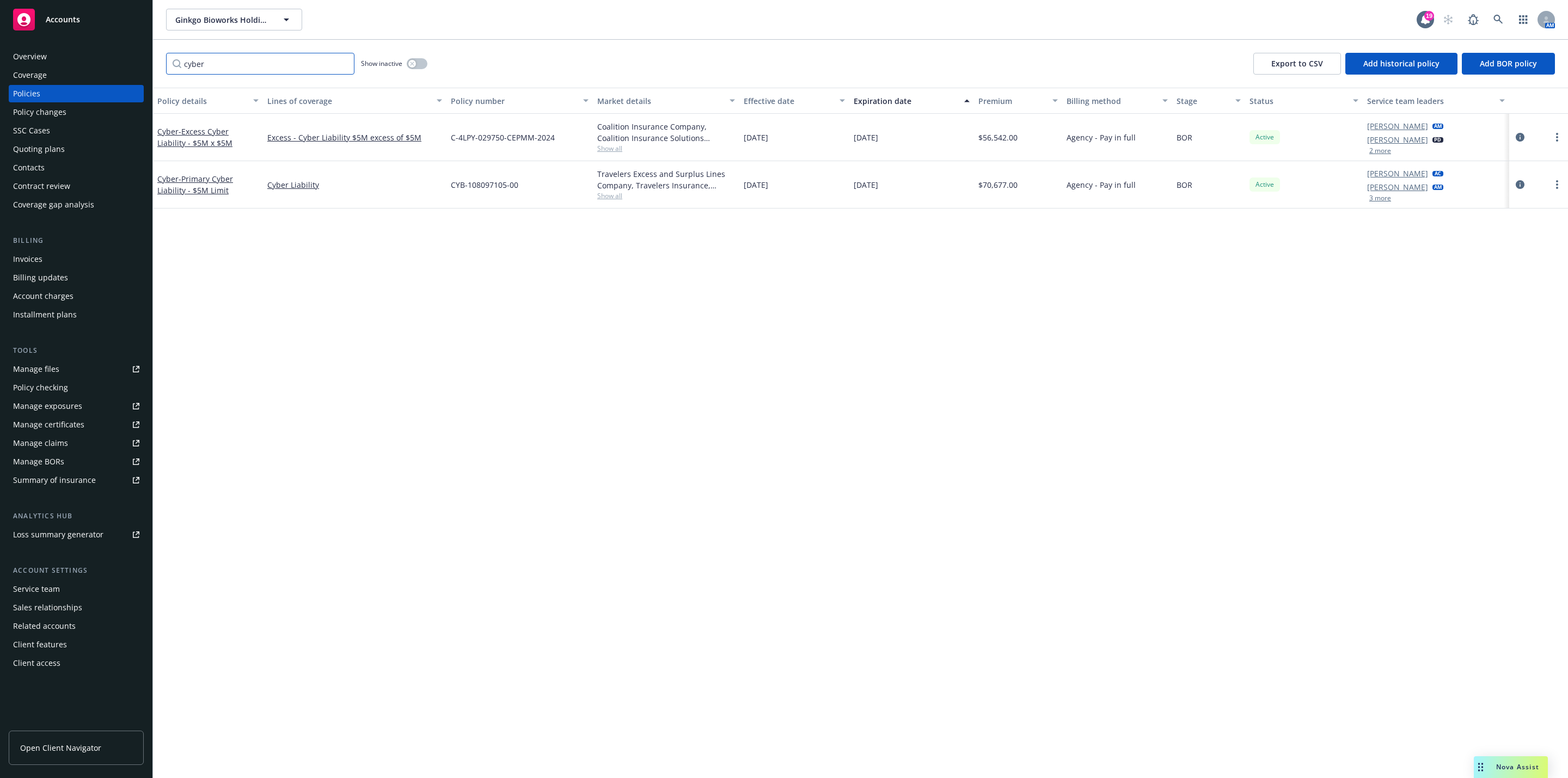
type input "cyber"
click at [283, 68] on input "cyber" at bounding box center [260, 64] width 188 height 22
click at [283, 68] on input "cyber" at bounding box center [260, 64] width 188 height 22
click at [348, 350] on div "Policy details Lines of coverage Policy number Market details Effective date Ex…" at bounding box center [861, 433] width 1415 height 690
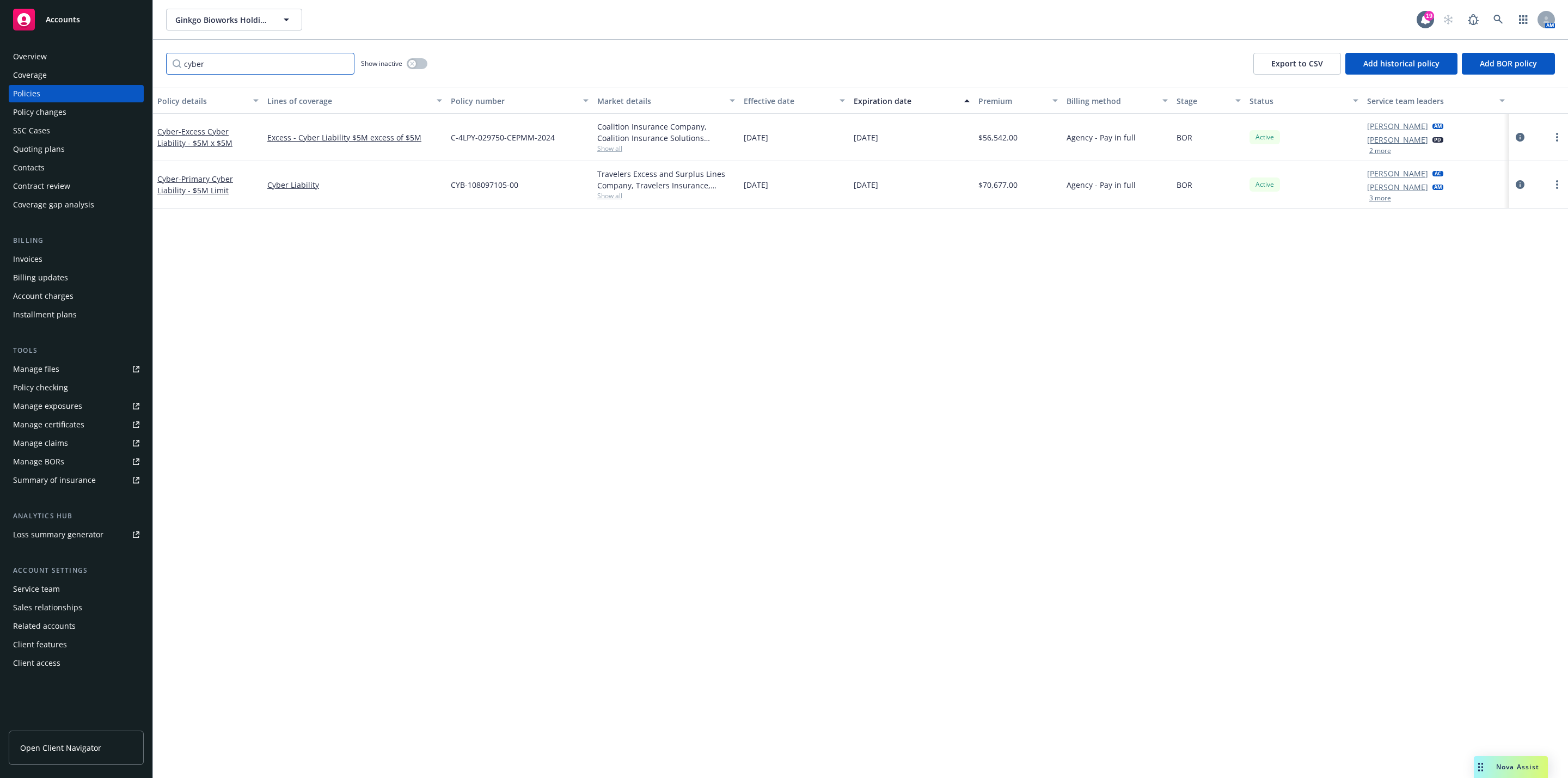
click at [344, 68] on input "cyber" at bounding box center [260, 64] width 188 height 22
click at [340, 64] on input "cyber" at bounding box center [260, 64] width 188 height 22
click at [271, 64] on input "Filter by keyword..." at bounding box center [260, 64] width 188 height 22
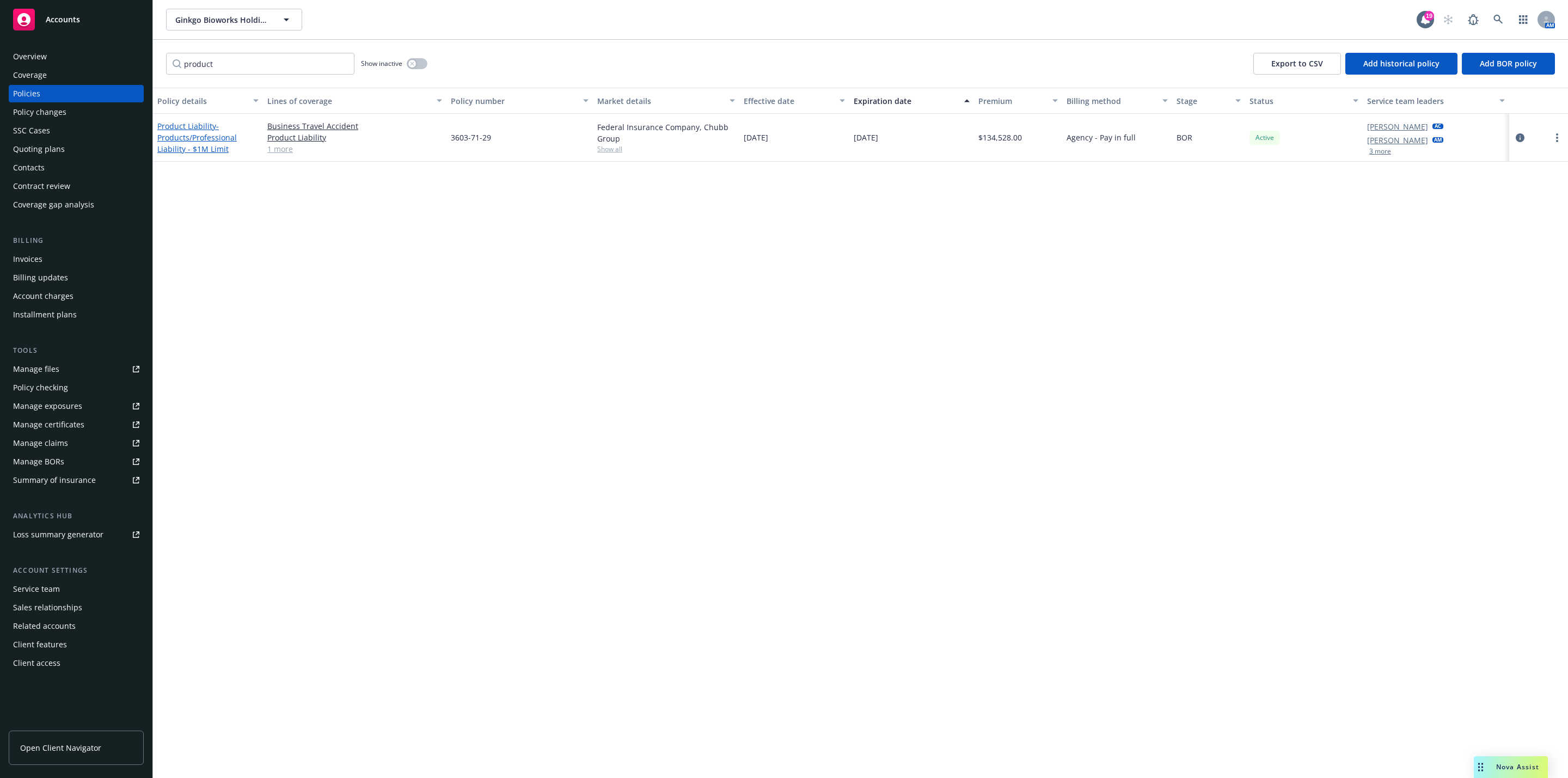
click at [196, 147] on span "- Products/Professional Liability - $1M Limit" at bounding box center [197, 137] width 80 height 33
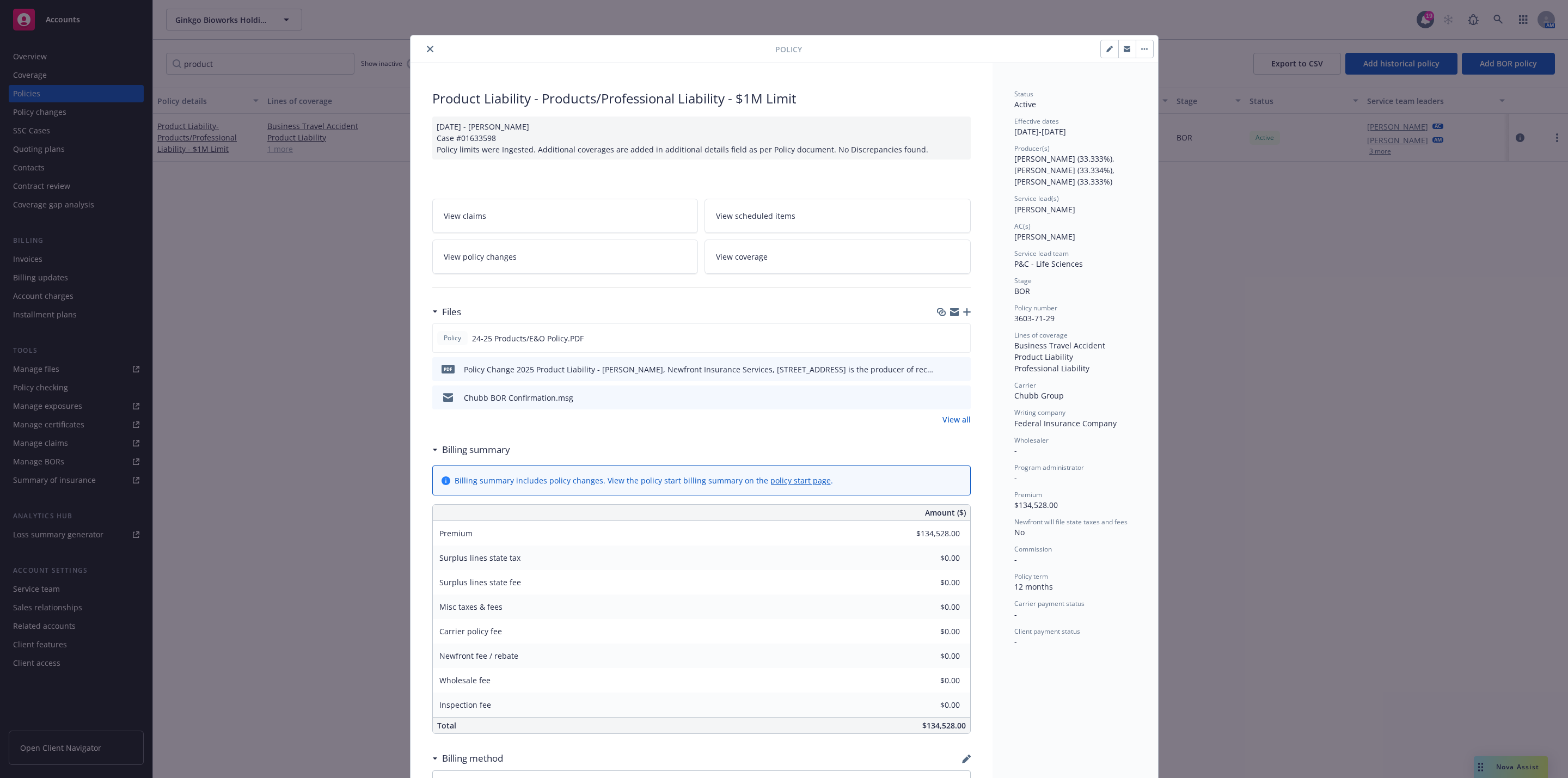
click at [425, 53] on button "close" at bounding box center [430, 49] width 13 height 13
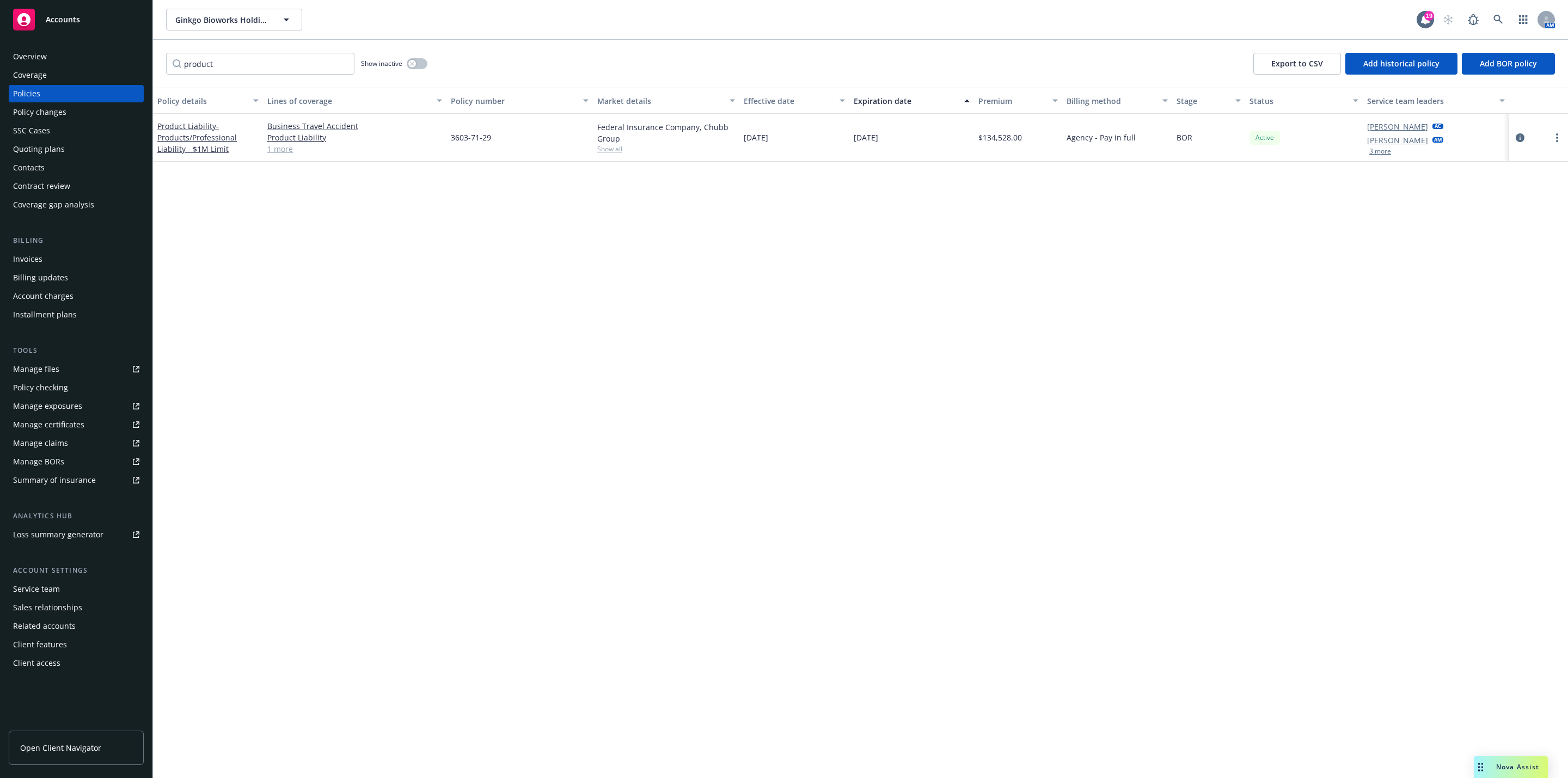
click at [373, 195] on div "Policy details Lines of coverage Policy number Market details Effective date Ex…" at bounding box center [861, 433] width 1415 height 690
click at [196, 139] on span "- Products/Professional Liability - $1M Limit" at bounding box center [197, 137] width 80 height 33
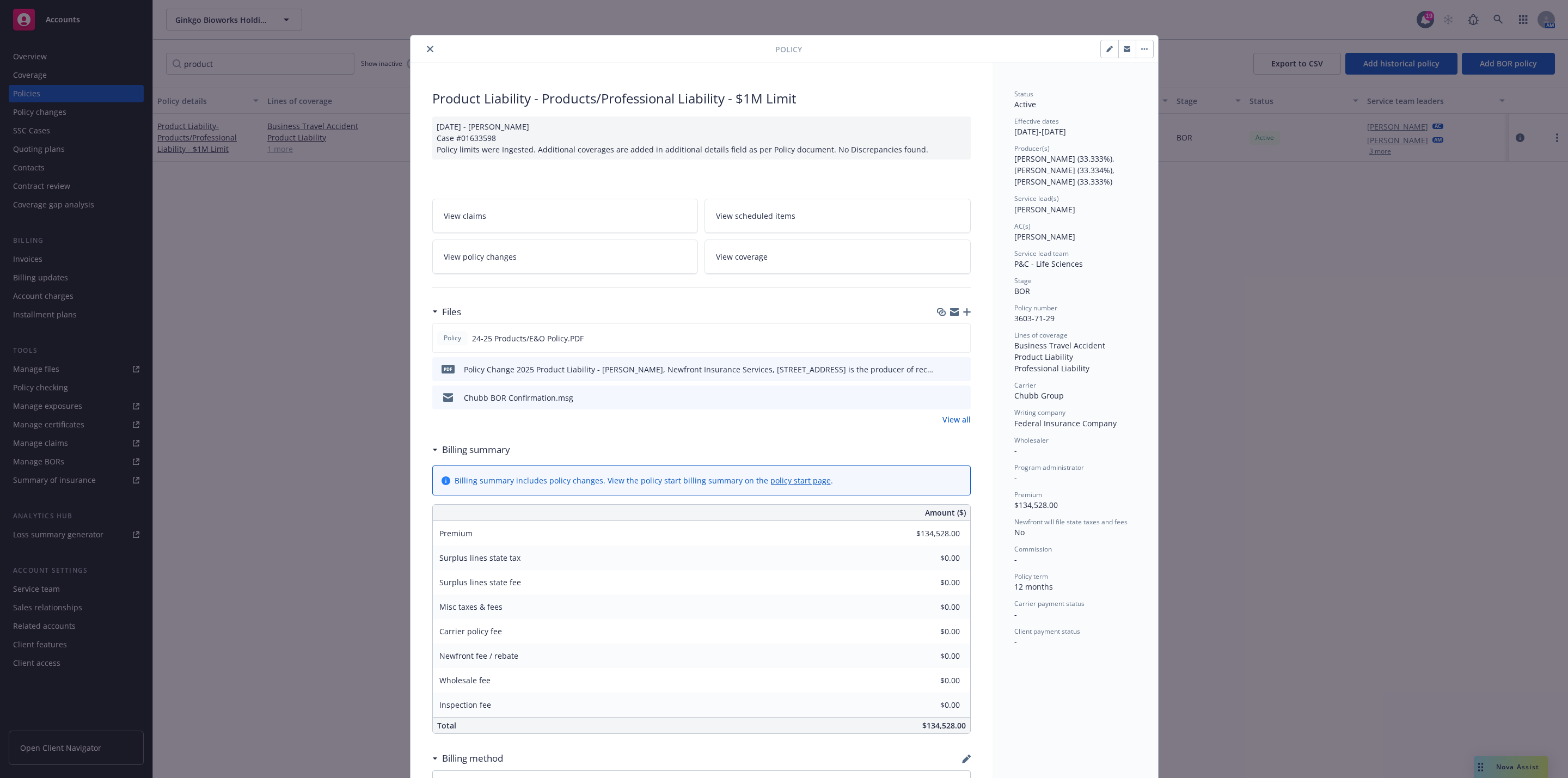
scroll to position [33, 0]
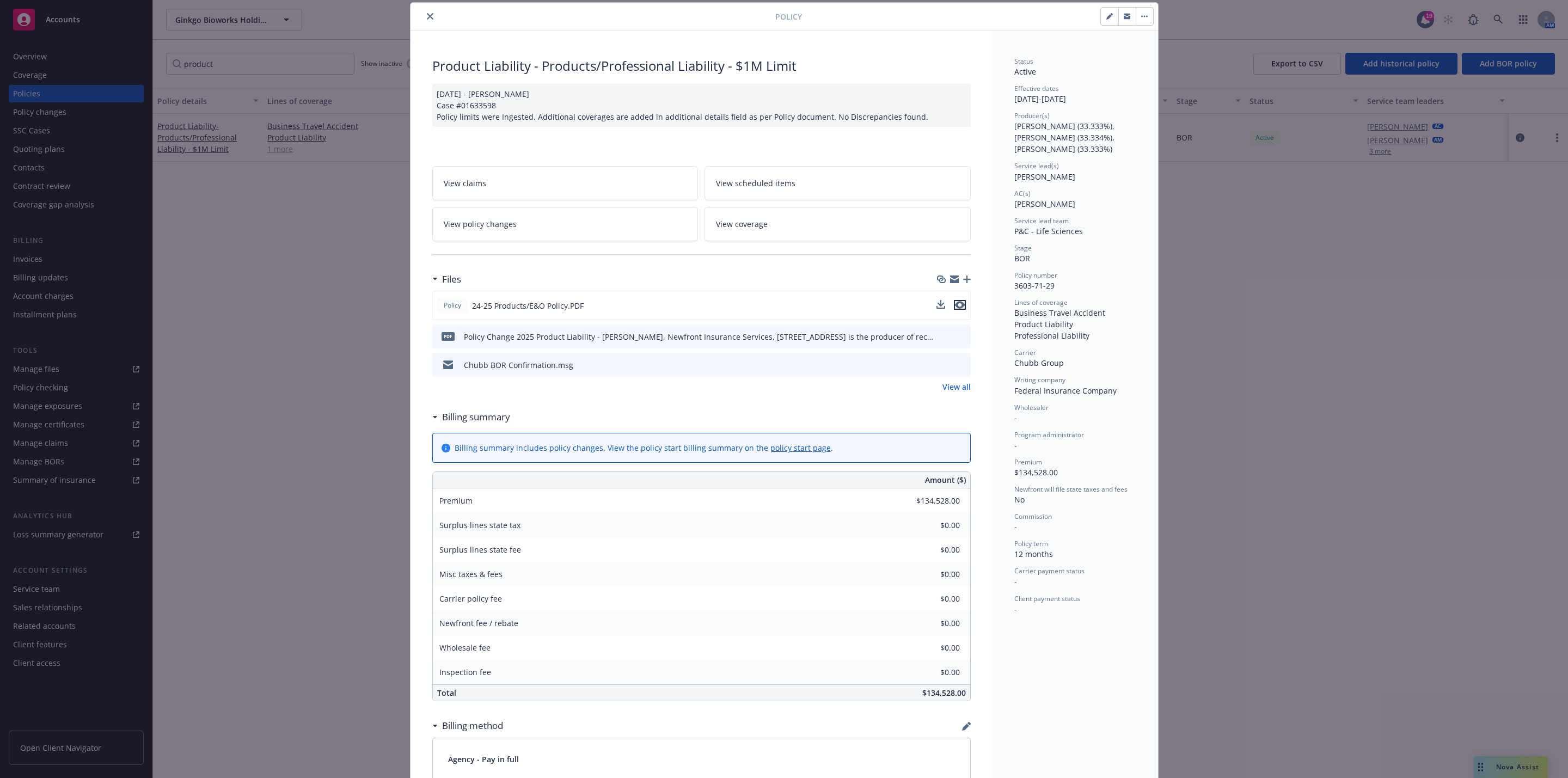
click at [955, 308] on icon "preview file" at bounding box center [960, 305] width 10 height 7
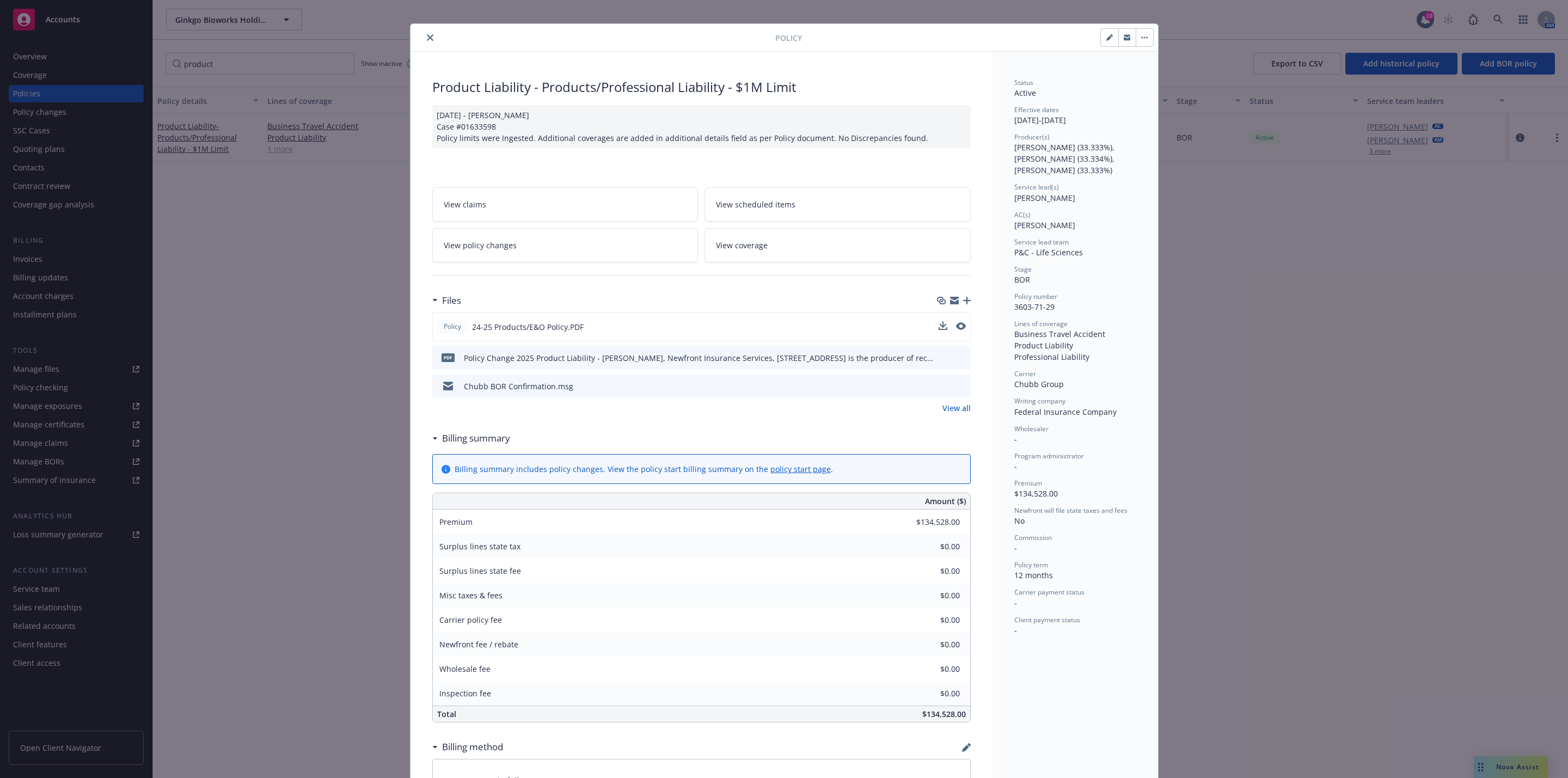
scroll to position [0, 0]
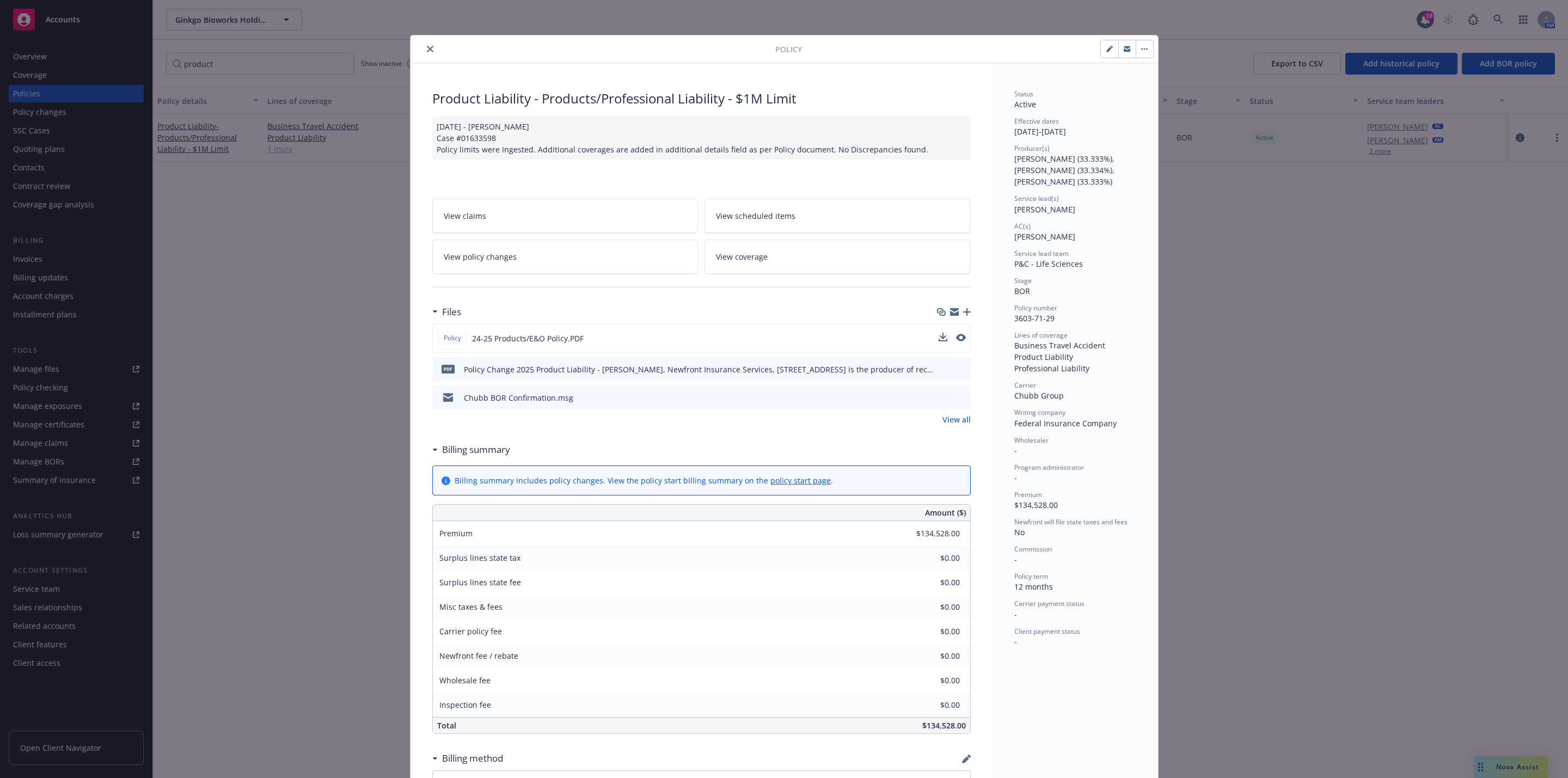
click at [427, 44] on button "close" at bounding box center [430, 49] width 13 height 13
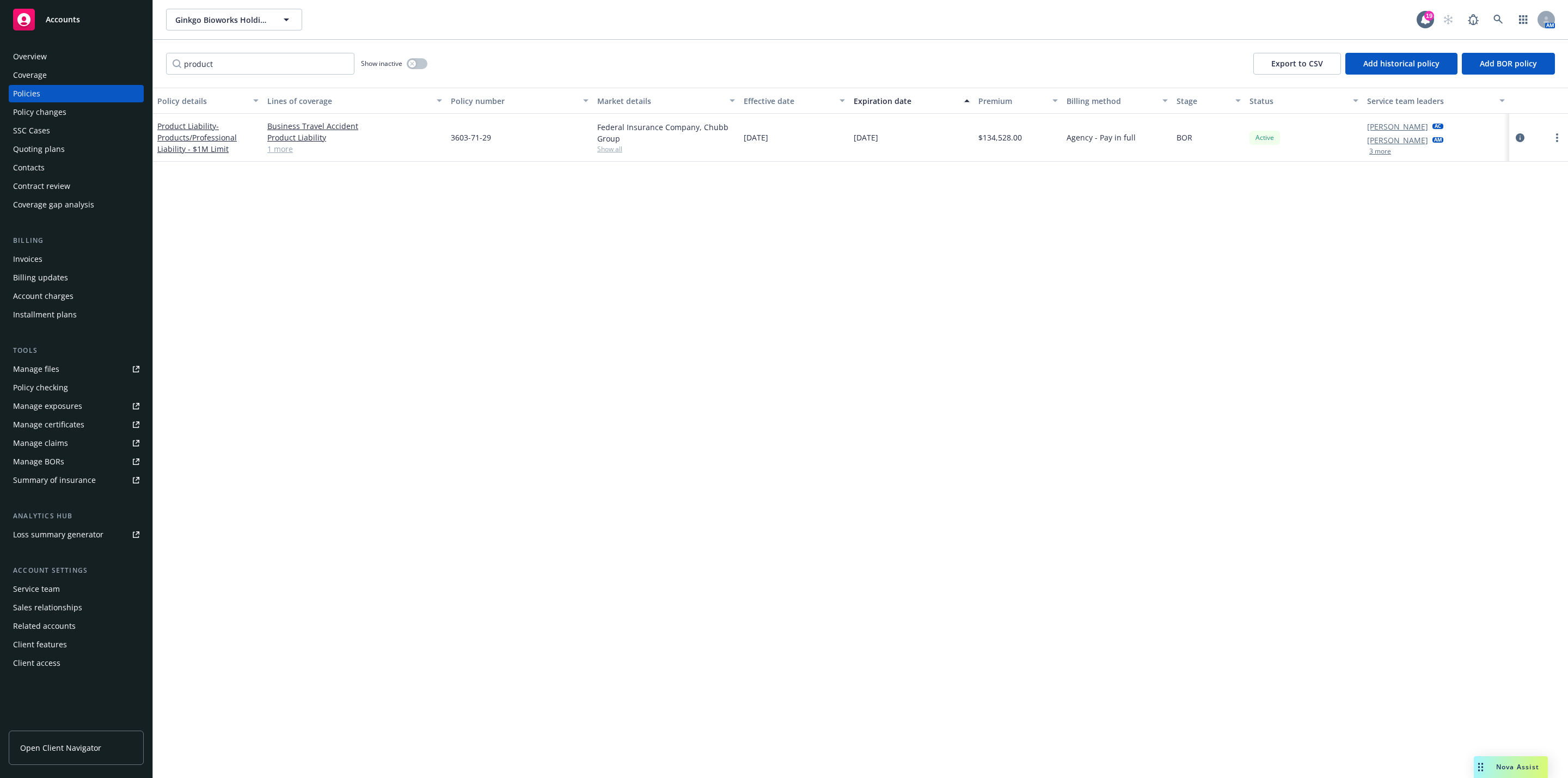
click at [208, 154] on div "Product Liability - Products/Professional Liability - $1M Limit" at bounding box center [208, 137] width 102 height 35
click at [208, 153] on span "- Products/Professional Liability - $1M Limit" at bounding box center [197, 137] width 80 height 33
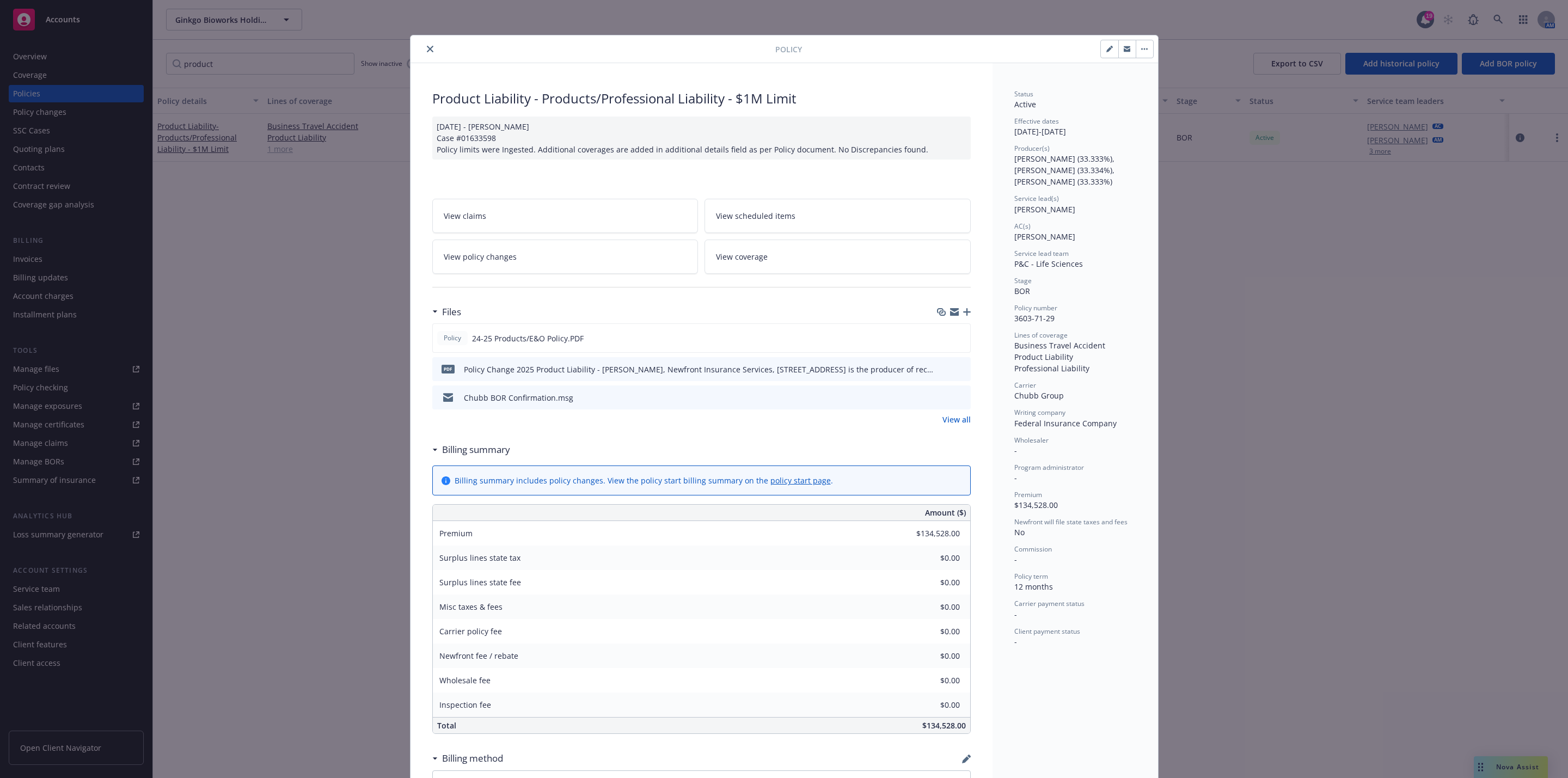
click at [210, 147] on div "Policy Product Liability - Products/Professional Liability - $1M Limit 06/05/20…" at bounding box center [784, 389] width 1568 height 778
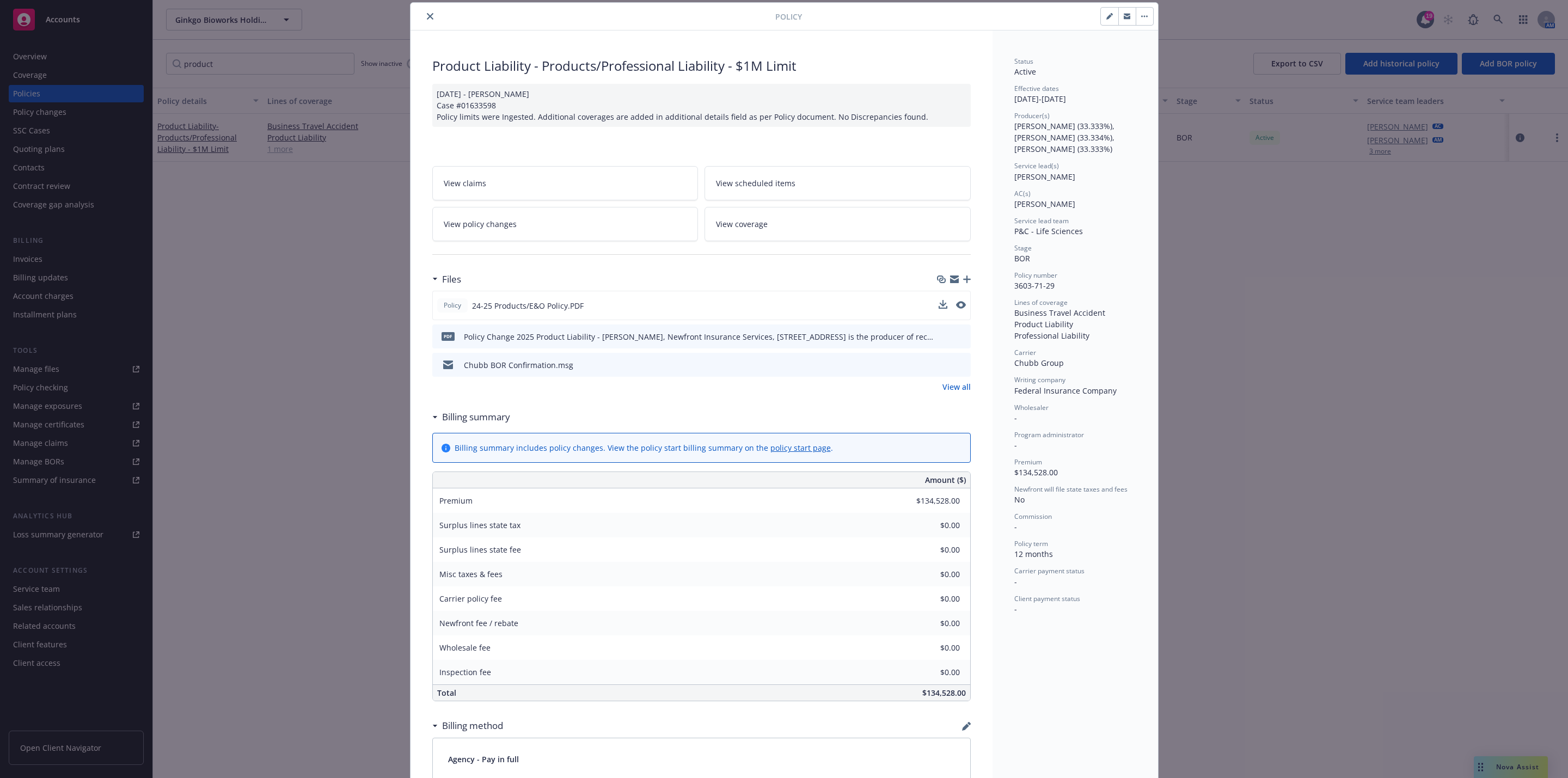
click at [948, 311] on div at bounding box center [952, 305] width 27 height 11
click at [956, 311] on button at bounding box center [961, 305] width 10 height 11
click at [955, 307] on icon "preview file" at bounding box center [960, 305] width 10 height 7
click at [423, 22] on button "close" at bounding box center [430, 17] width 13 height 13
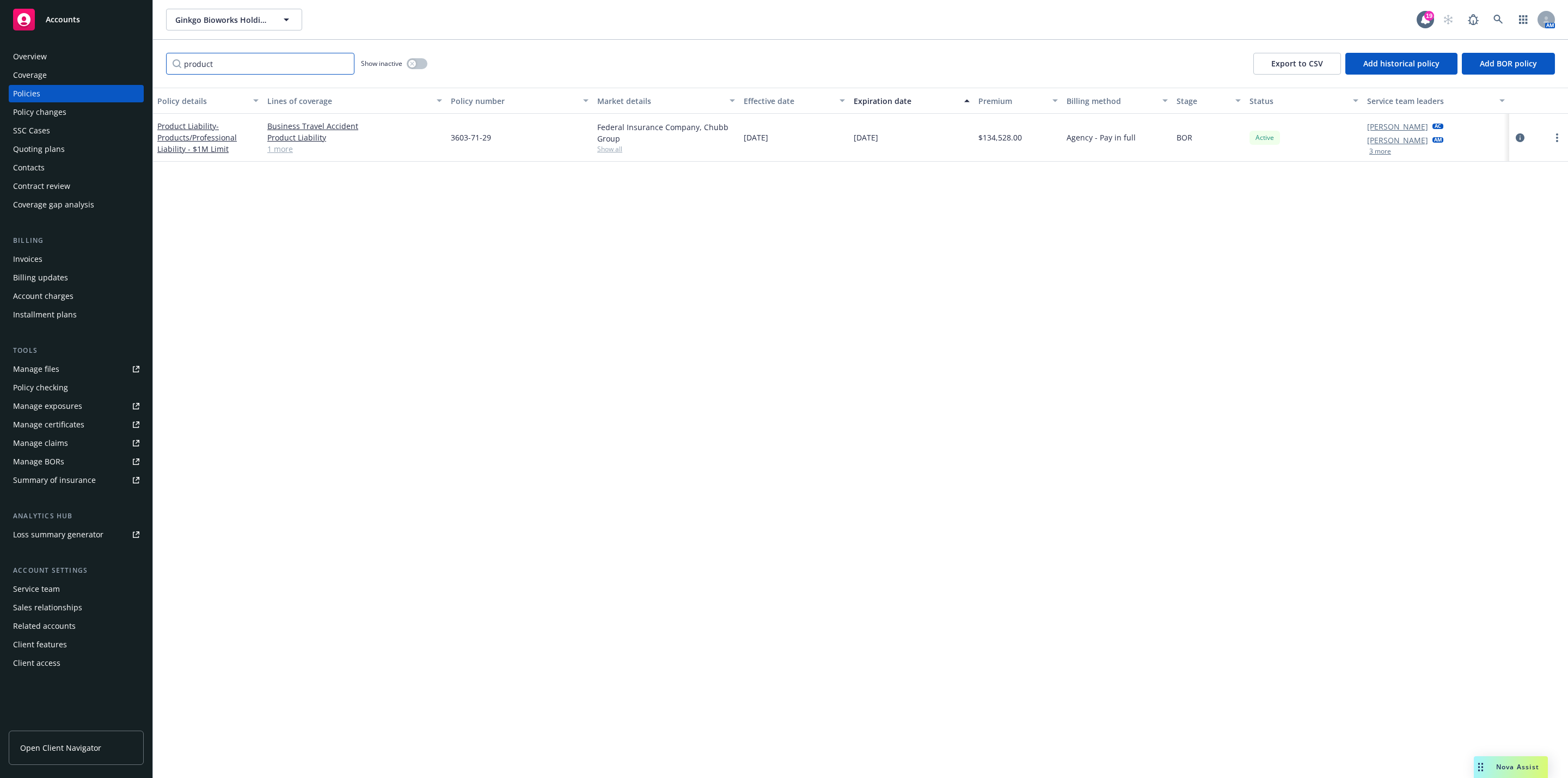
click at [268, 56] on input "product" at bounding box center [260, 64] width 188 height 22
type input "w"
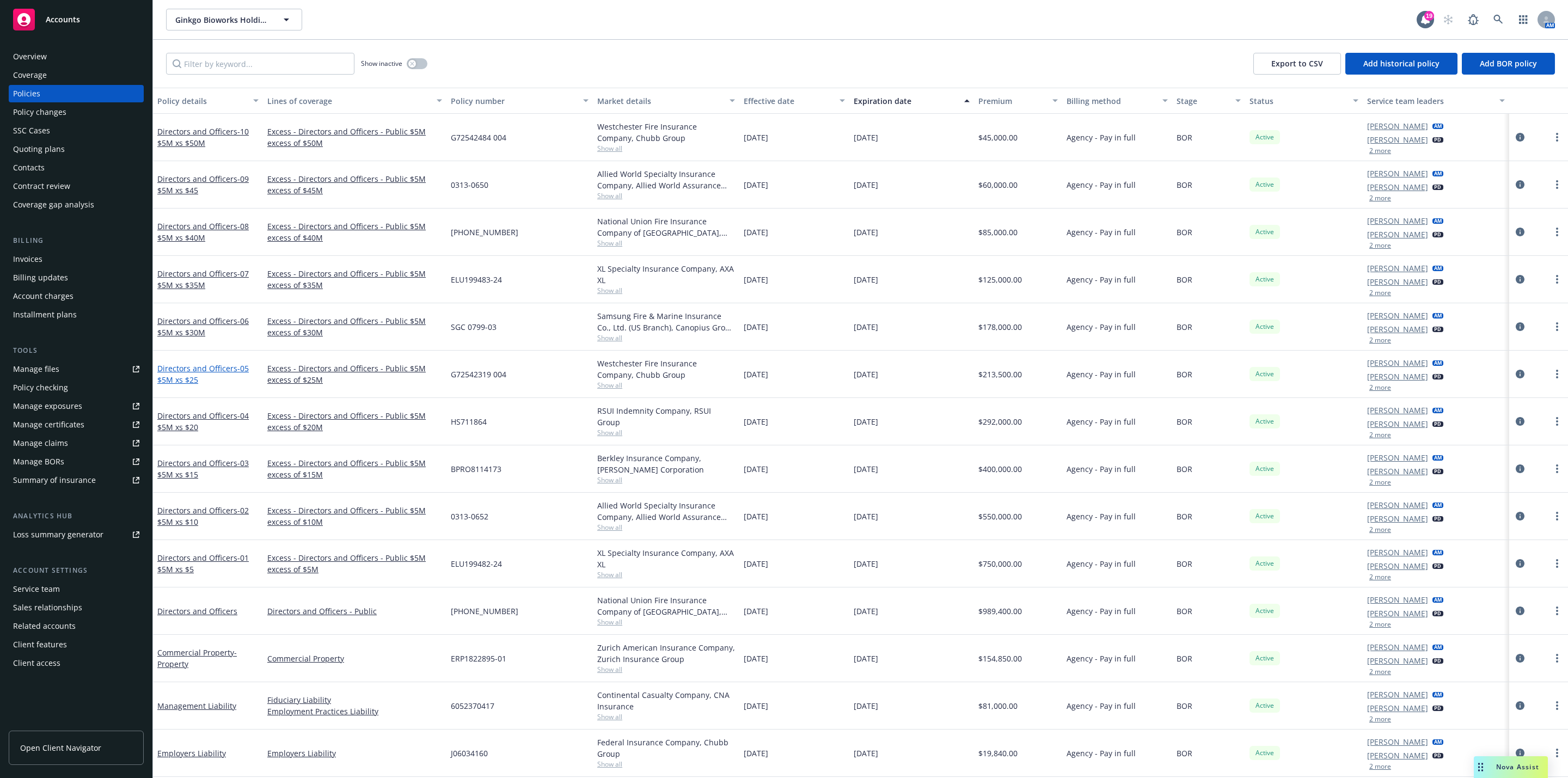
click at [206, 373] on link "Directors and Officers - 05 $5M xs $25" at bounding box center [203, 374] width 92 height 22
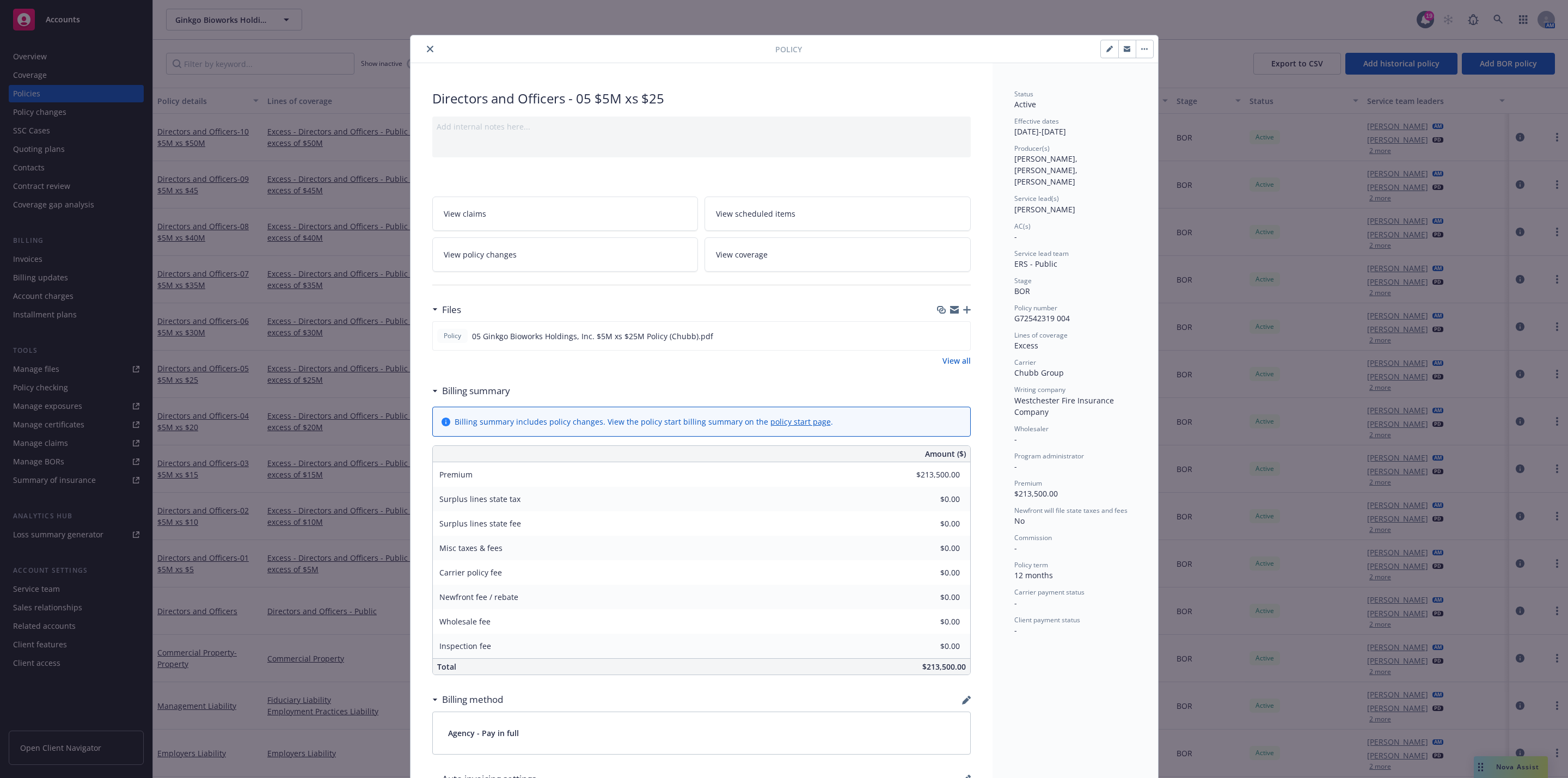
click at [427, 52] on icon "close" at bounding box center [430, 49] width 7 height 7
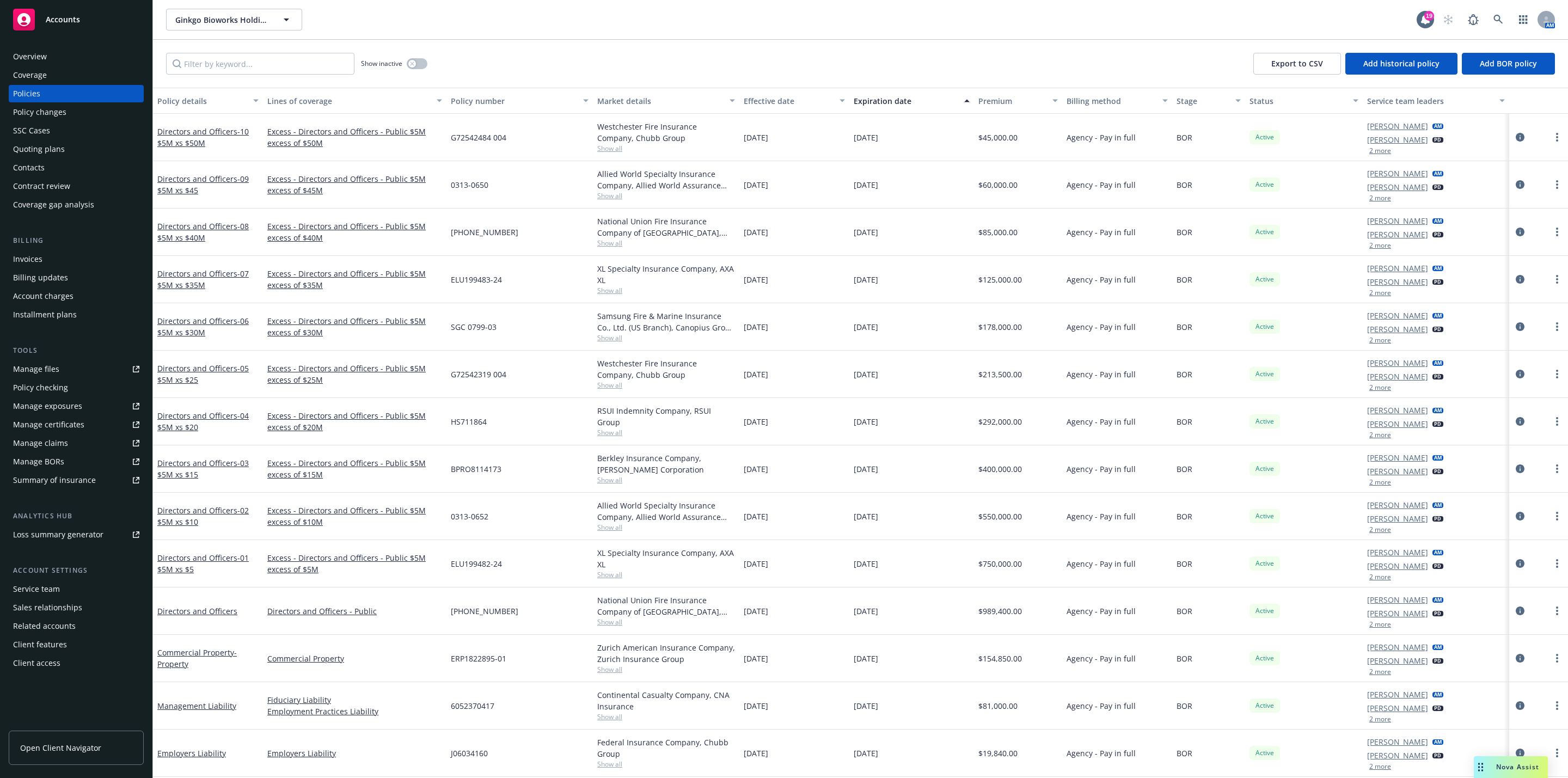
scroll to position [82, 0]
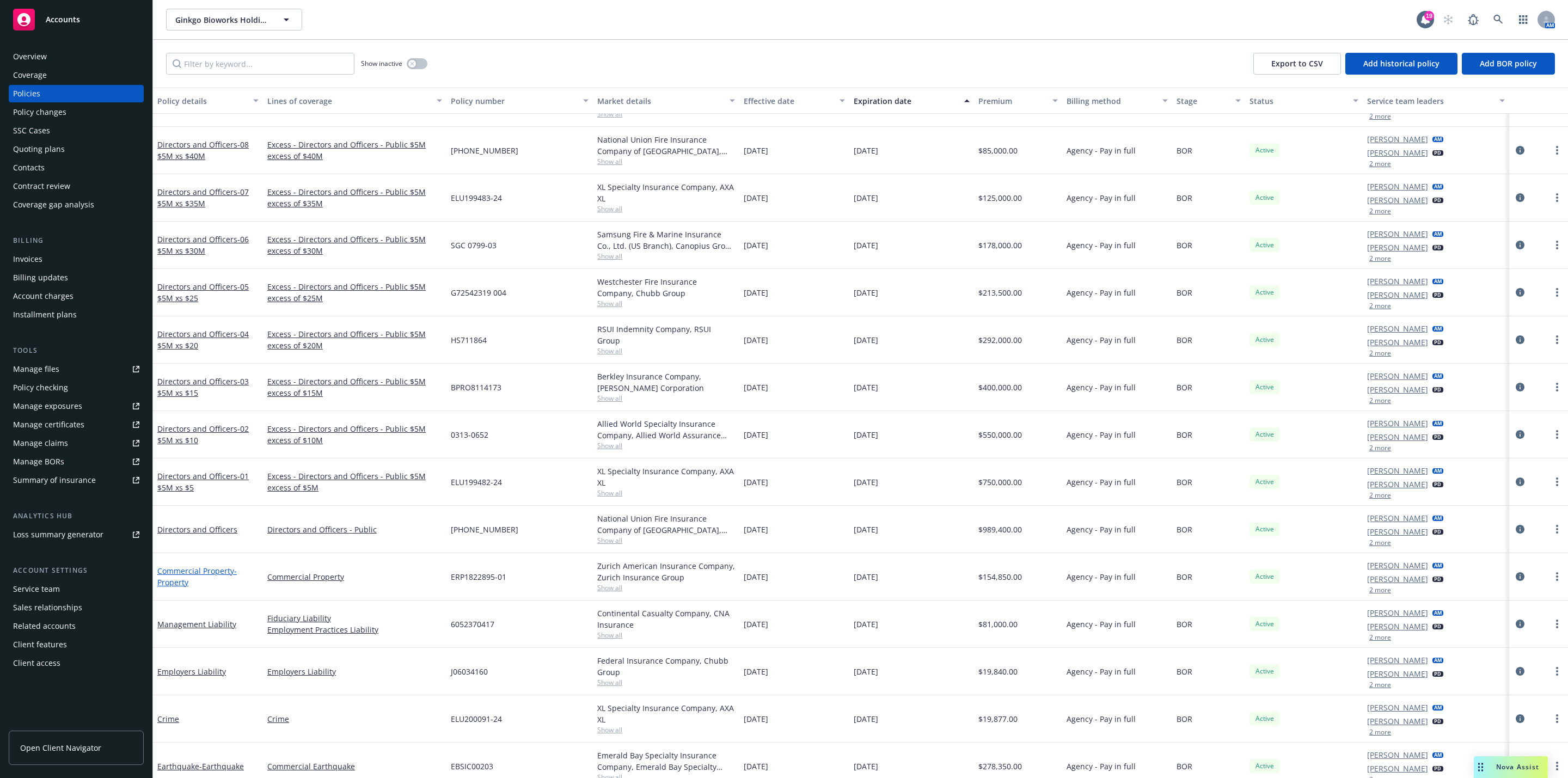
click at [196, 574] on link "Commercial Property - Property" at bounding box center [197, 576] width 80 height 22
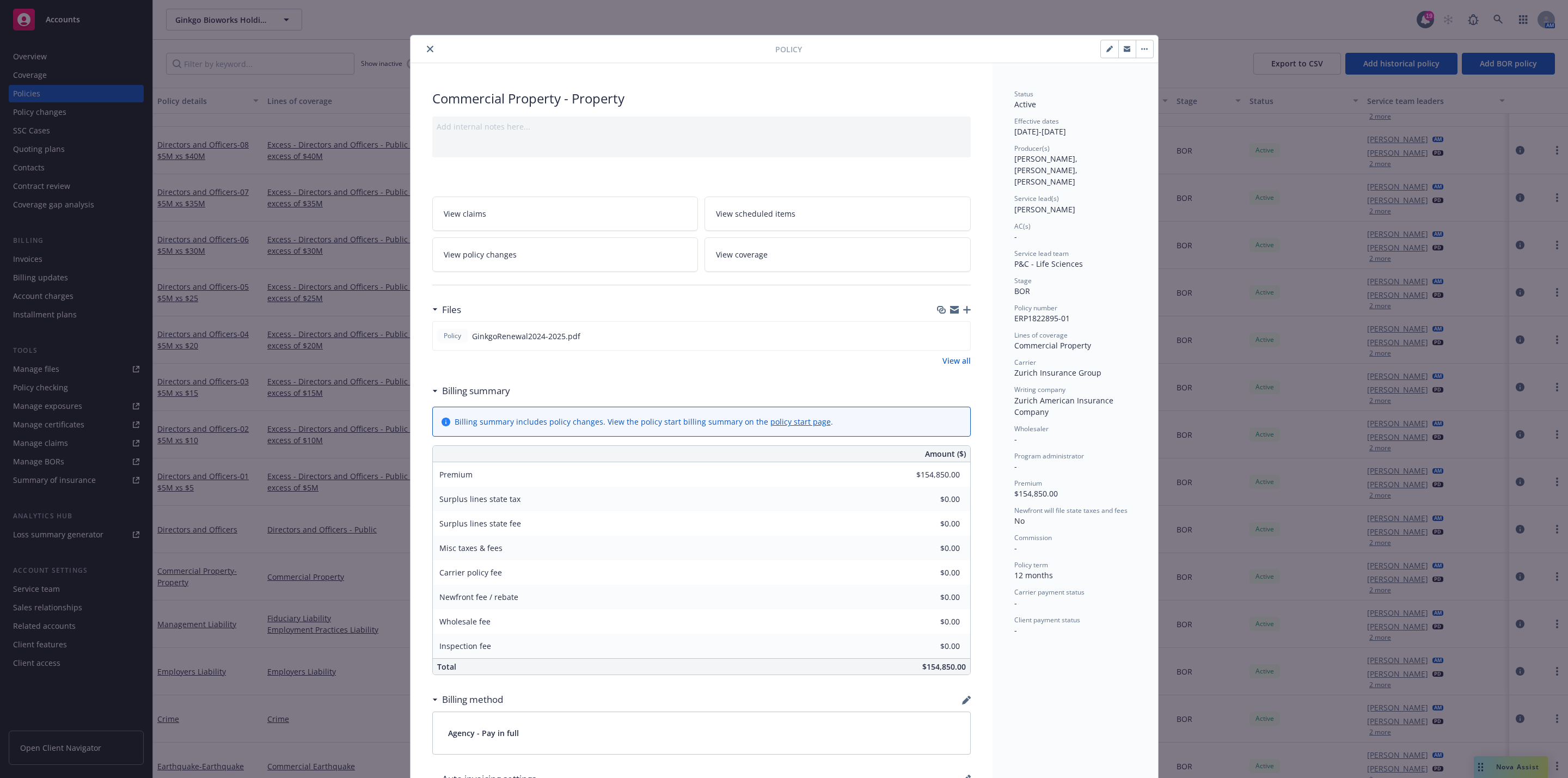
click at [423, 54] on button "close" at bounding box center [430, 49] width 13 height 13
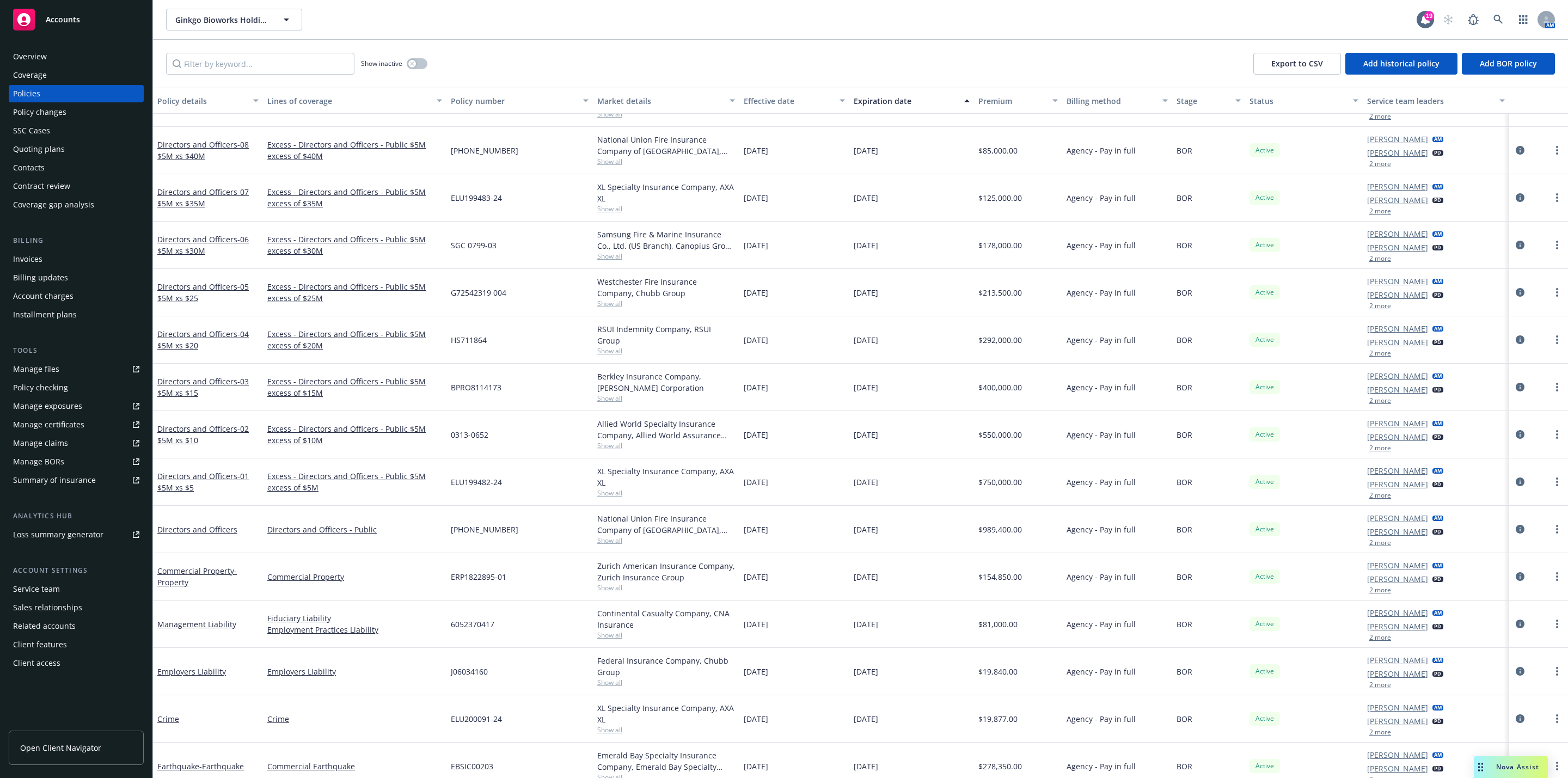
drag, startPoint x: 966, startPoint y: 587, endPoint x: 1011, endPoint y: 590, distance: 45.1
click at [1011, 590] on div "Commercial Property - Property Commercial Property ERP1822895-01 Zurich America…" at bounding box center [861, 577] width 1415 height 47
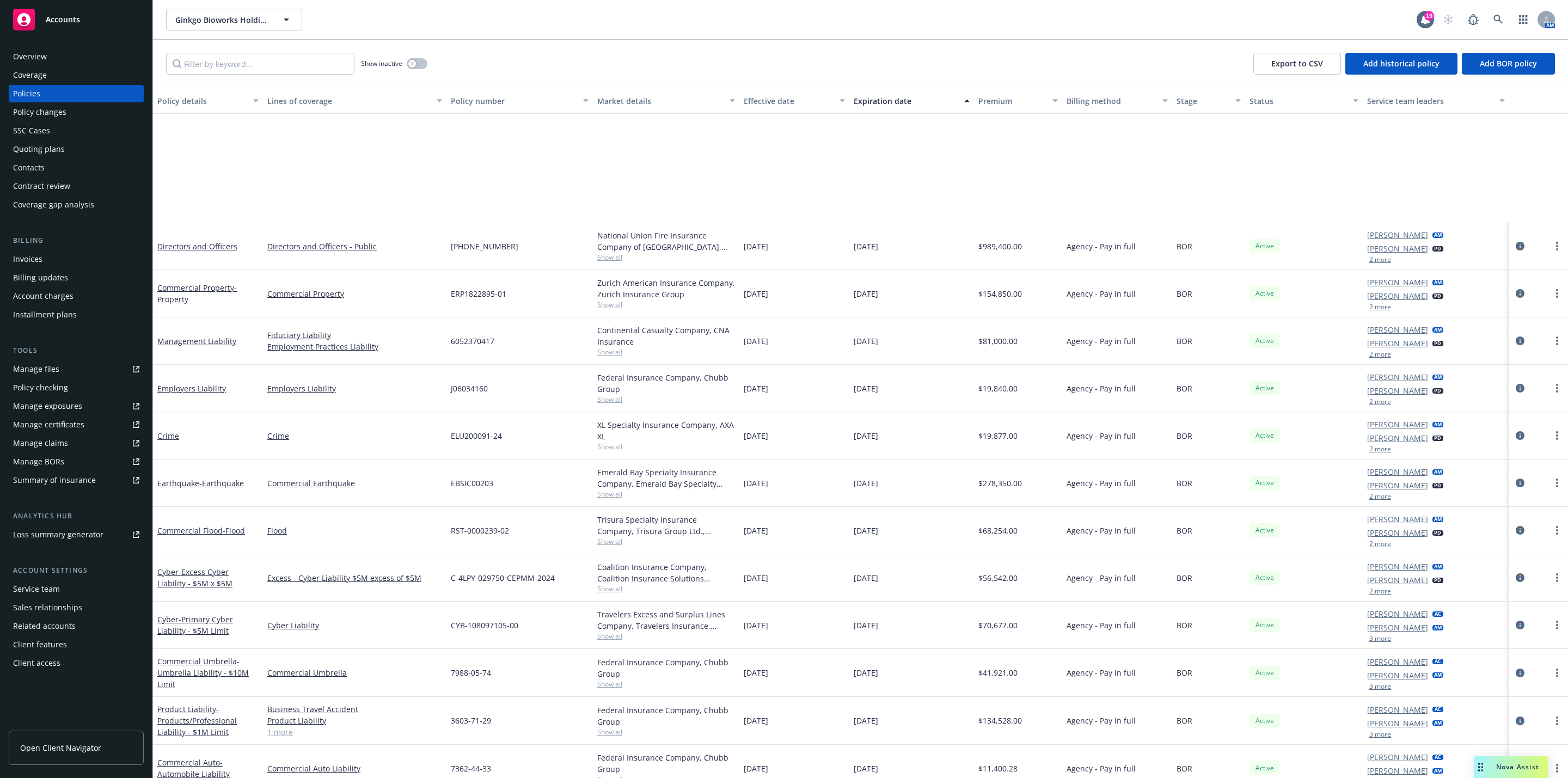
scroll to position [487, 0]
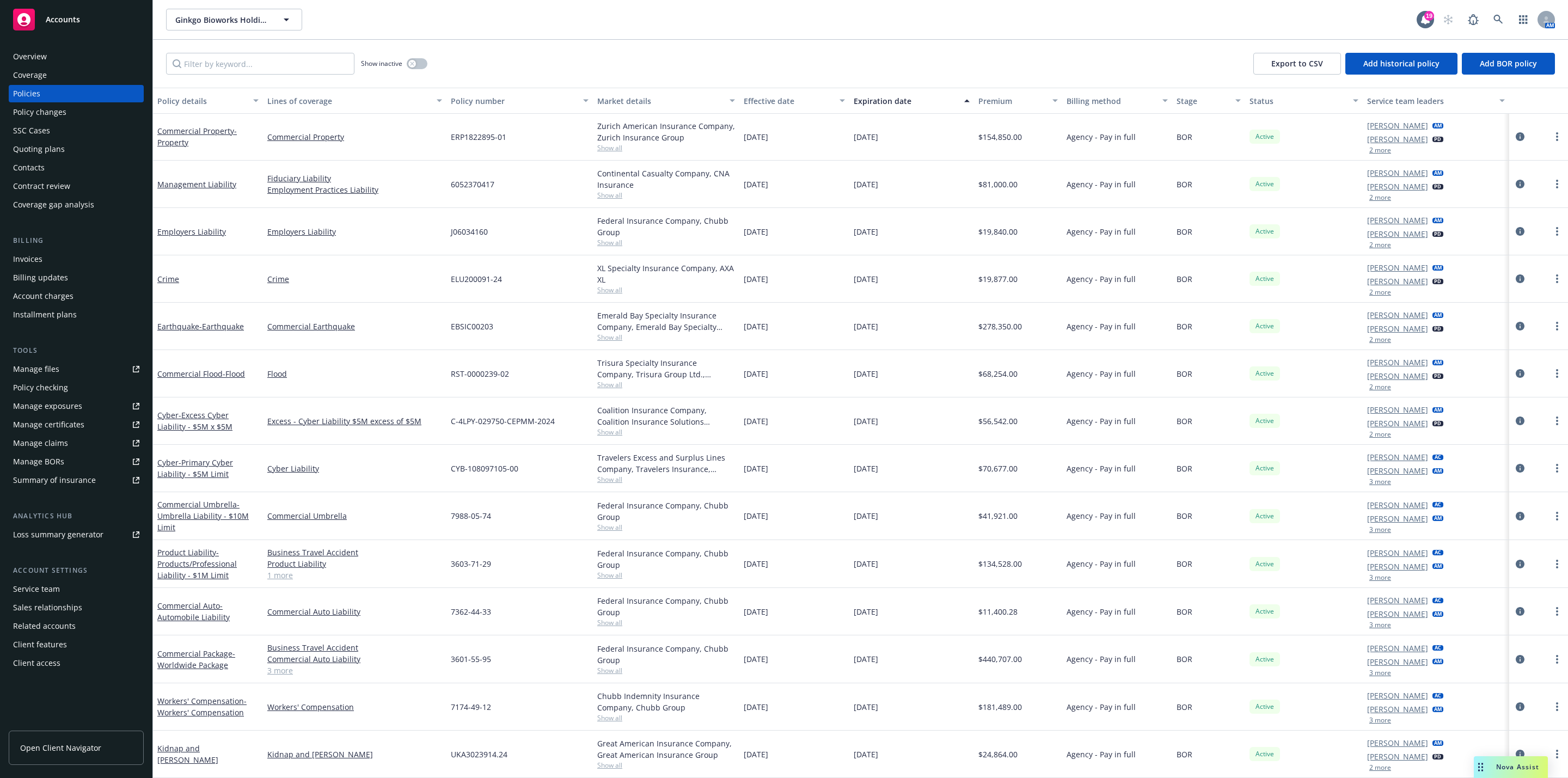
drag, startPoint x: 11, startPoint y: 56, endPoint x: -302, endPoint y: 78, distance: 313.8
click at [1488, 23] on link at bounding box center [1498, 19] width 22 height 22
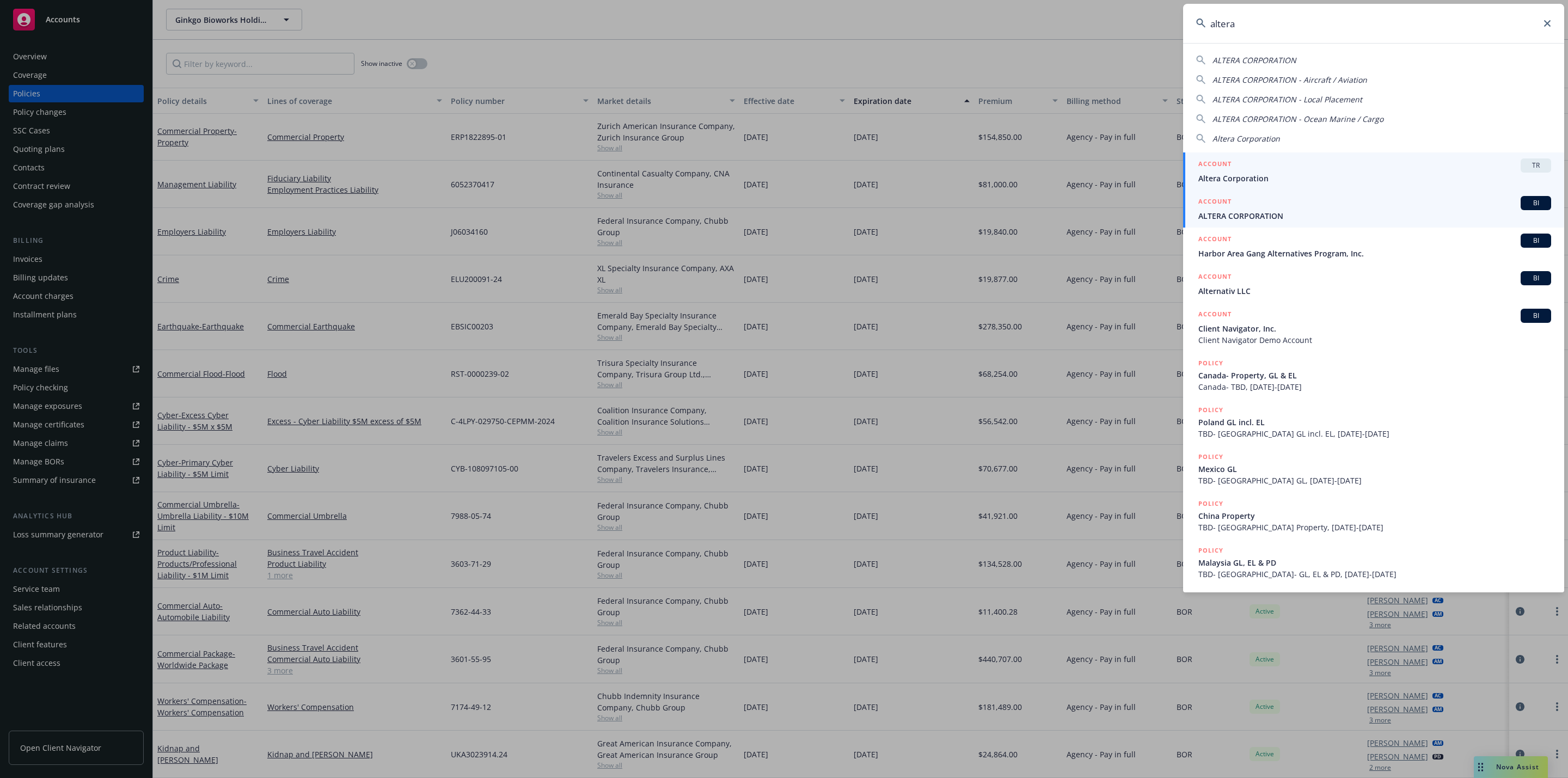
type input "altera"
click at [1331, 205] on div "ACCOUNT BI" at bounding box center [1375, 202] width 353 height 14
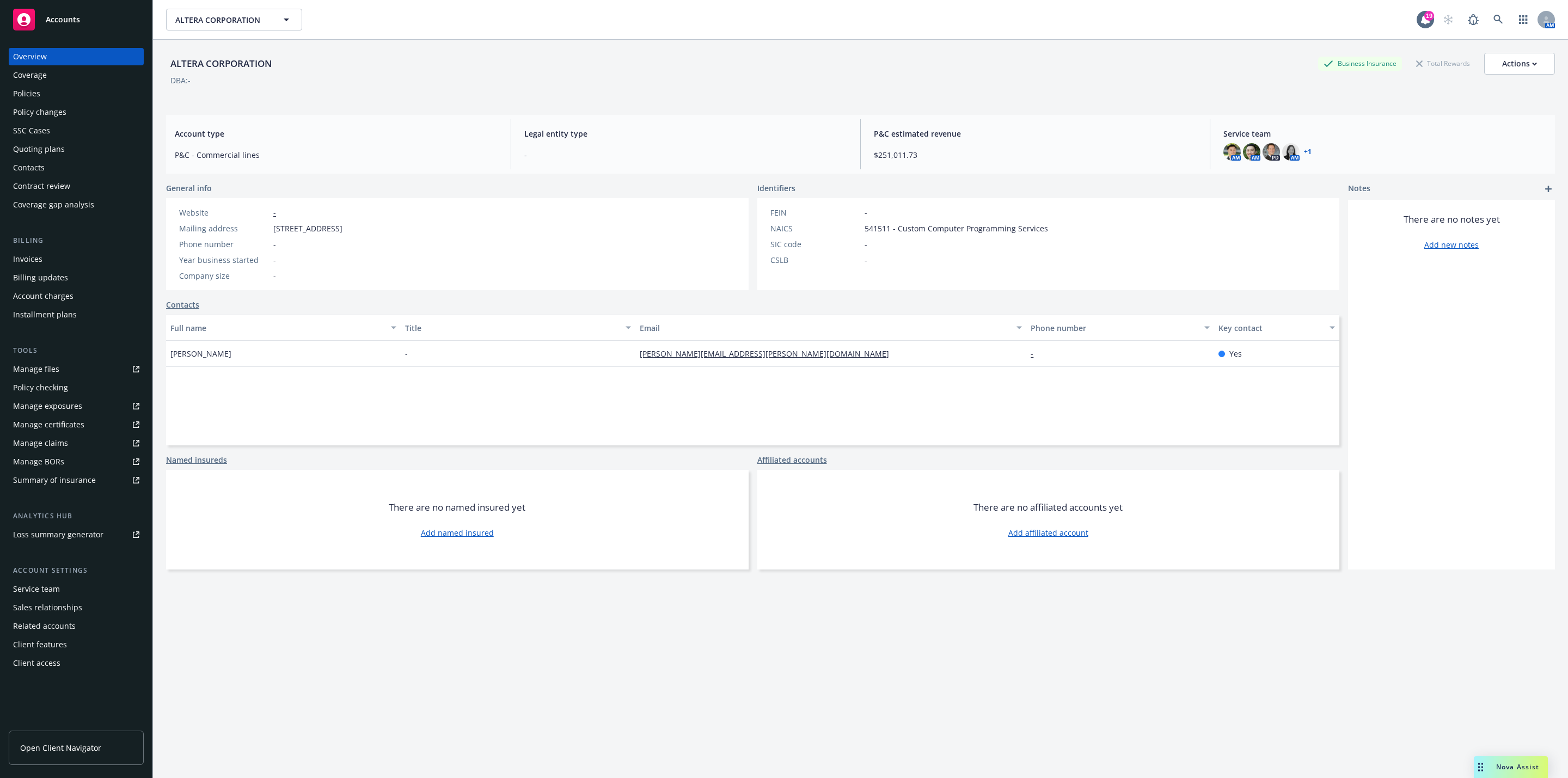
click at [53, 384] on div "Policy checking" at bounding box center [40, 388] width 55 height 17
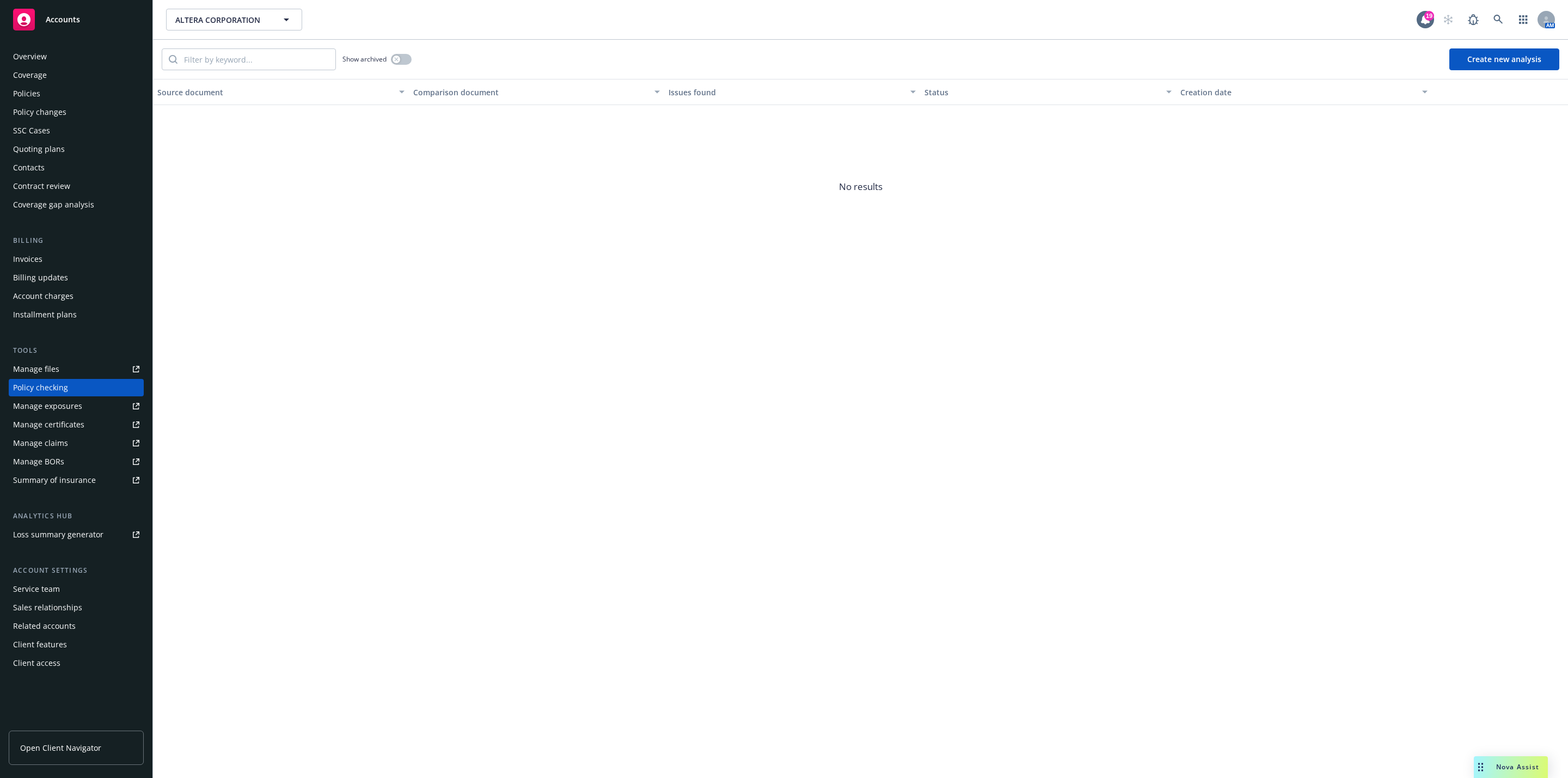
click at [1495, 61] on button "Create new analysis" at bounding box center [1504, 59] width 110 height 22
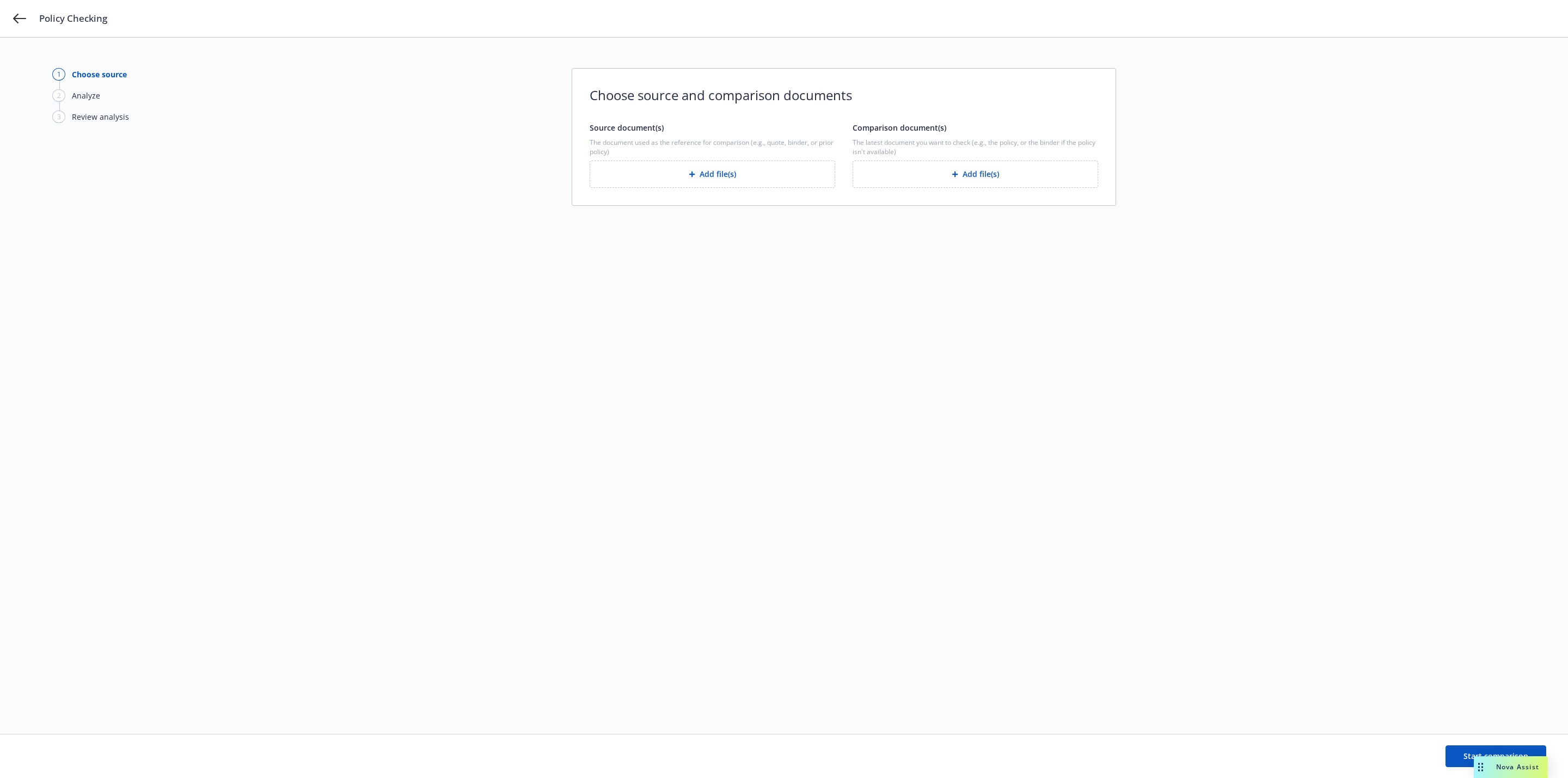
click at [952, 175] on icon "button" at bounding box center [955, 175] width 7 height 7
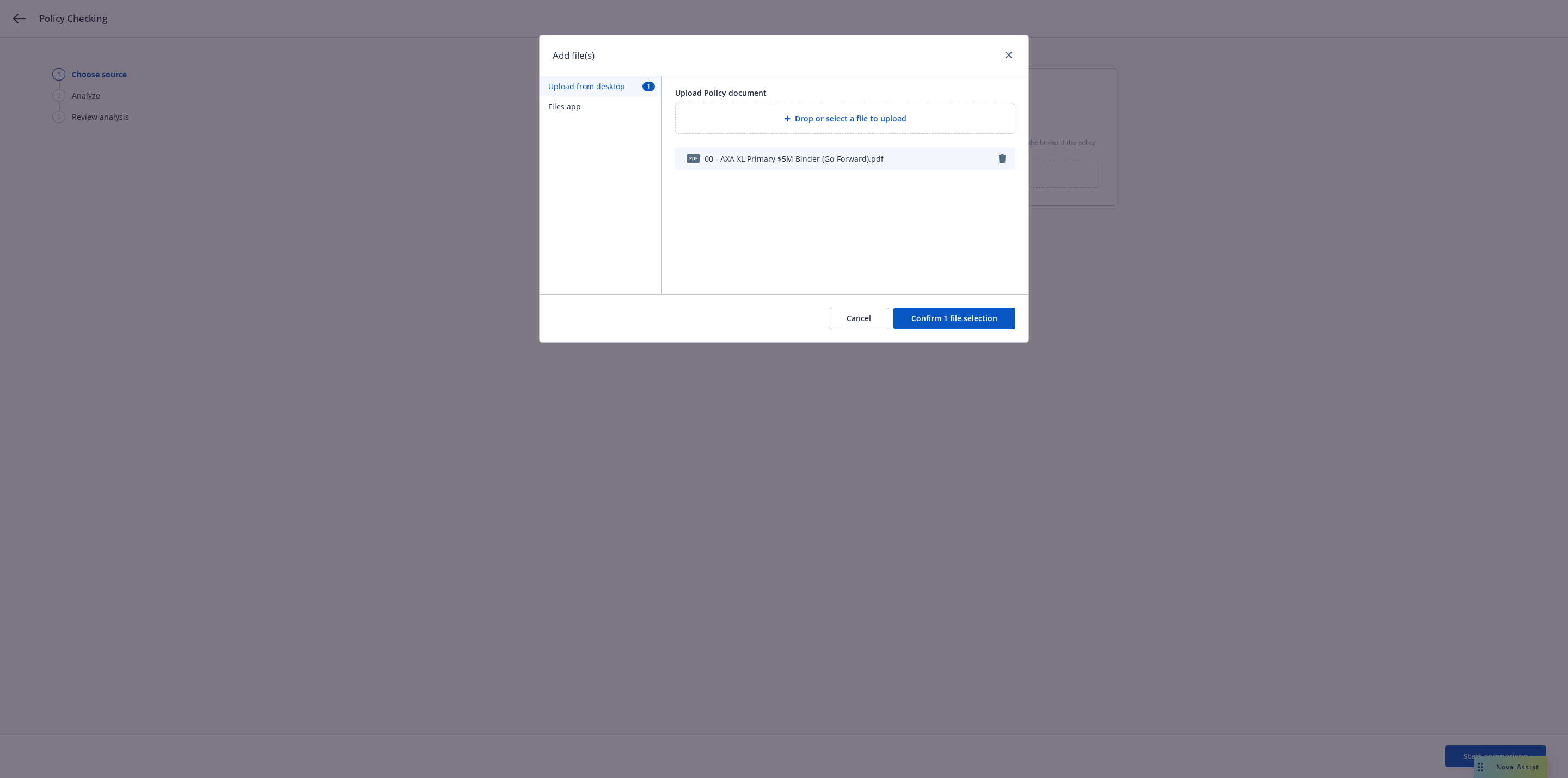
click at [990, 320] on button "Confirm 1 file selection" at bounding box center [954, 319] width 122 height 22
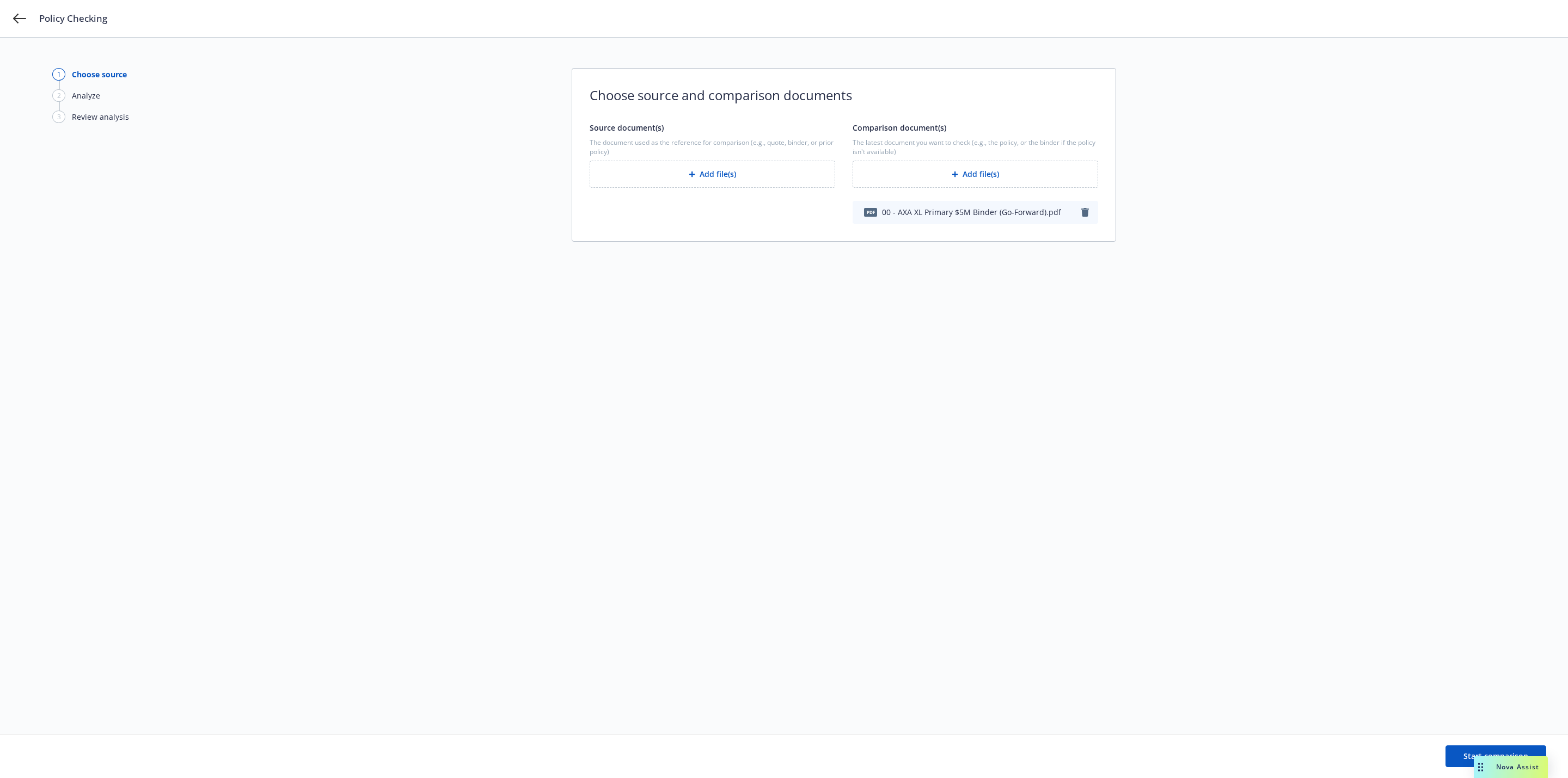
click at [717, 171] on button "Add file(s)" at bounding box center [713, 174] width 246 height 27
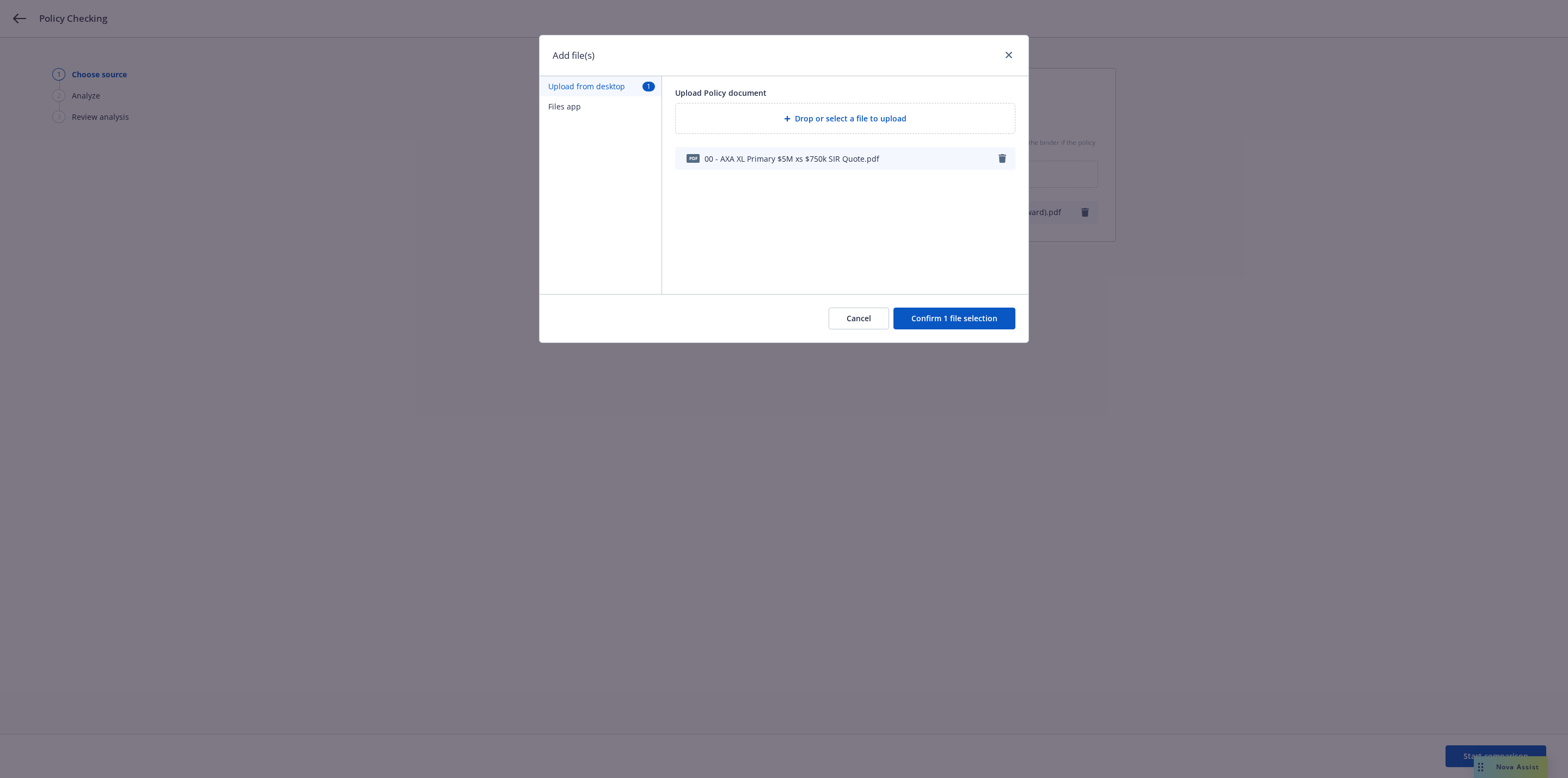
click at [957, 317] on button "Confirm 1 file selection" at bounding box center [954, 319] width 122 height 22
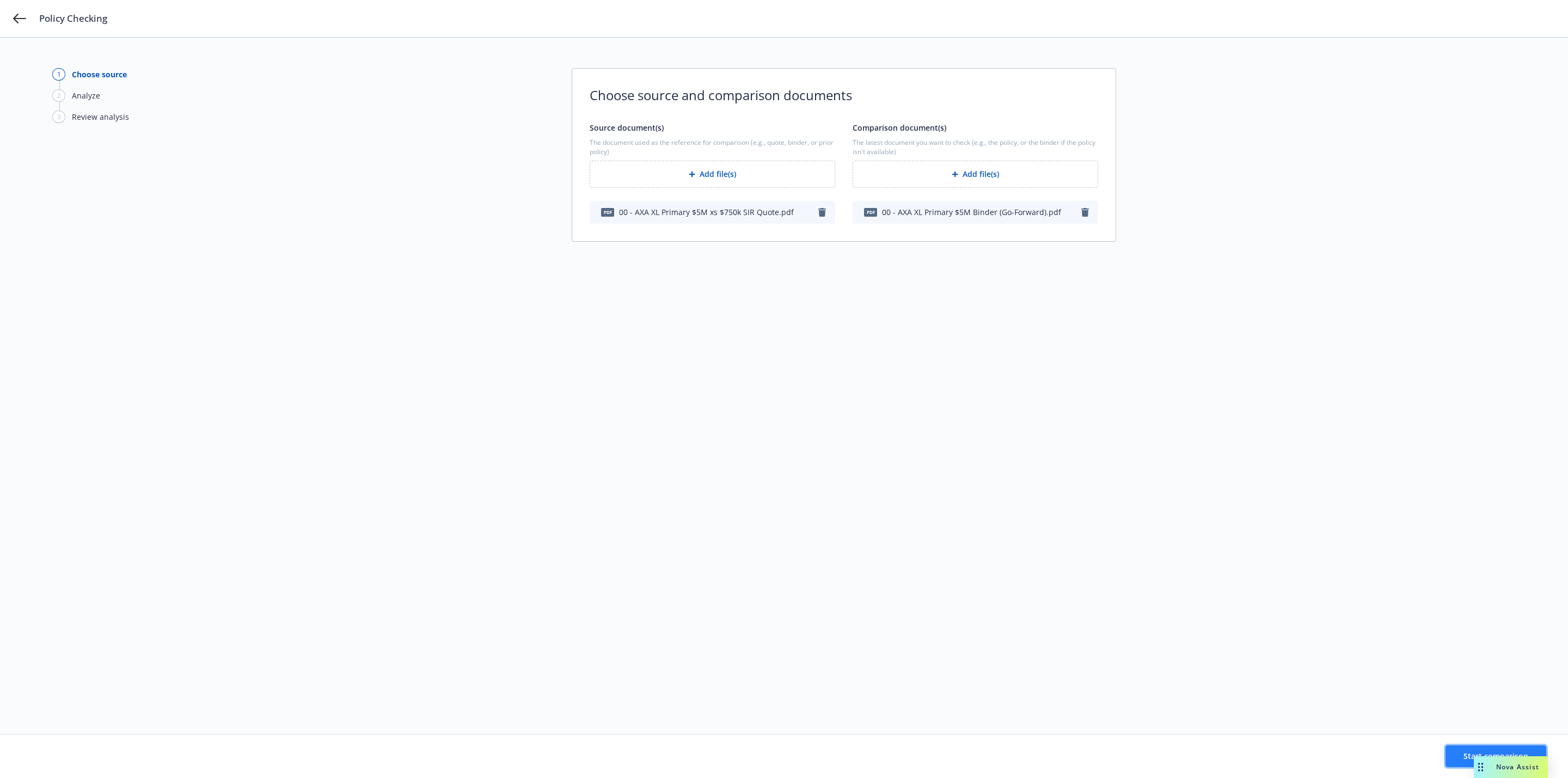
click at [1455, 750] on button "Start comparison" at bounding box center [1496, 756] width 101 height 22
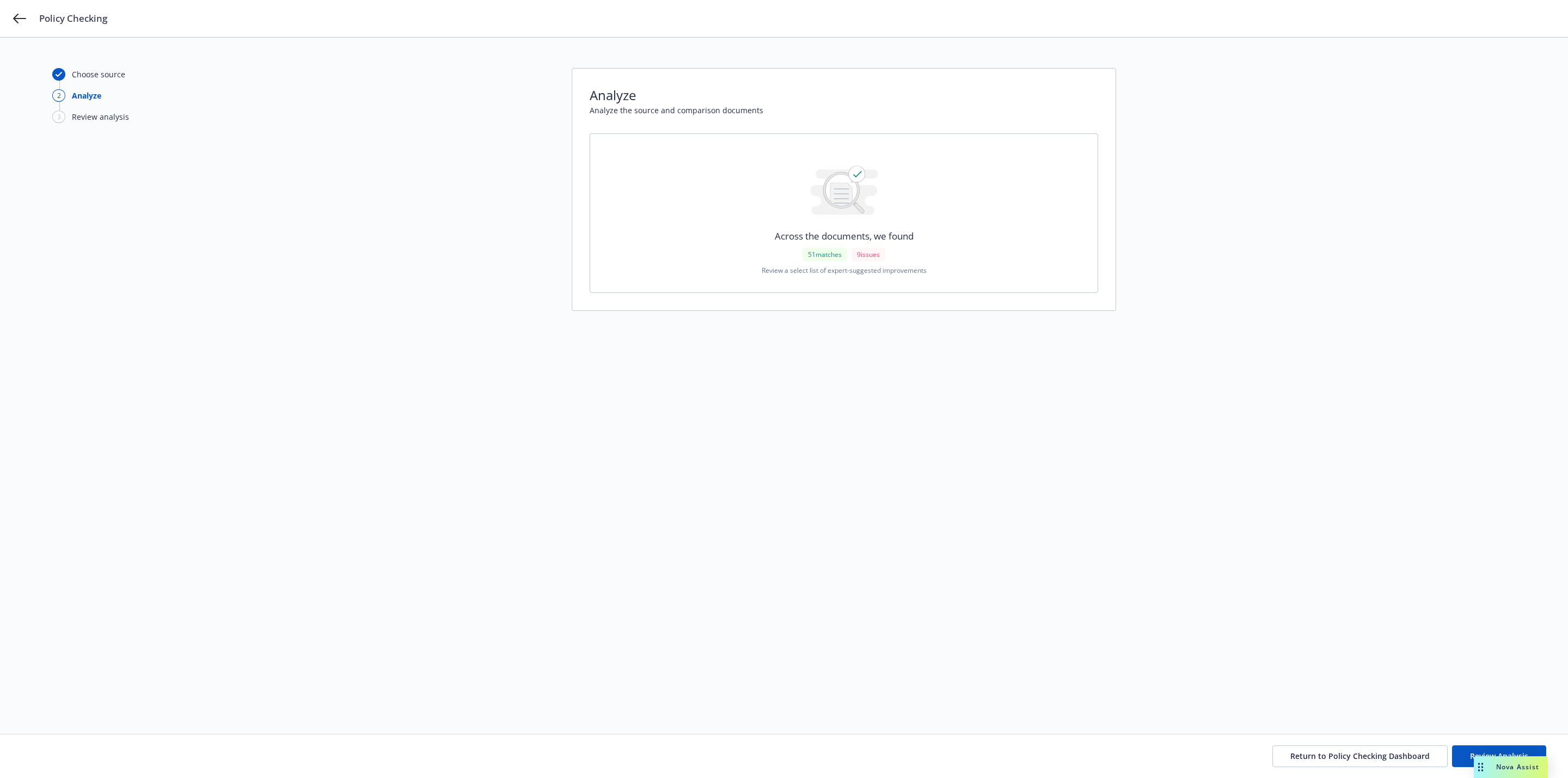
click at [447, 203] on div "Choose source 2 Analyze 3 Review analysis Analyze Analyze the source and compar…" at bounding box center [784, 386] width 1463 height 636
click at [1472, 749] on button "Review Analysis" at bounding box center [1499, 756] width 94 height 22
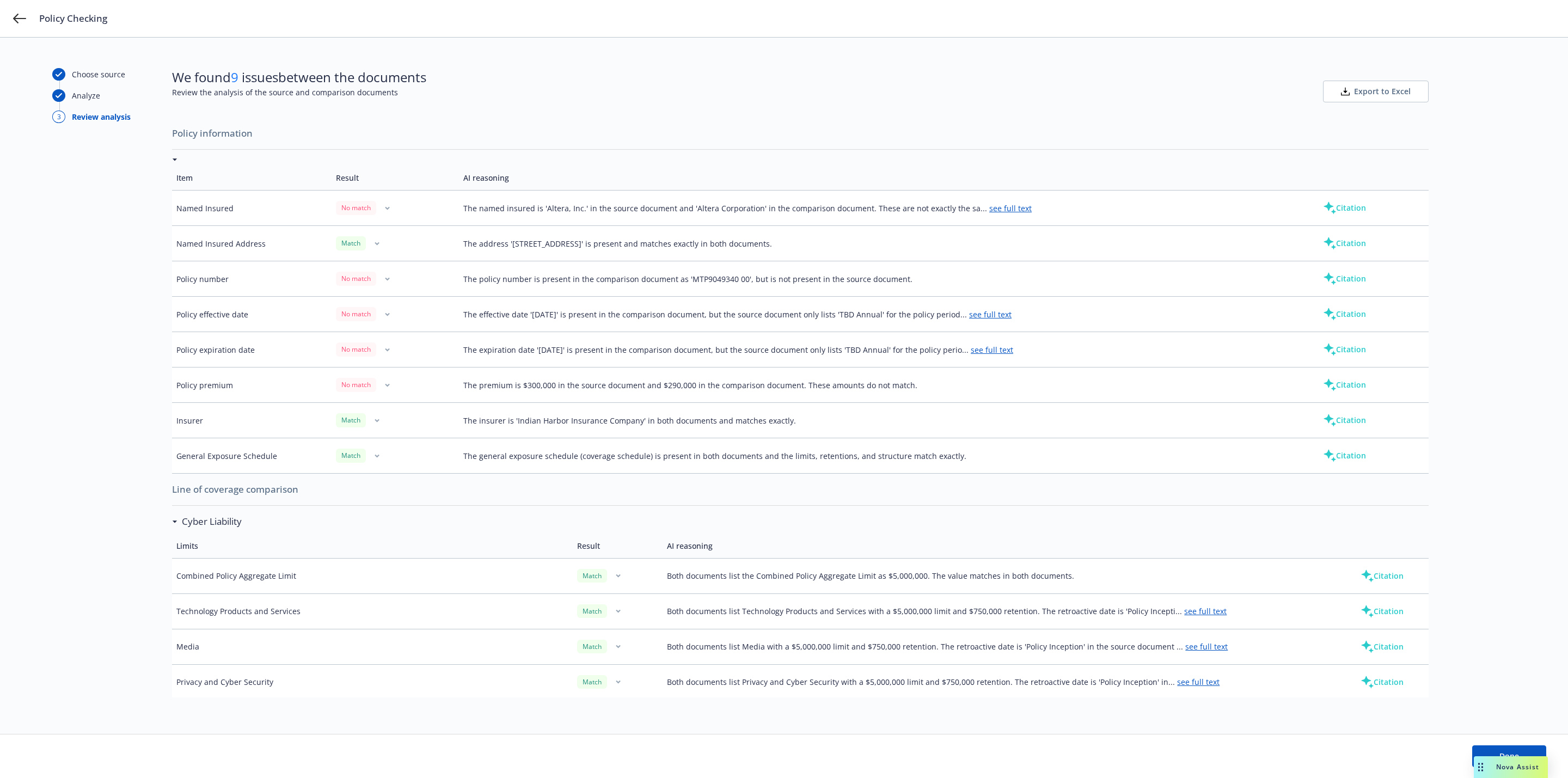
click at [1002, 210] on link "see full text" at bounding box center [1011, 208] width 42 height 11
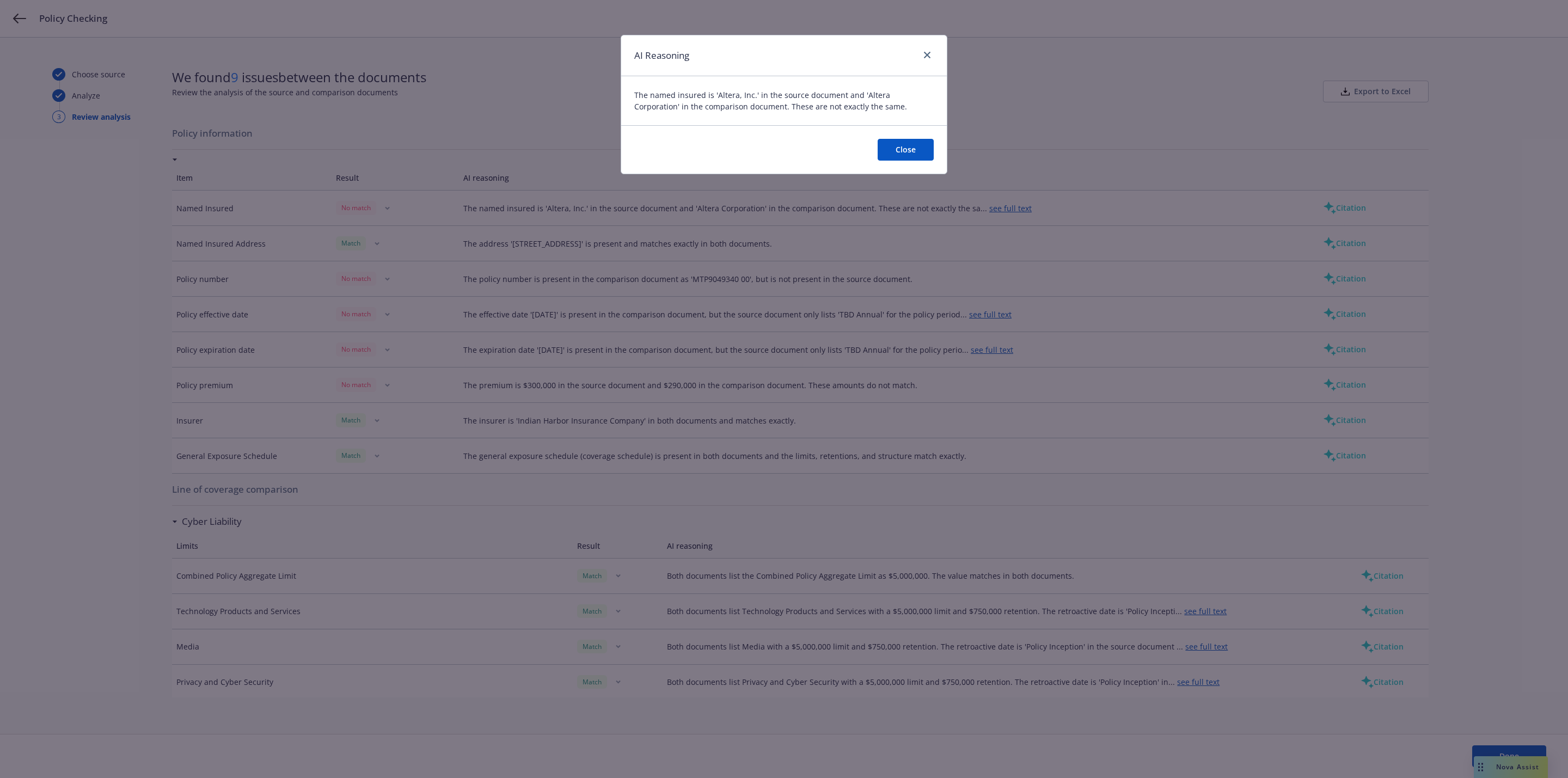
click at [918, 152] on button "Close" at bounding box center [906, 149] width 56 height 22
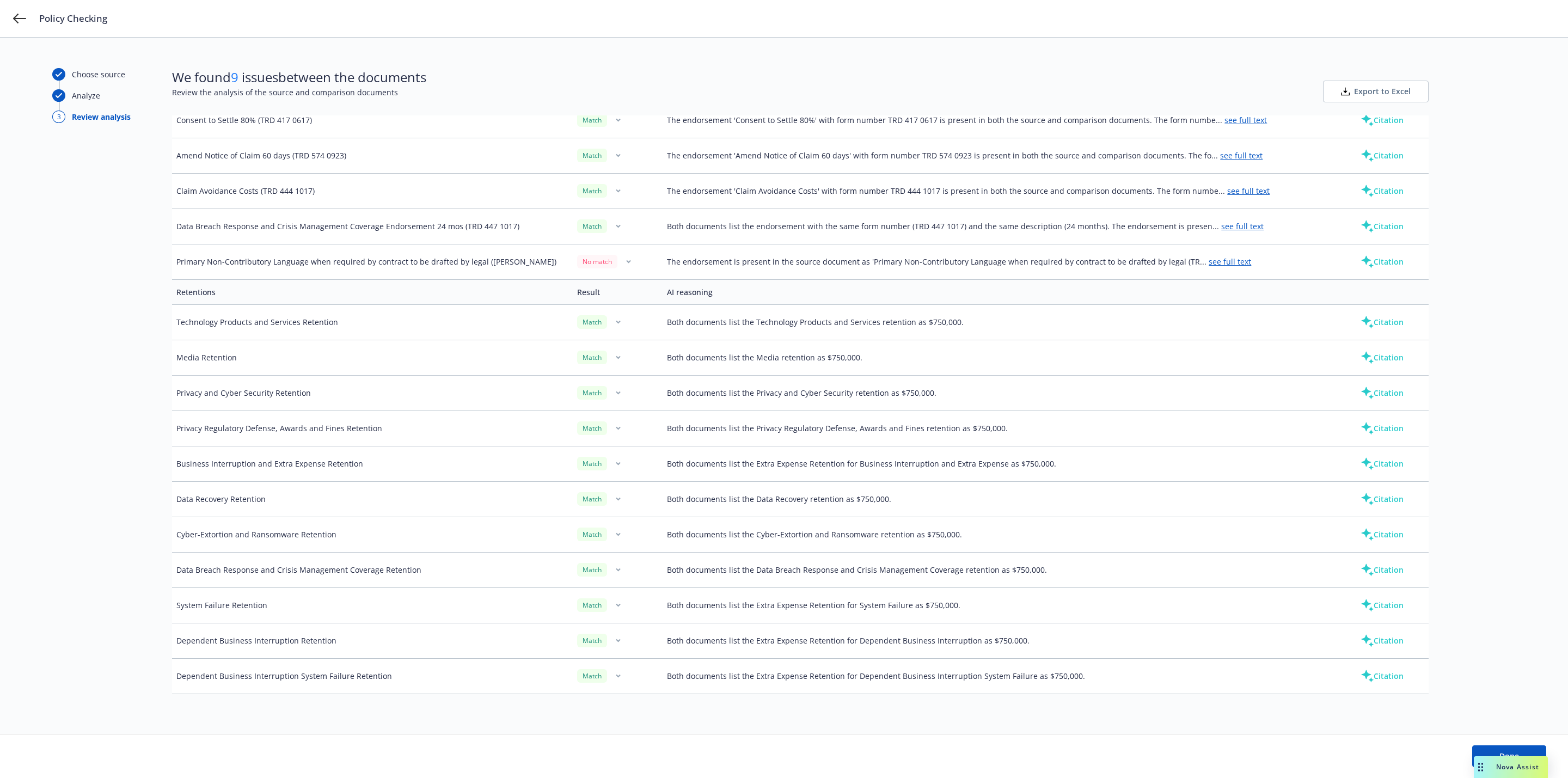
scroll to position [1631, 0]
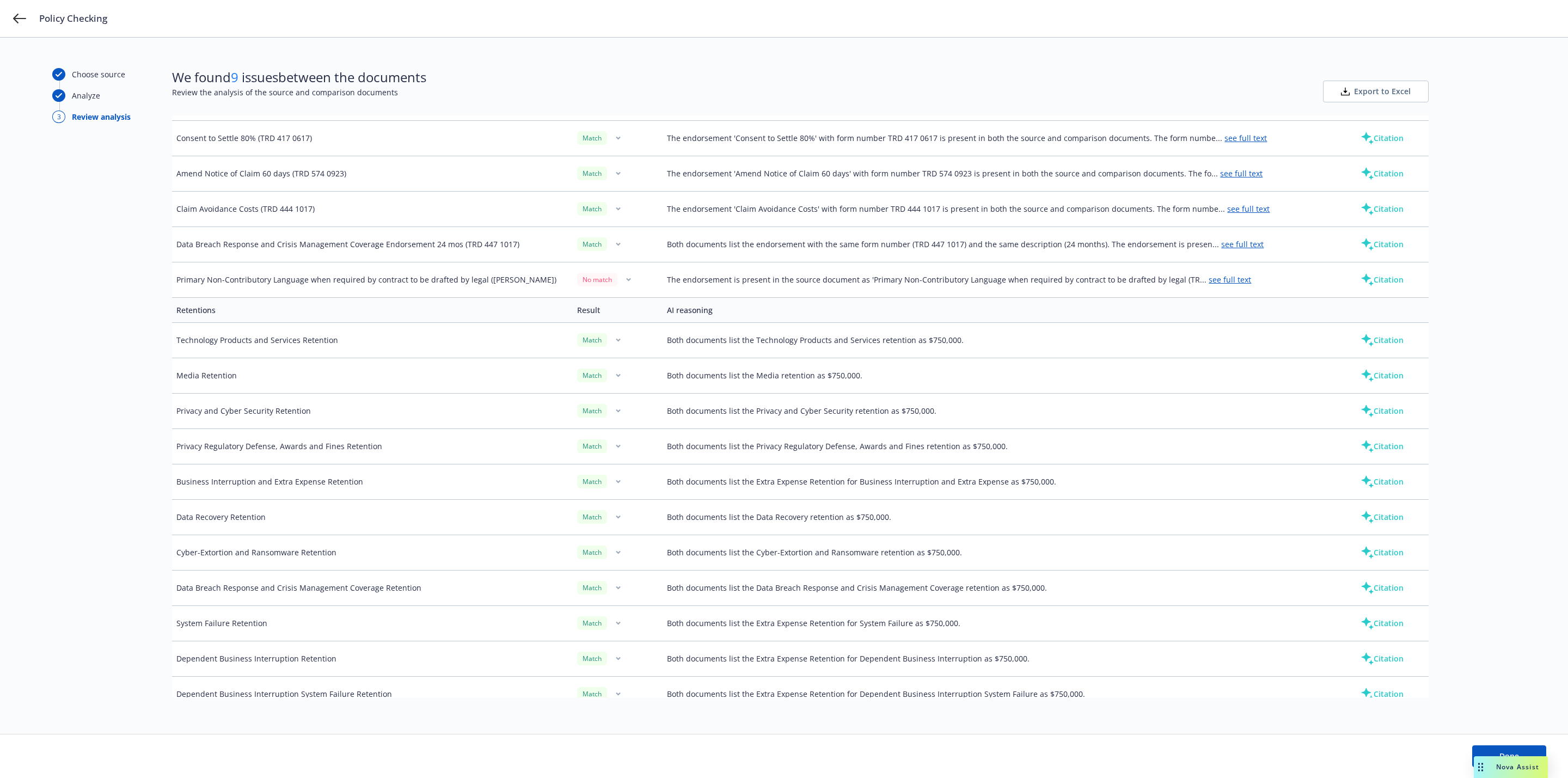
click at [1208, 285] on link "see full text" at bounding box center [1230, 280] width 42 height 11
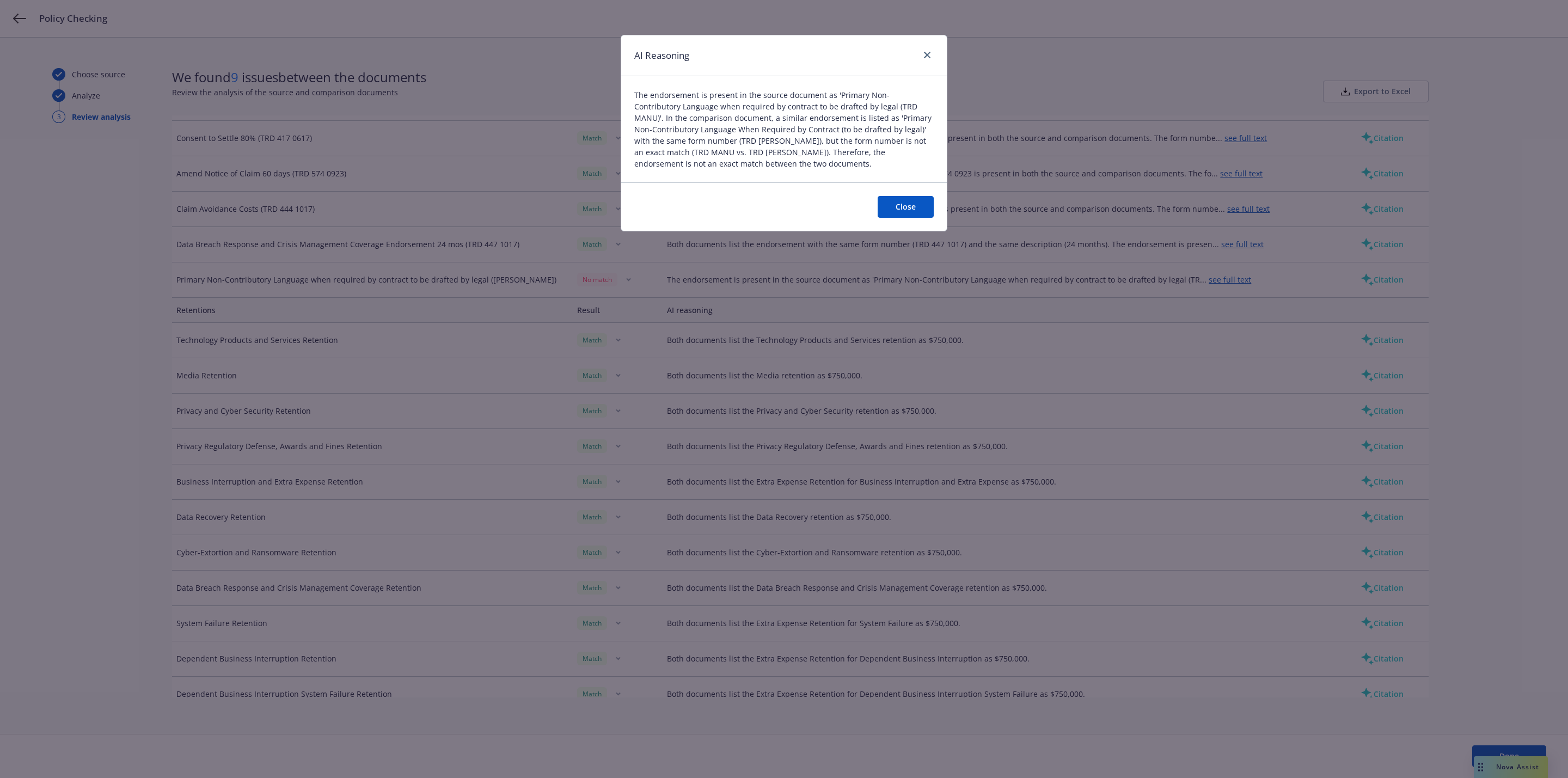
click at [905, 211] on button "Close" at bounding box center [906, 206] width 56 height 22
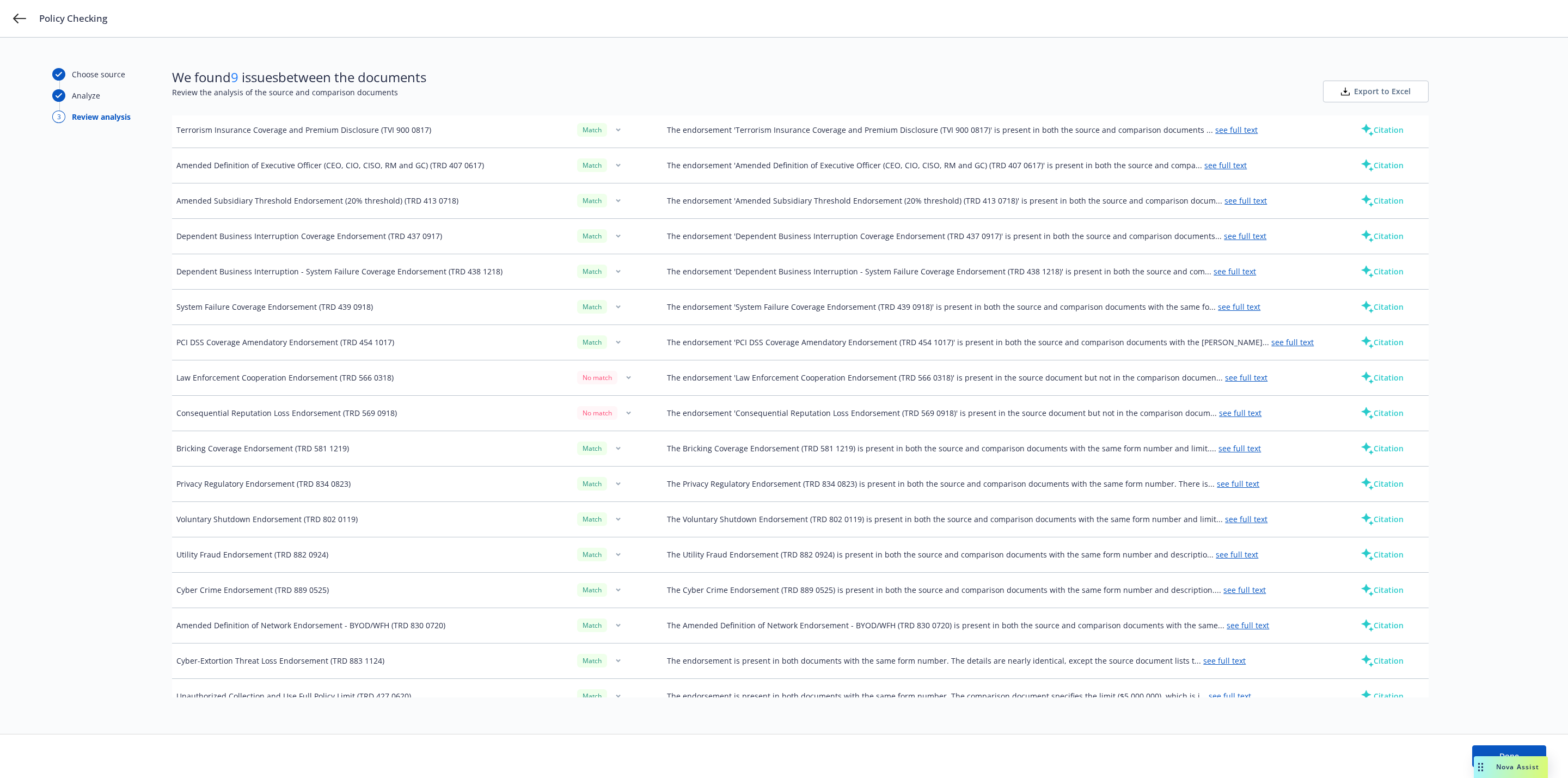
scroll to position [815, 0]
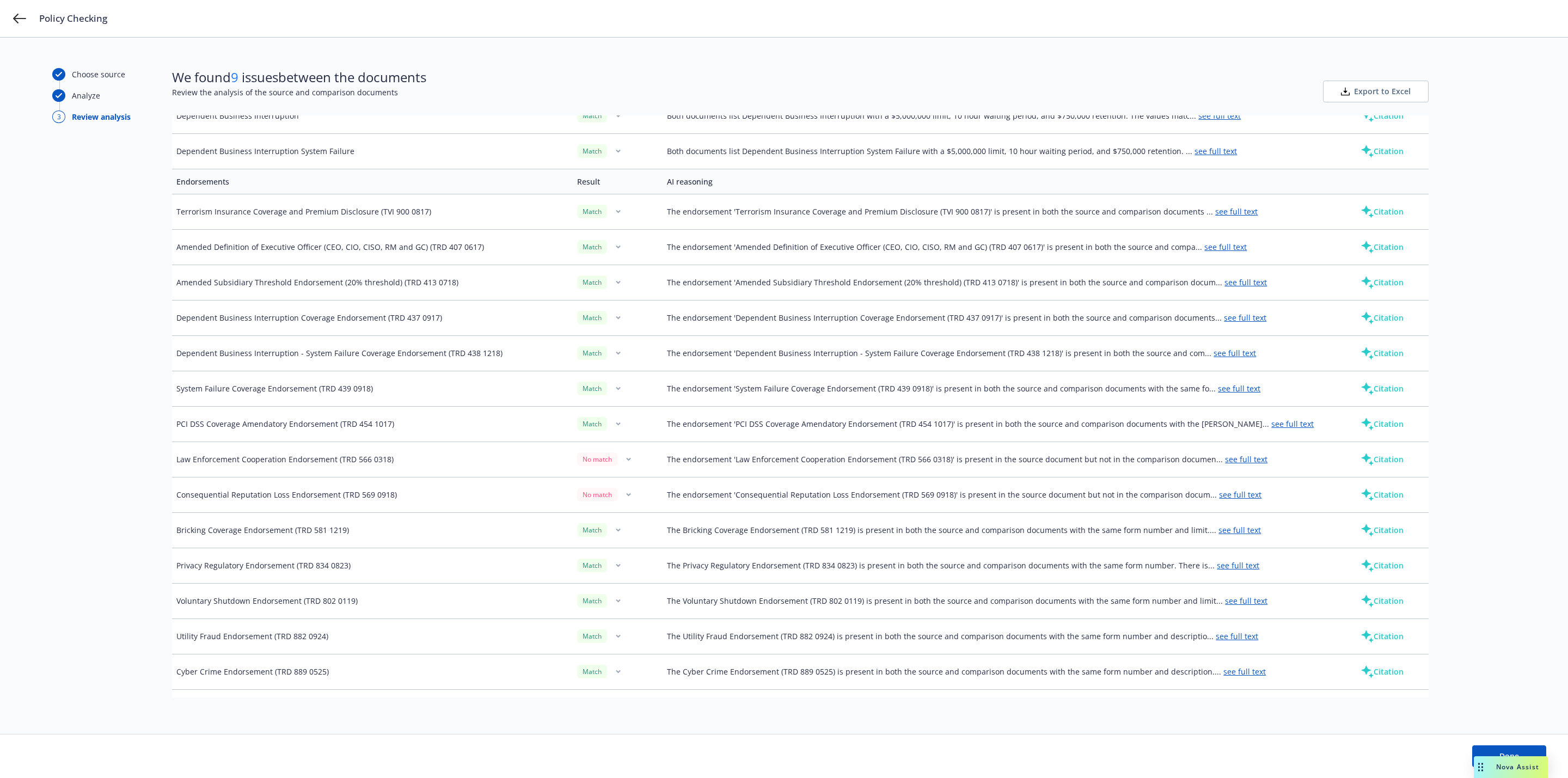
click at [1232, 500] on link "see full text" at bounding box center [1240, 495] width 42 height 11
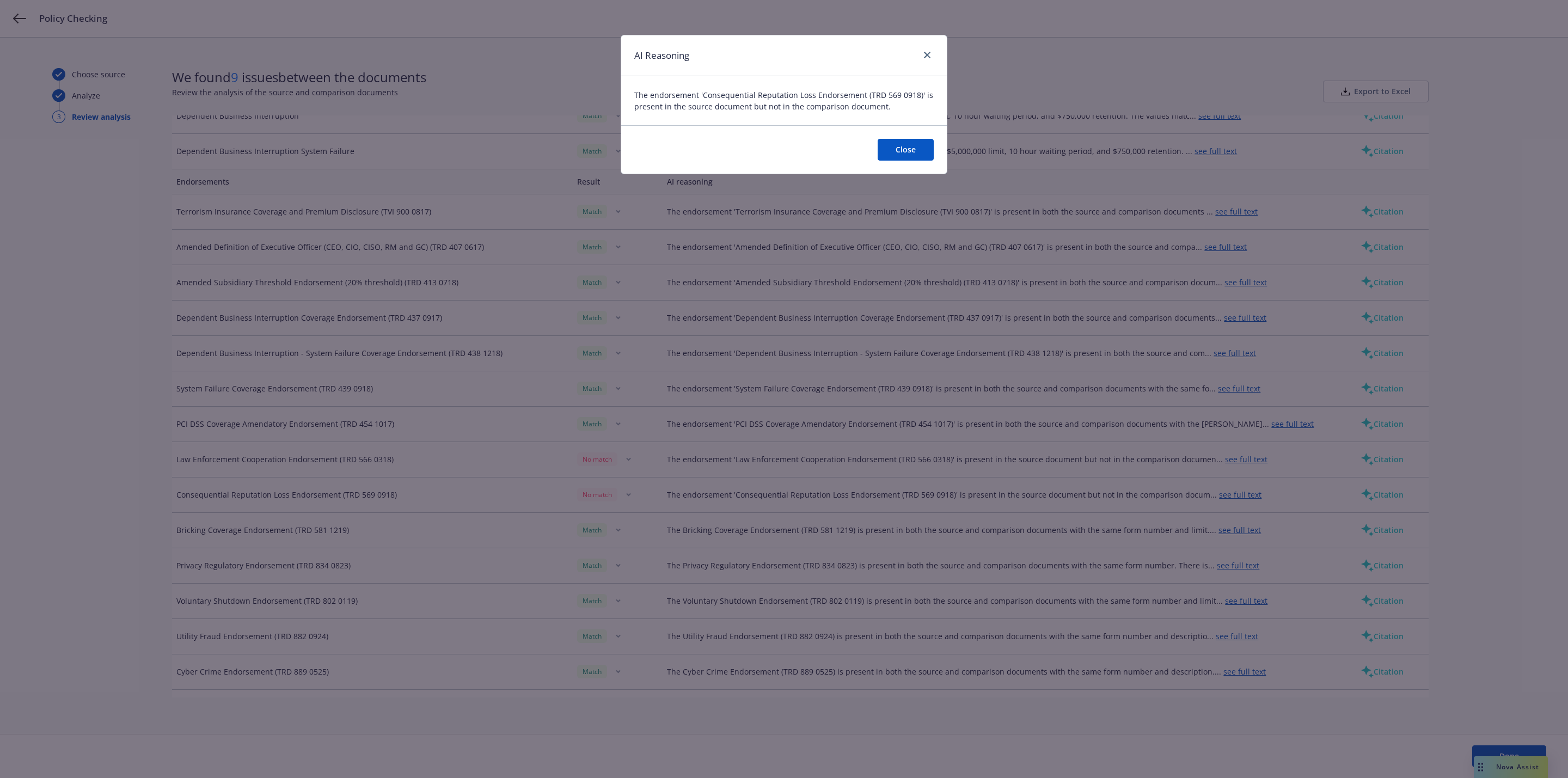
click at [911, 141] on button "Close" at bounding box center [906, 149] width 56 height 22
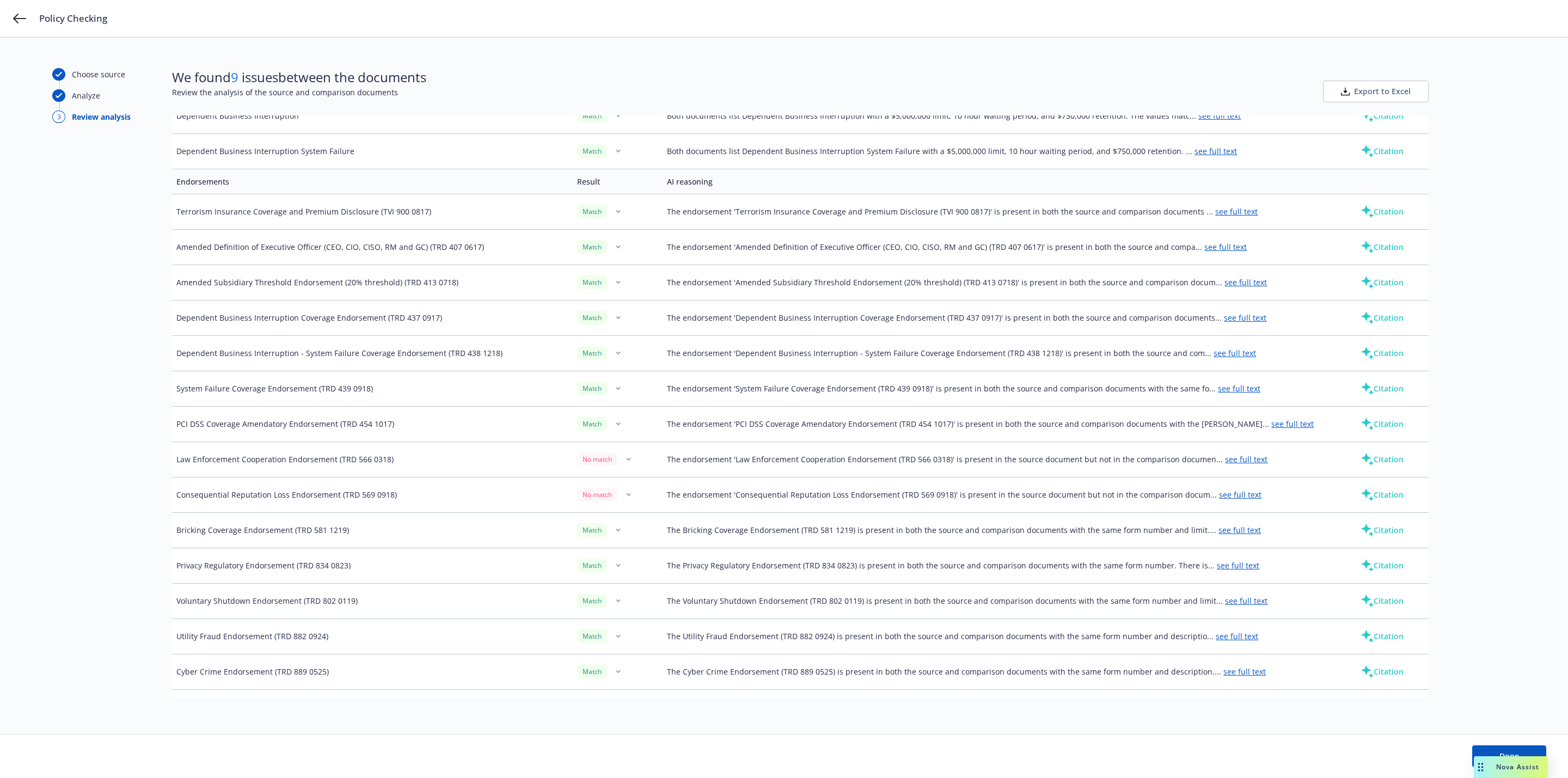
click at [1225, 465] on link "see full text" at bounding box center [1246, 459] width 42 height 11
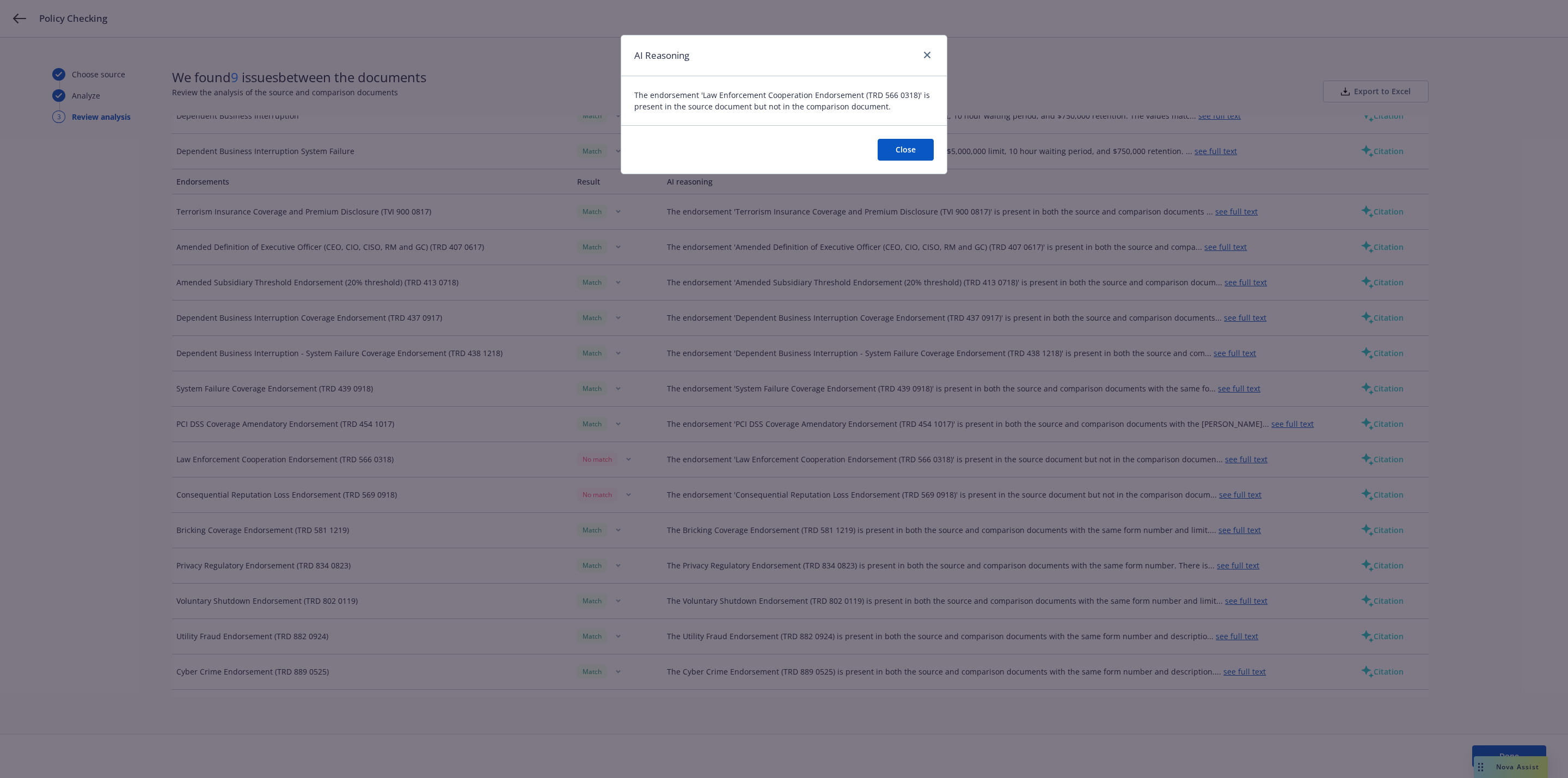
click at [1175, 458] on div "AI Reasoning The endorsement 'Law Enforcement Cooperation Endorsement (TRD 566 …" at bounding box center [784, 389] width 1568 height 778
click at [926, 52] on icon "close" at bounding box center [927, 55] width 7 height 7
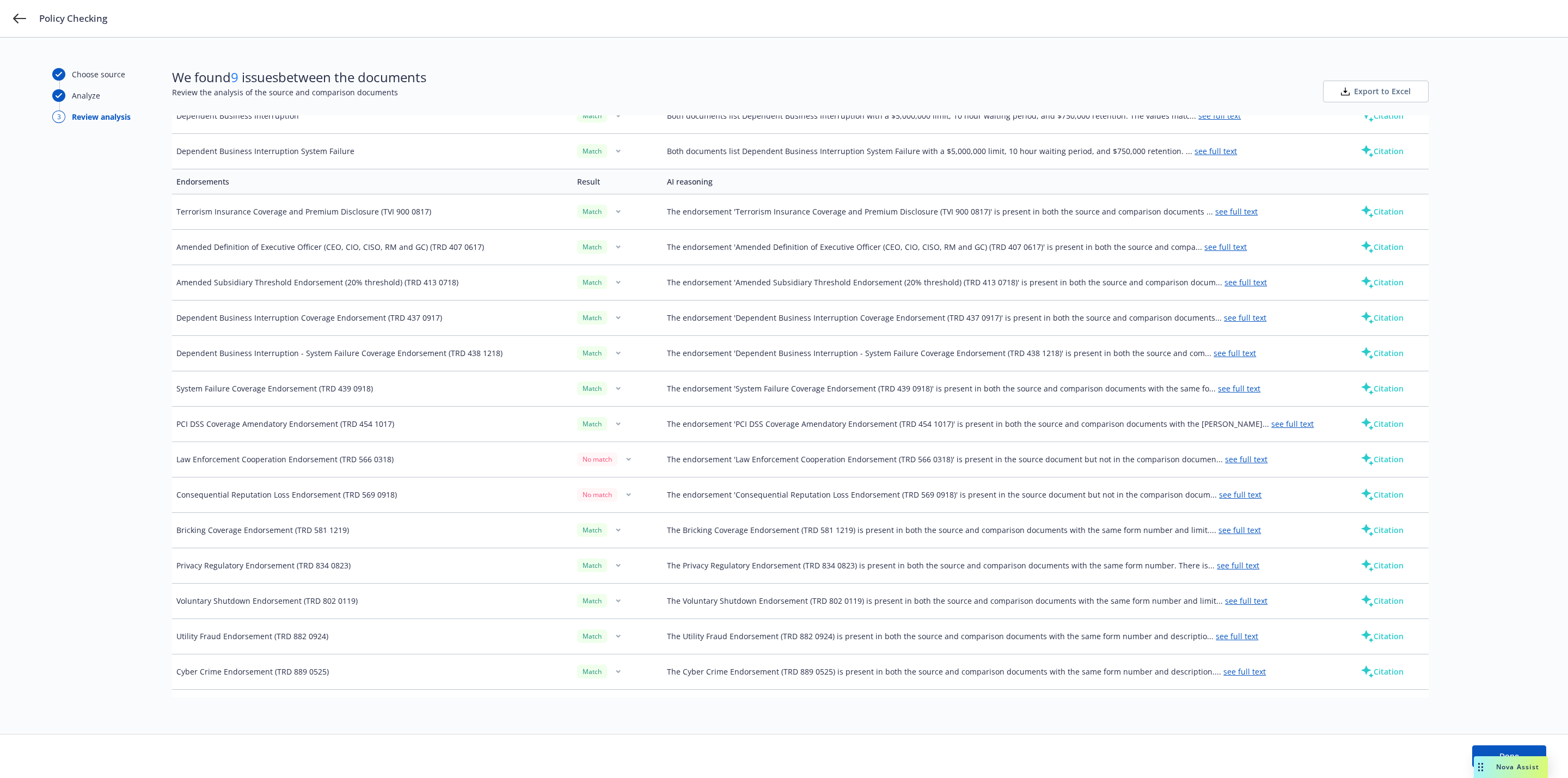
click at [1230, 500] on link "see full text" at bounding box center [1240, 495] width 42 height 11
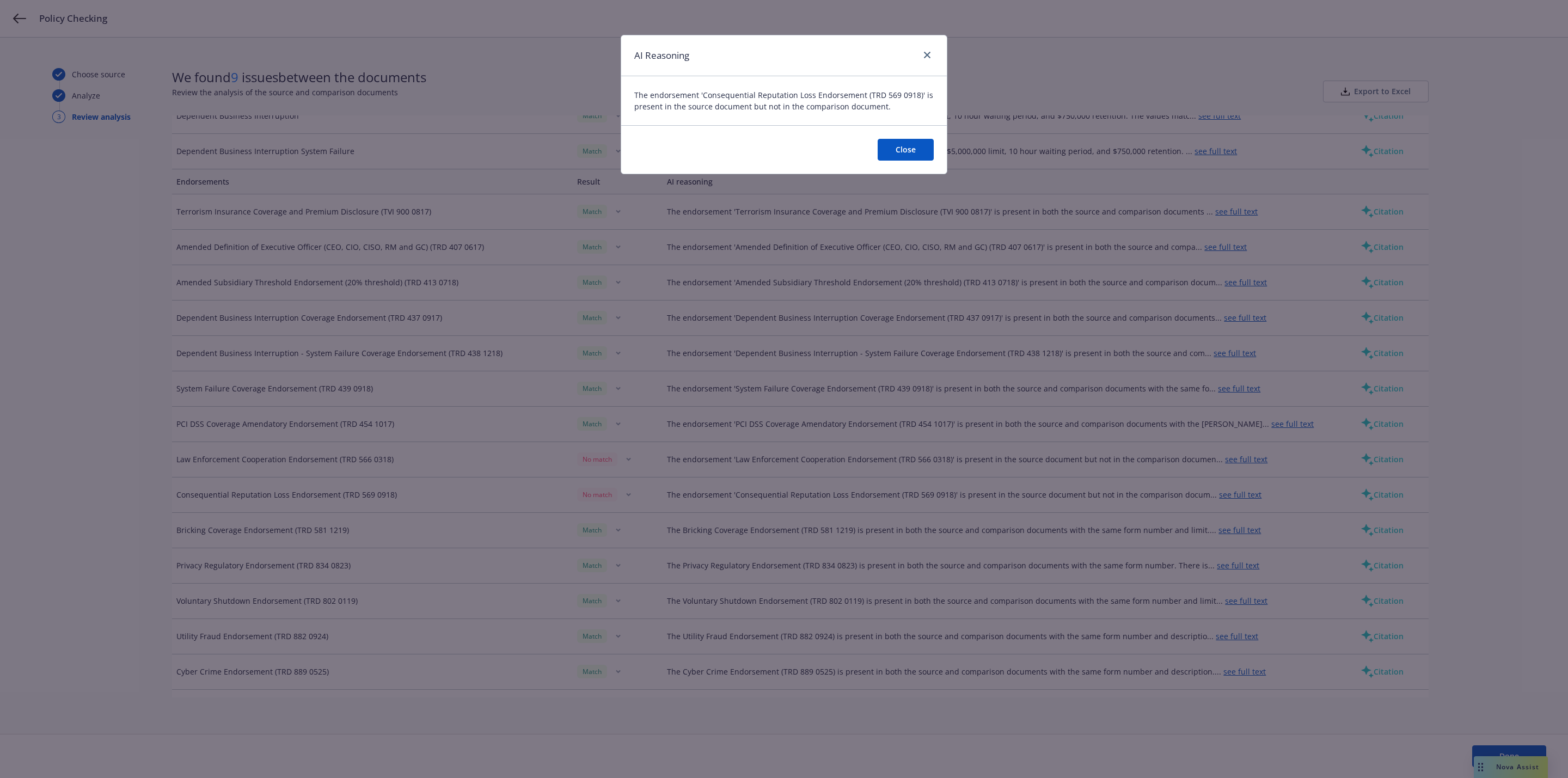
click at [1230, 505] on div "AI Reasoning The endorsement 'Consequential Reputation Loss Endorsement (TRD 56…" at bounding box center [784, 389] width 1568 height 778
click at [1218, 464] on div "AI Reasoning The endorsement 'Consequential Reputation Loss Endorsement (TRD 56…" at bounding box center [784, 389] width 1568 height 778
click at [925, 53] on icon "close" at bounding box center [927, 55] width 7 height 7
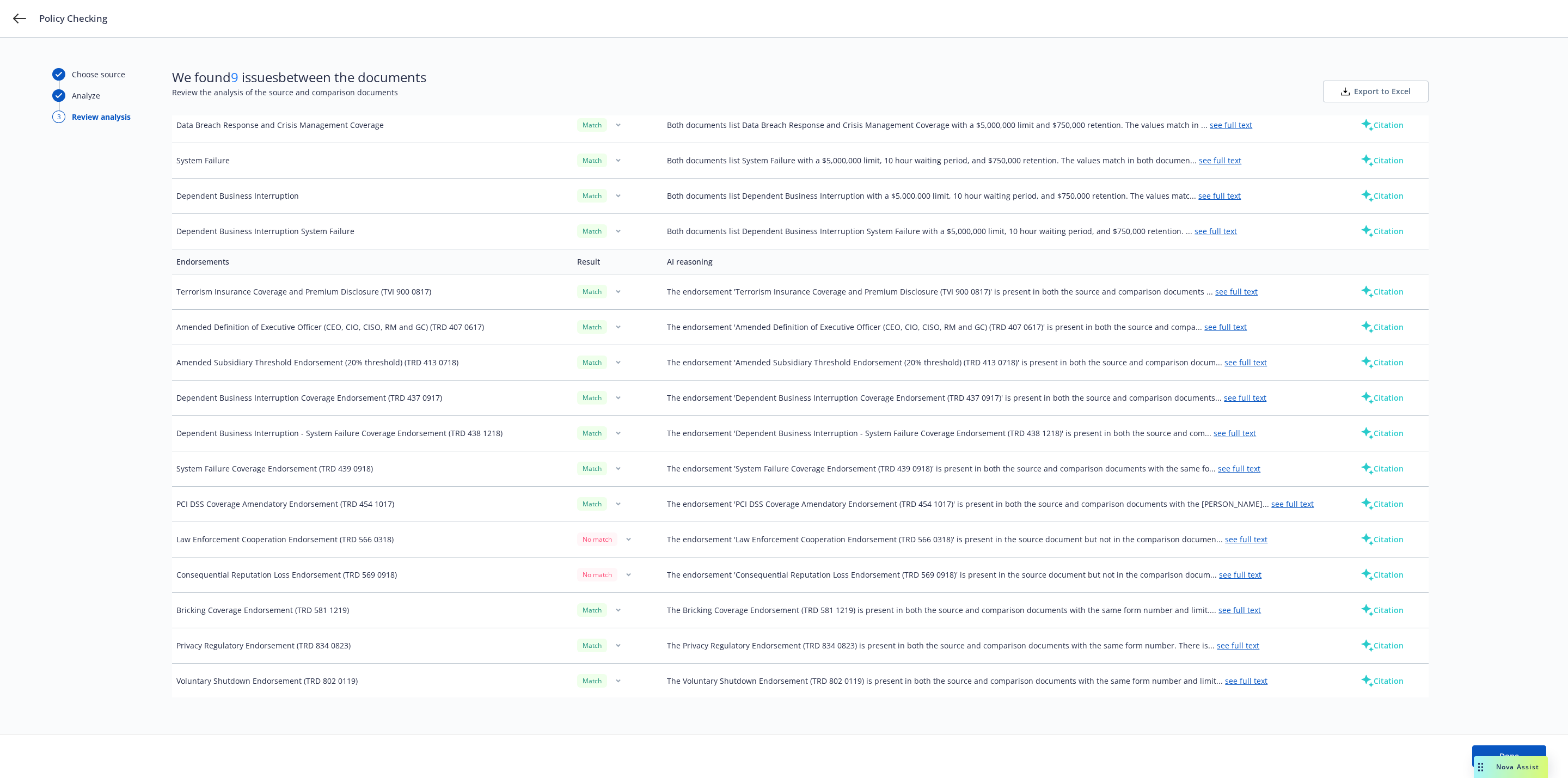
scroll to position [733, 0]
click at [1366, 577] on button "Citation" at bounding box center [1382, 576] width 78 height 22
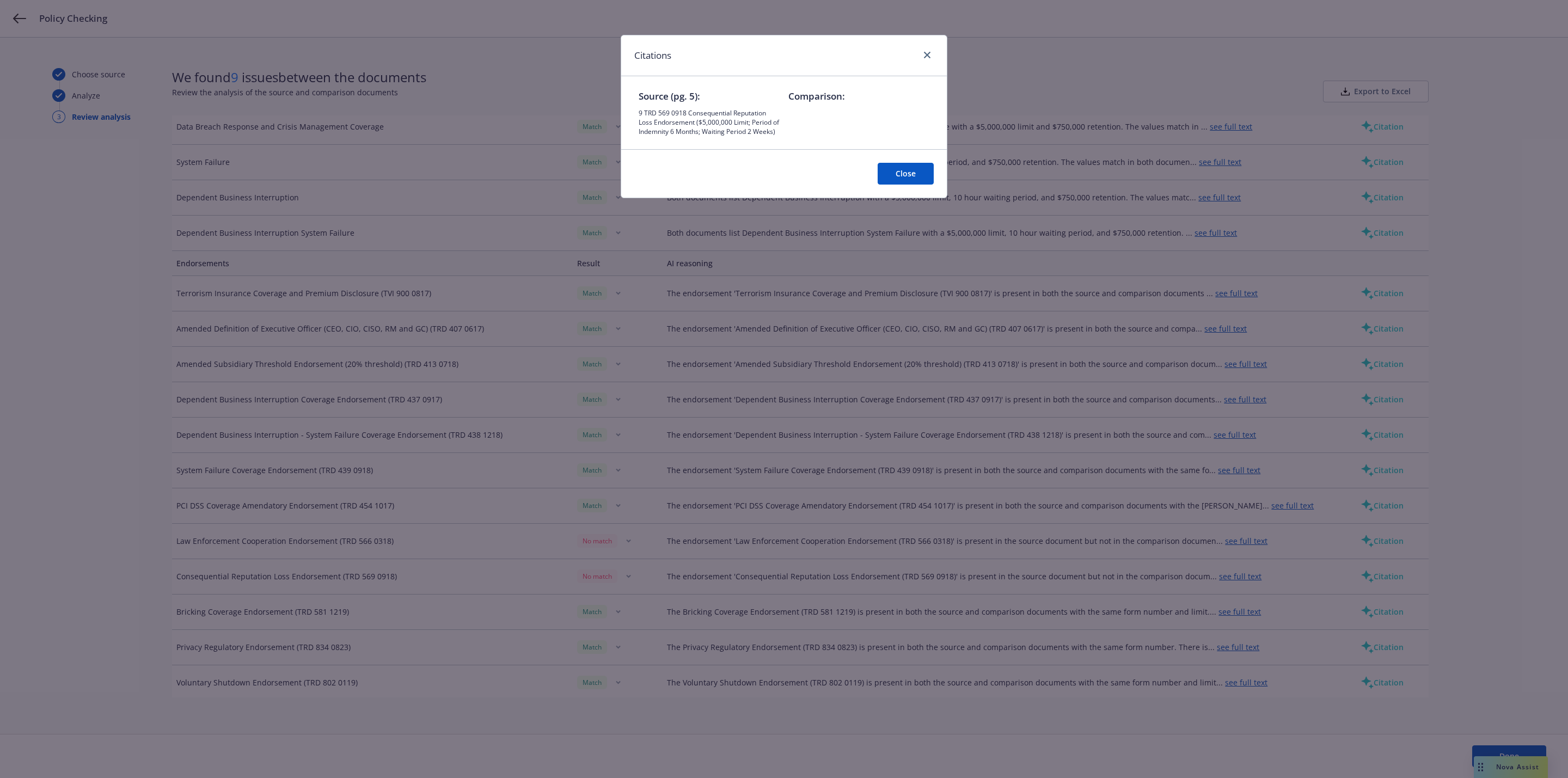
click at [936, 39] on div "Citations" at bounding box center [784, 56] width 326 height 41
click at [942, 39] on div "Citations" at bounding box center [784, 56] width 326 height 41
click at [936, 49] on div "Citations" at bounding box center [784, 56] width 326 height 41
click at [928, 53] on icon "close" at bounding box center [927, 55] width 7 height 7
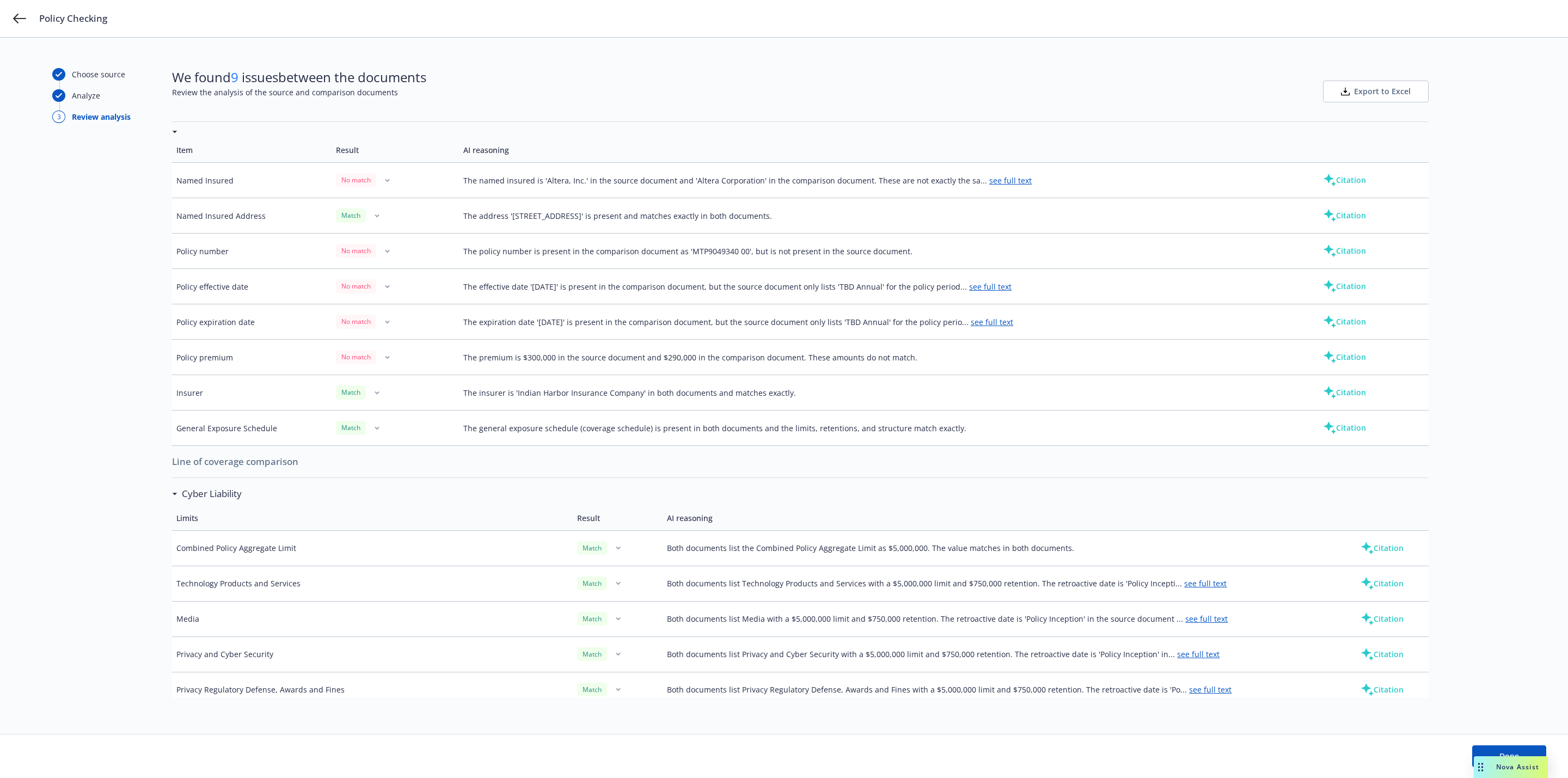
scroll to position [0, 0]
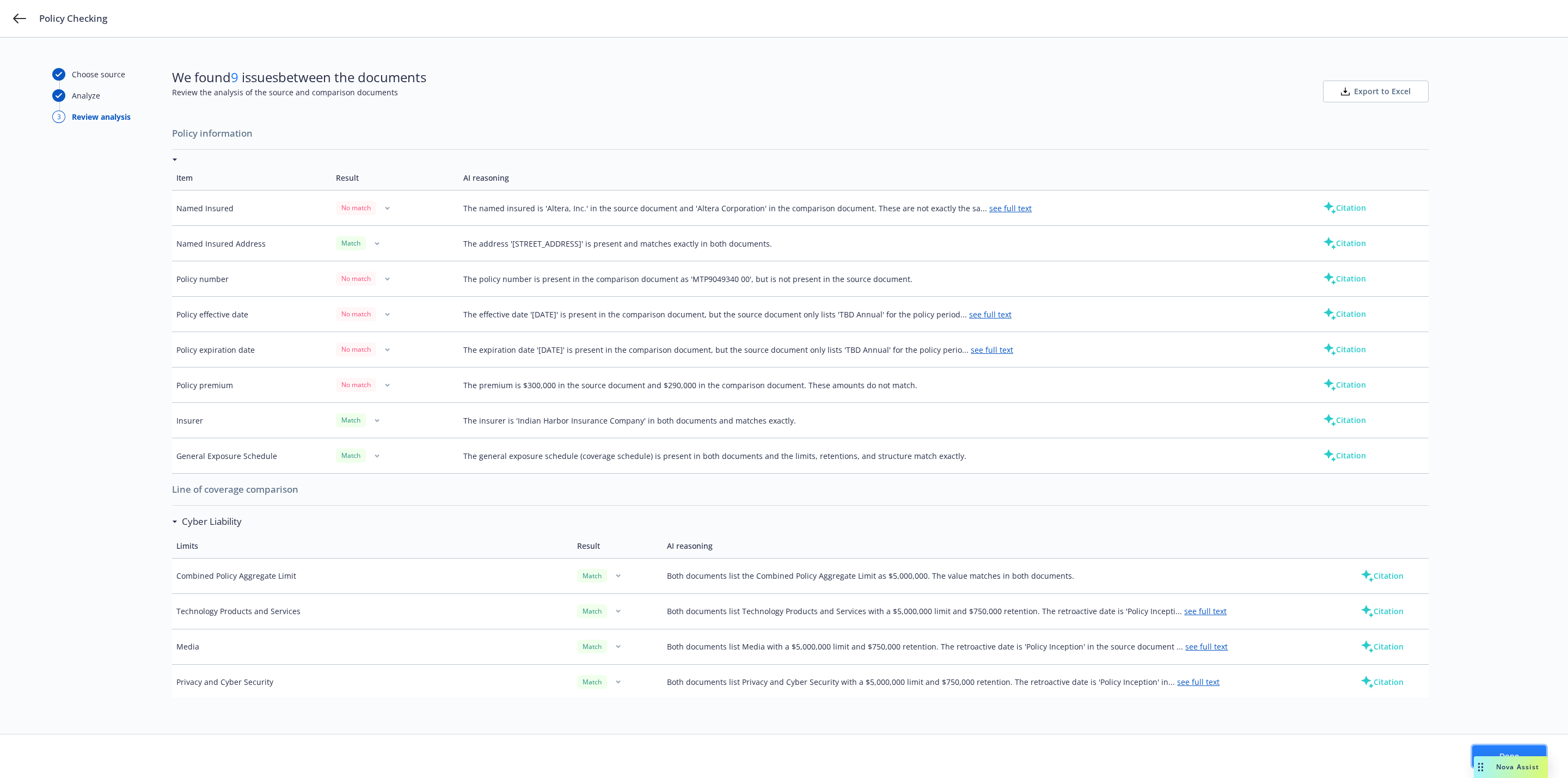
click at [1488, 749] on button "Done" at bounding box center [1510, 756] width 74 height 22
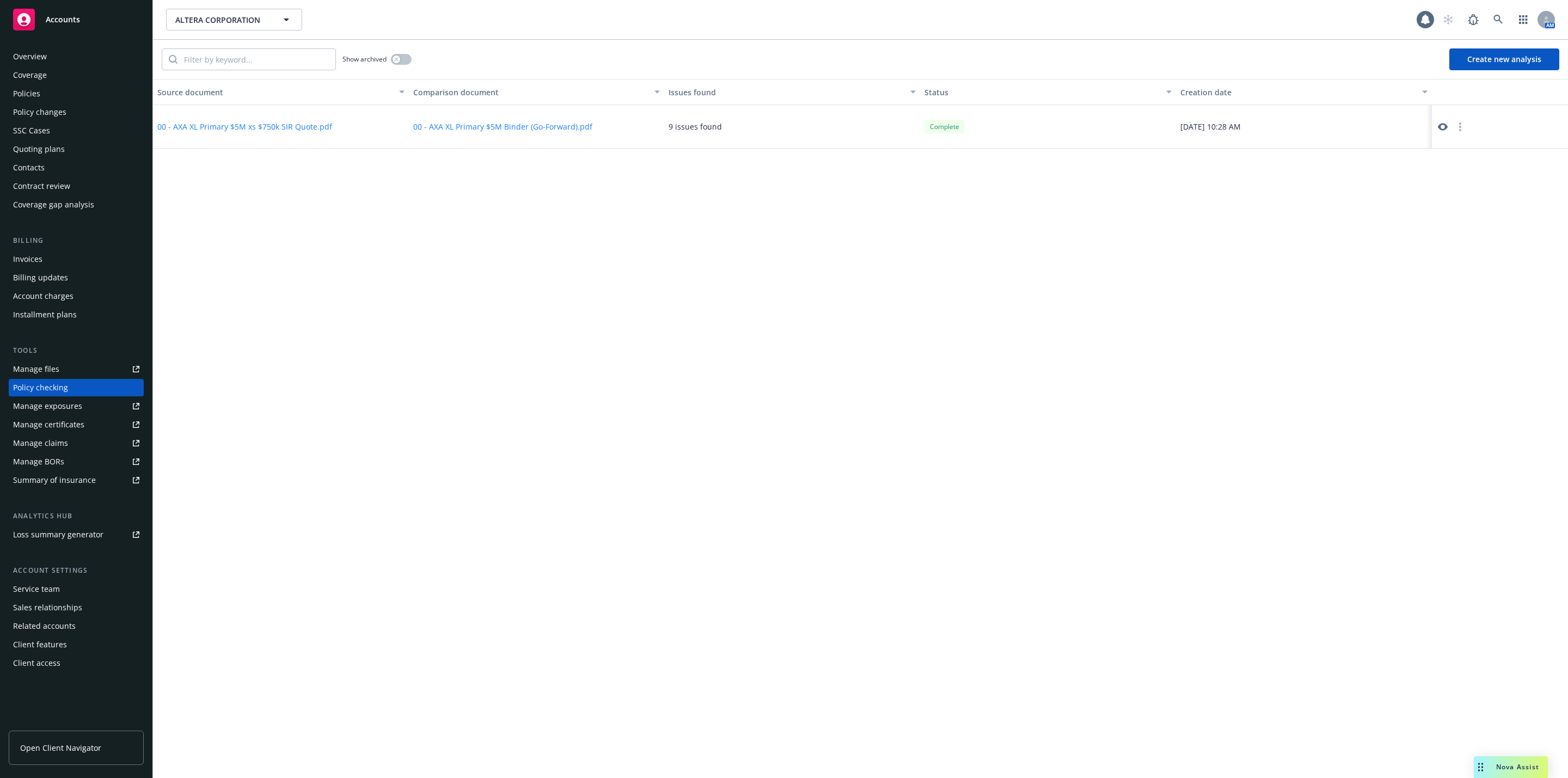
click at [557, 337] on div "Source document Comparison document Issues found Status Creation date 00 - AXA …" at bounding box center [861, 429] width 1415 height 700
click at [33, 52] on div "Overview" at bounding box center [30, 56] width 34 height 17
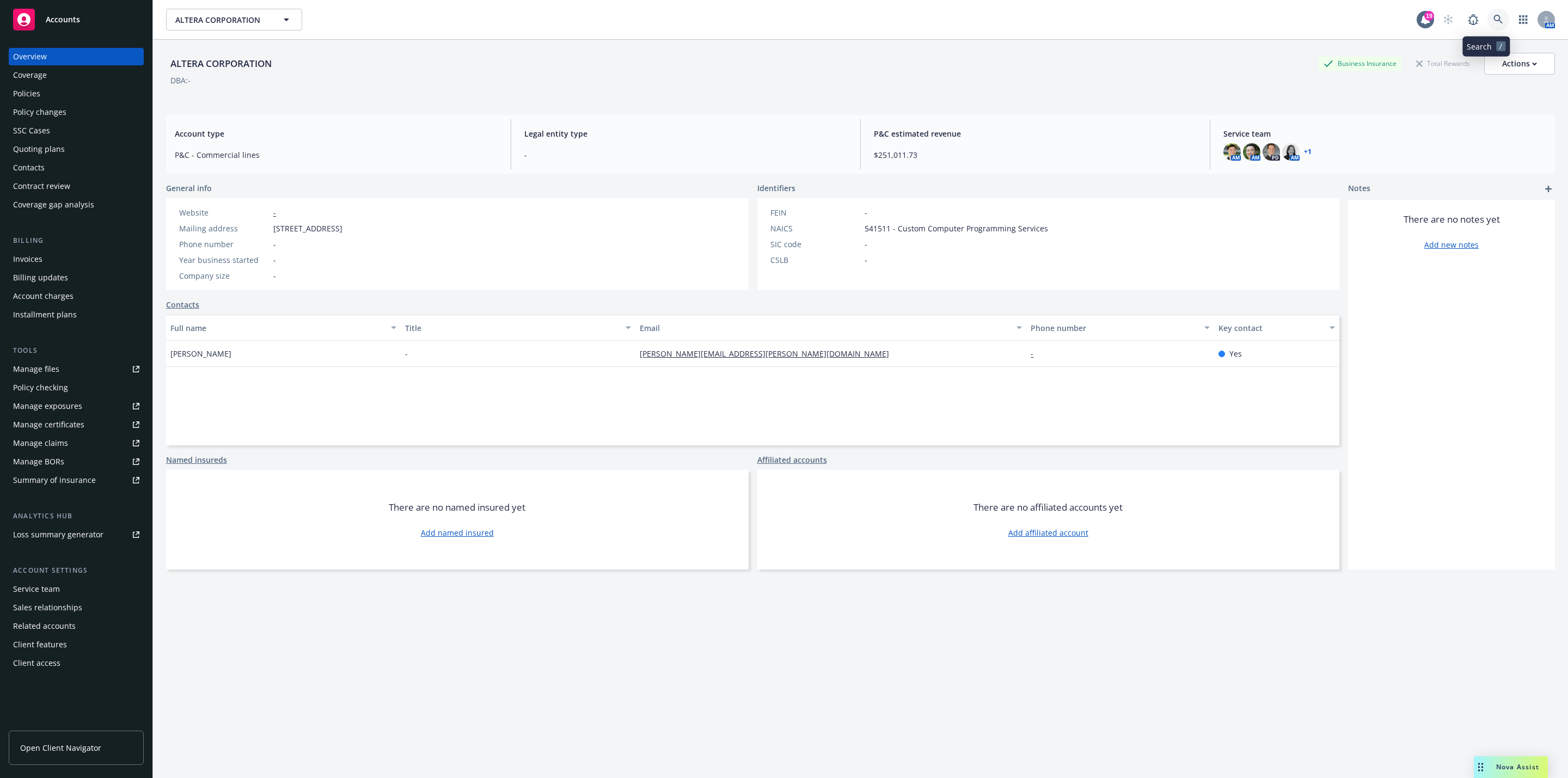
click at [1494, 19] on icon at bounding box center [1498, 19] width 10 height 10
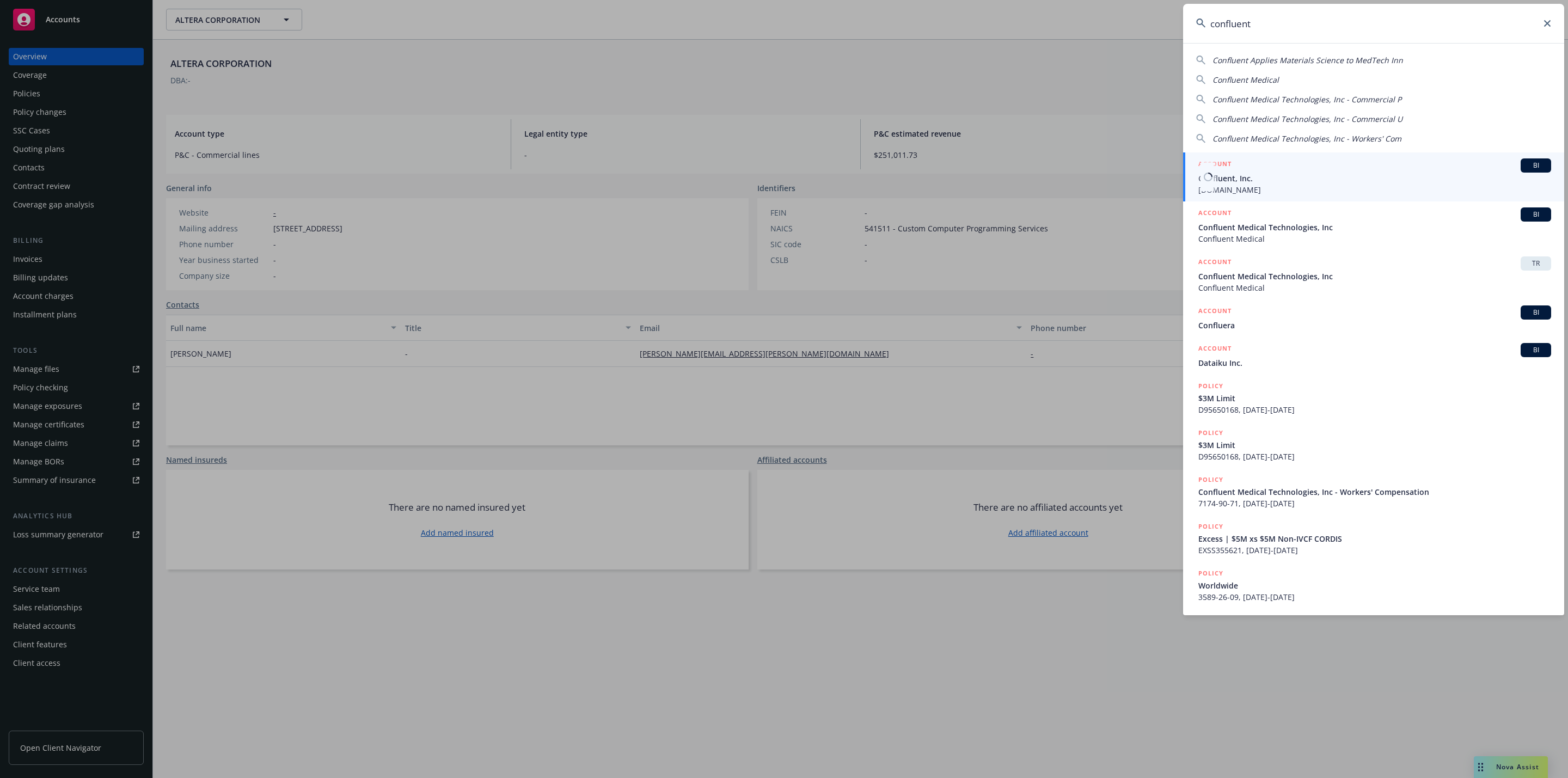
type input "confluent"
click at [1335, 177] on span "Confluent, Inc." at bounding box center [1375, 178] width 353 height 11
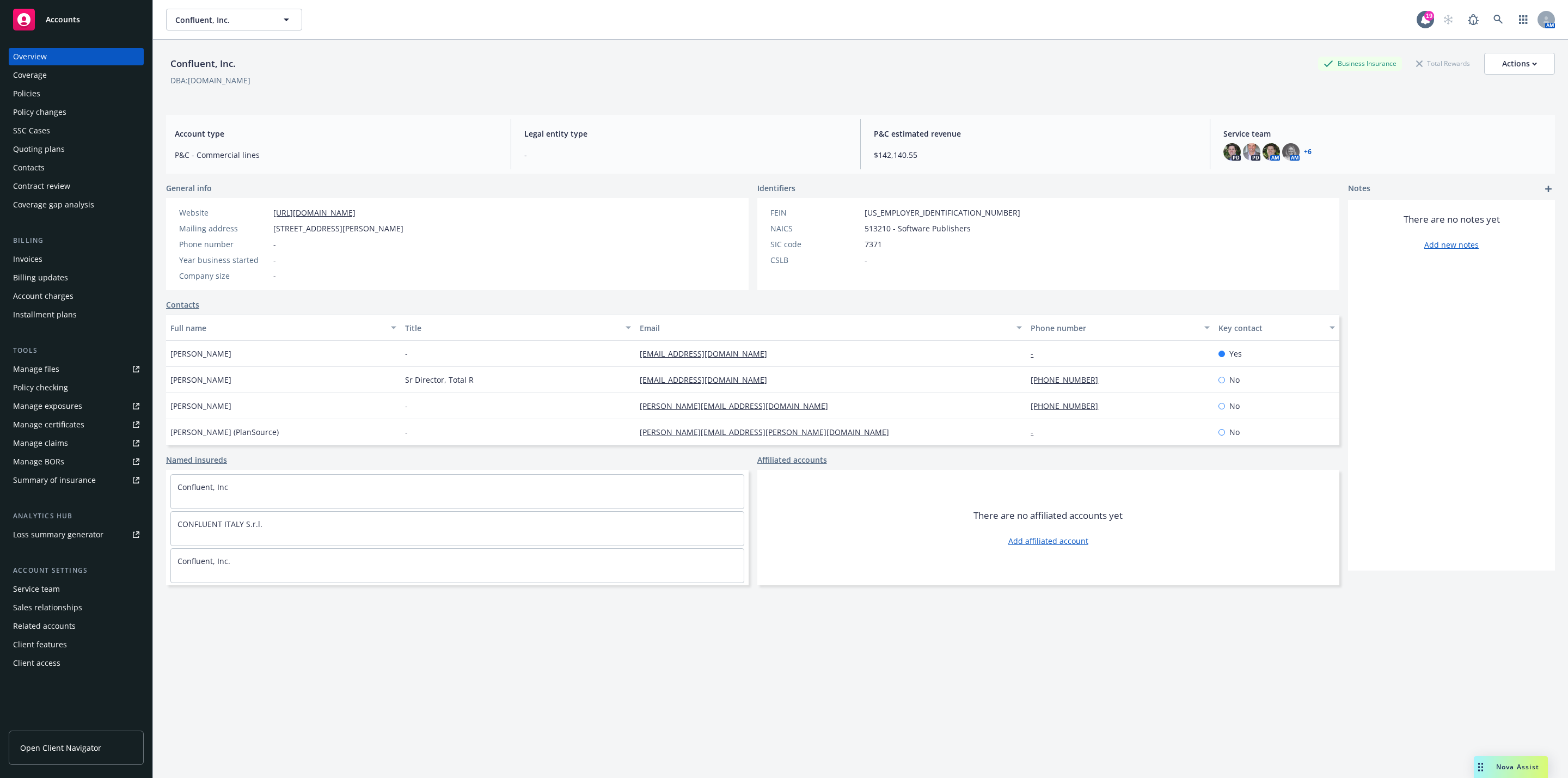
click at [48, 149] on div "Quoting plans" at bounding box center [39, 149] width 52 height 17
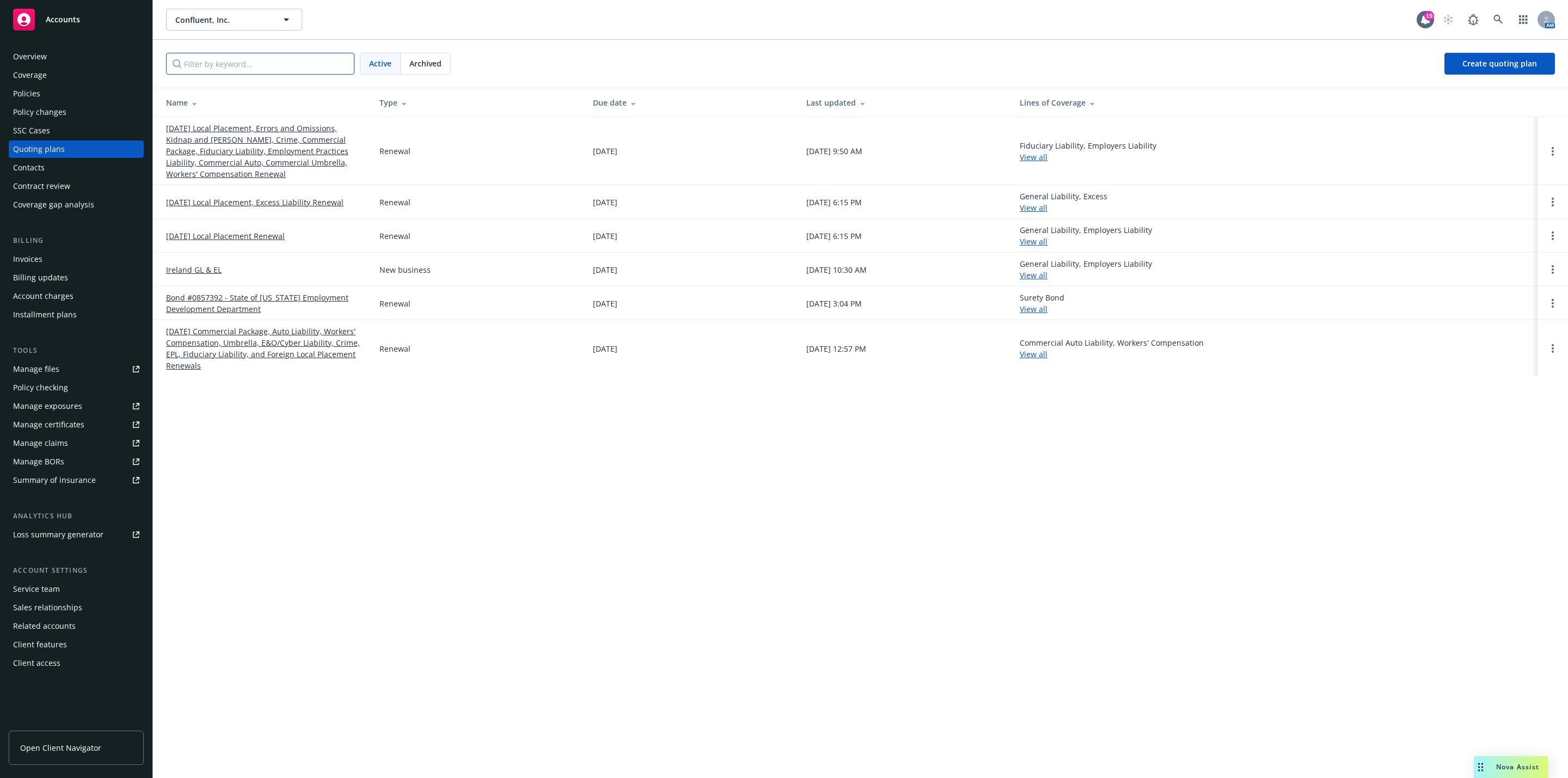
click at [280, 66] on input "Filter by keyword..." at bounding box center [260, 64] width 188 height 22
click at [257, 139] on link "10/23/25 Local Placement, Errors and Omissions, Kidnap and Ransom, Crime, Comme…" at bounding box center [263, 151] width 196 height 57
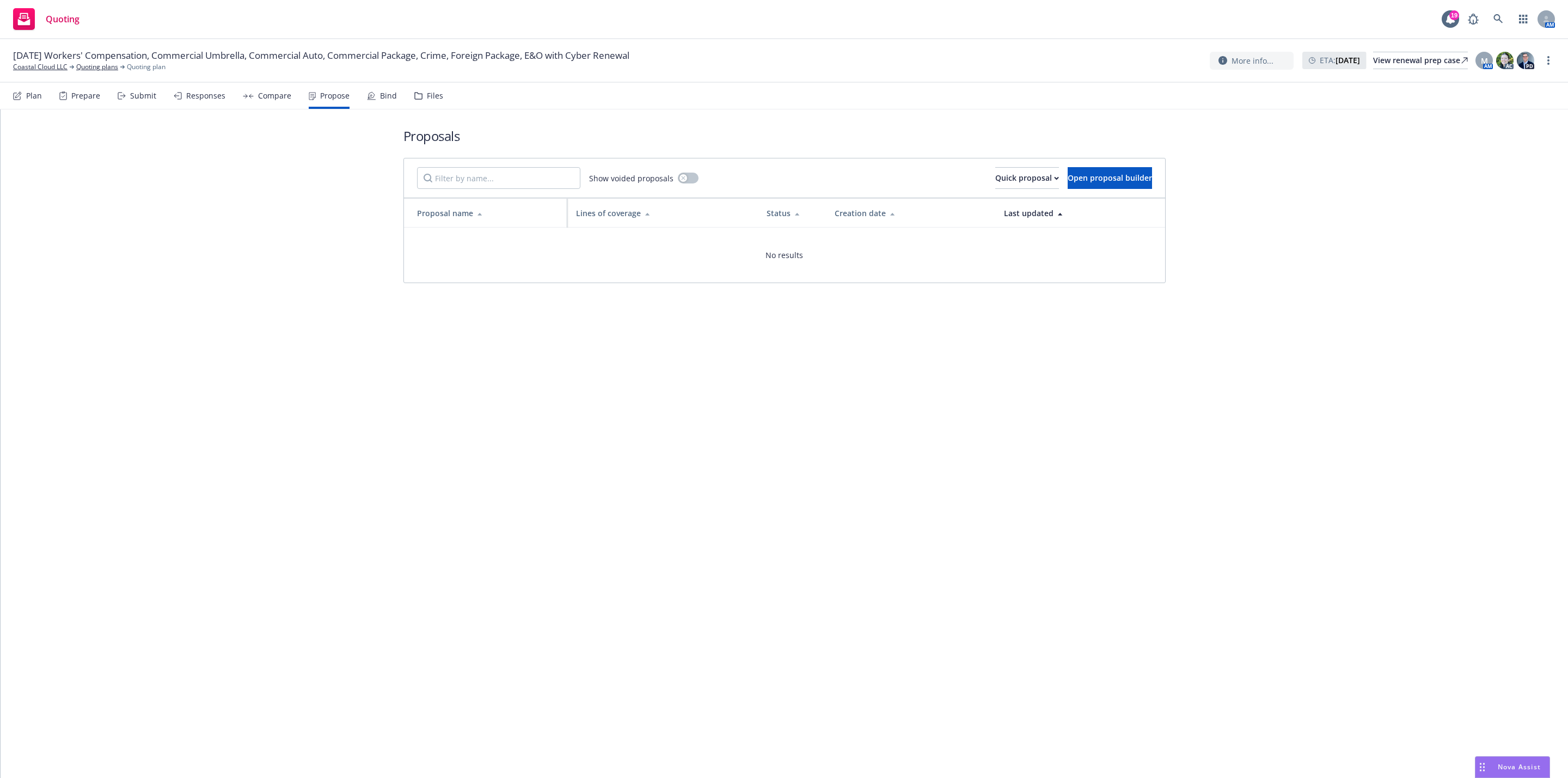
click at [1184, 129] on div "Proposals Show voided proposals Quick proposal Open proposal builder Proposal n…" at bounding box center [785, 205] width 893 height 191
